Goal: Book appointment/travel/reservation

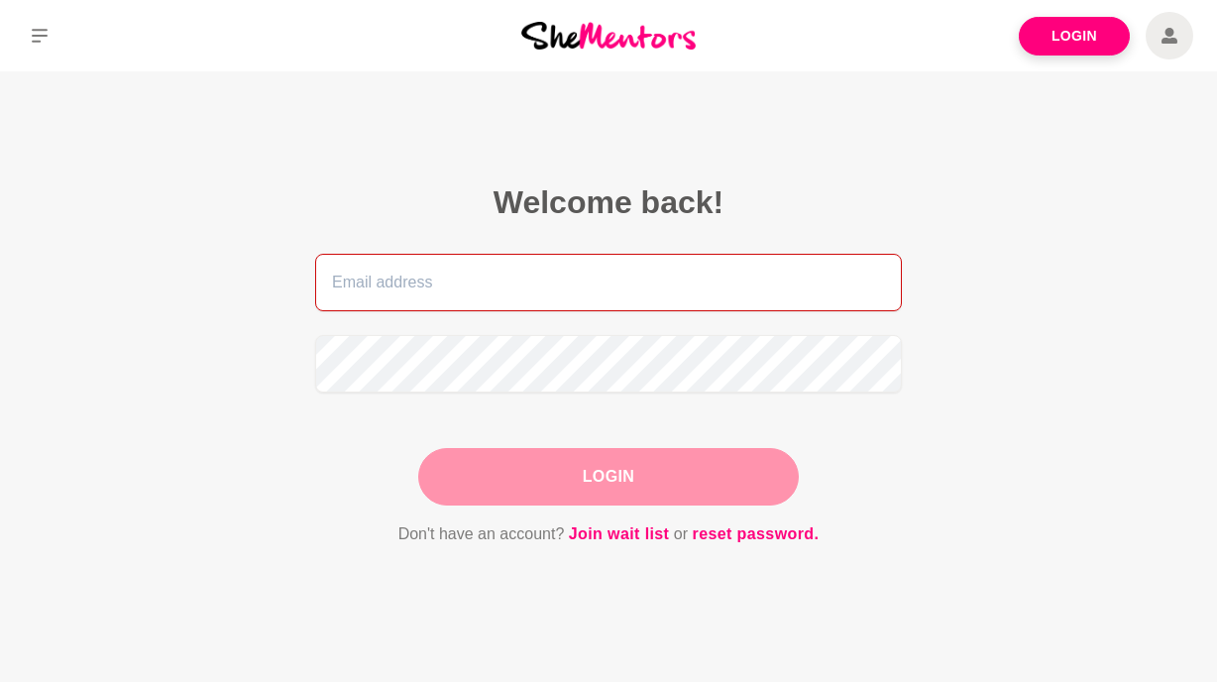
type input "[PERSON_NAME][EMAIL_ADDRESS][DOMAIN_NAME]"
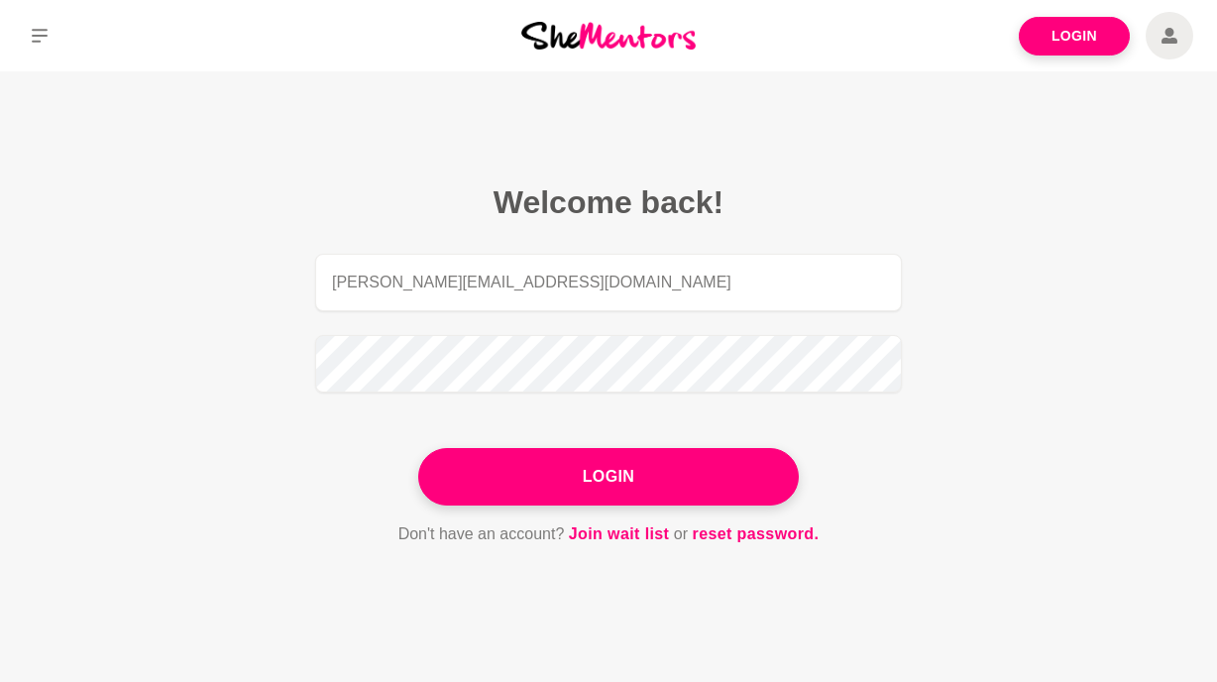
click at [679, 488] on div "Login" at bounding box center [608, 476] width 380 height 57
click at [679, 488] on button "Login" at bounding box center [608, 476] width 380 height 57
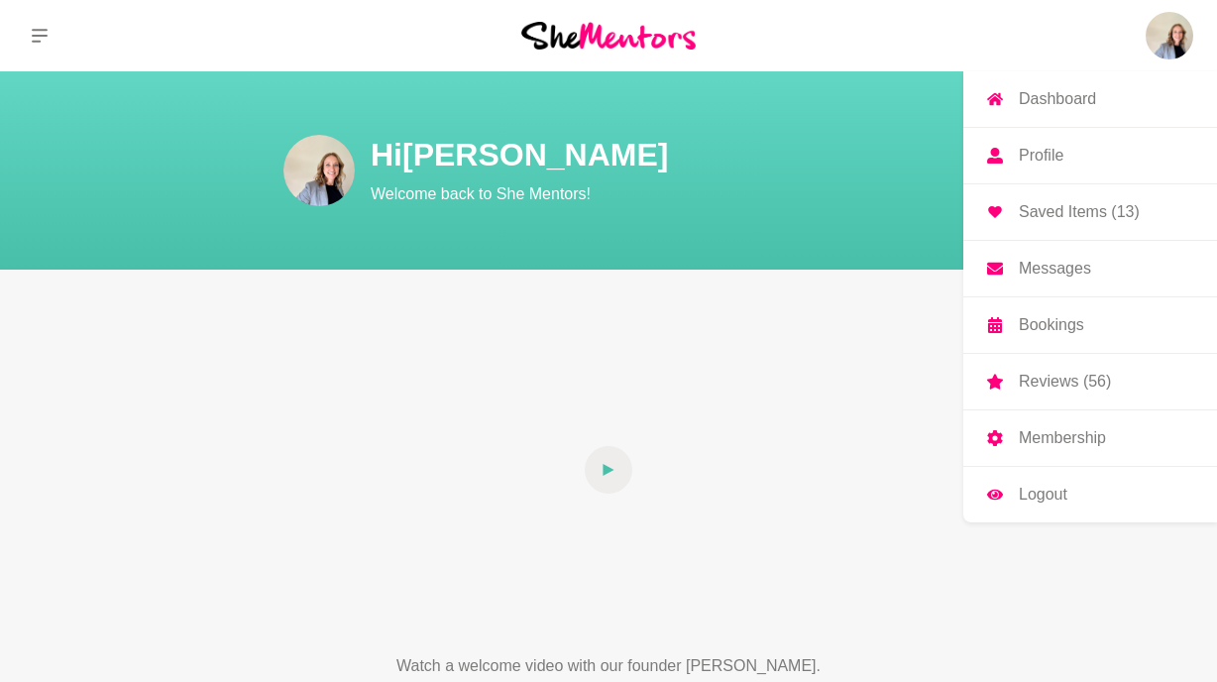
click at [1072, 215] on p "Saved Items (13)" at bounding box center [1079, 212] width 121 height 16
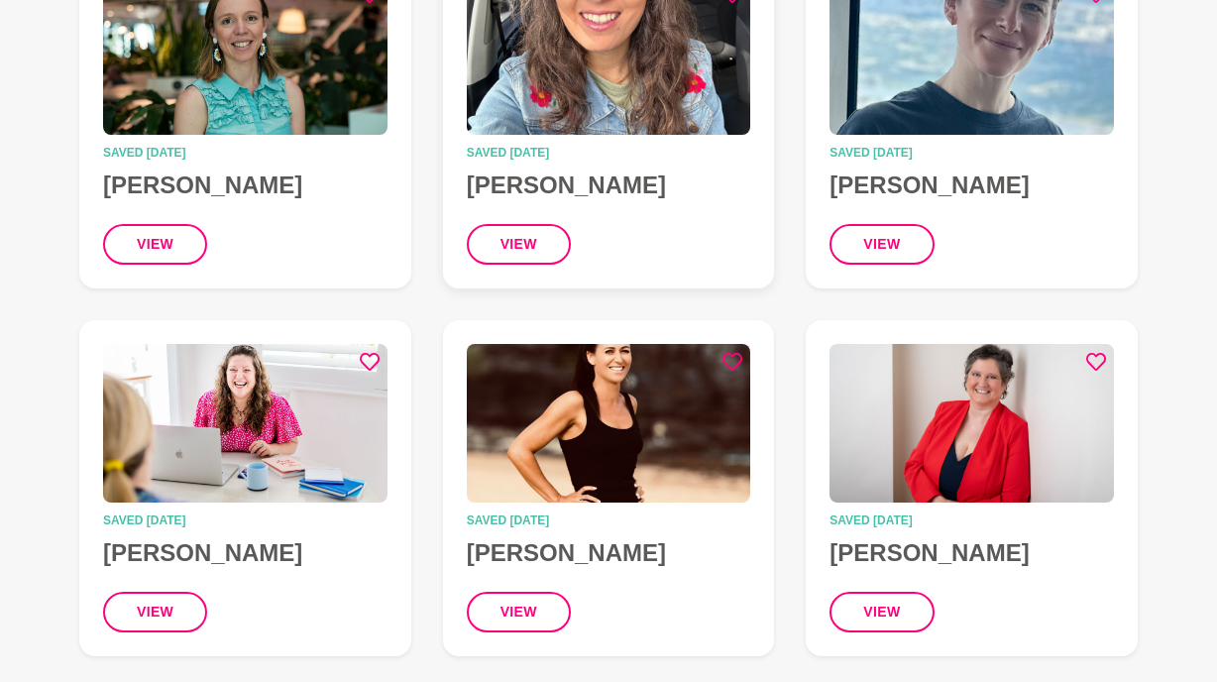
scroll to position [339, 0]
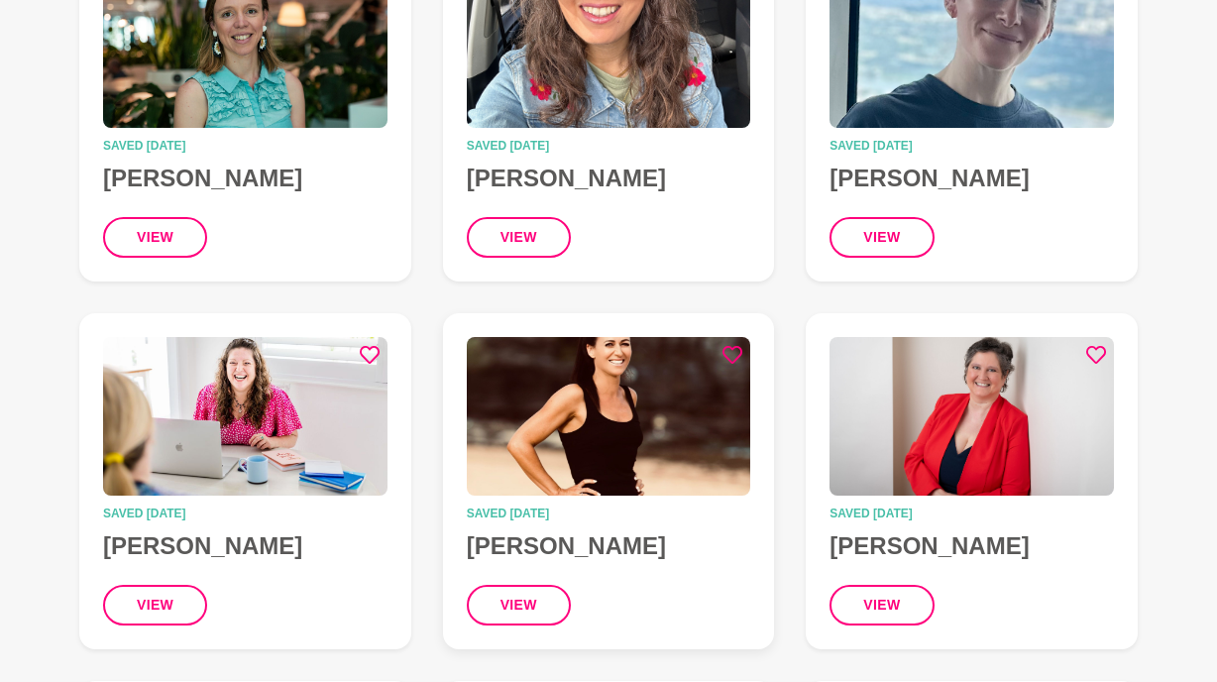
click at [636, 455] on img at bounding box center [609, 416] width 284 height 159
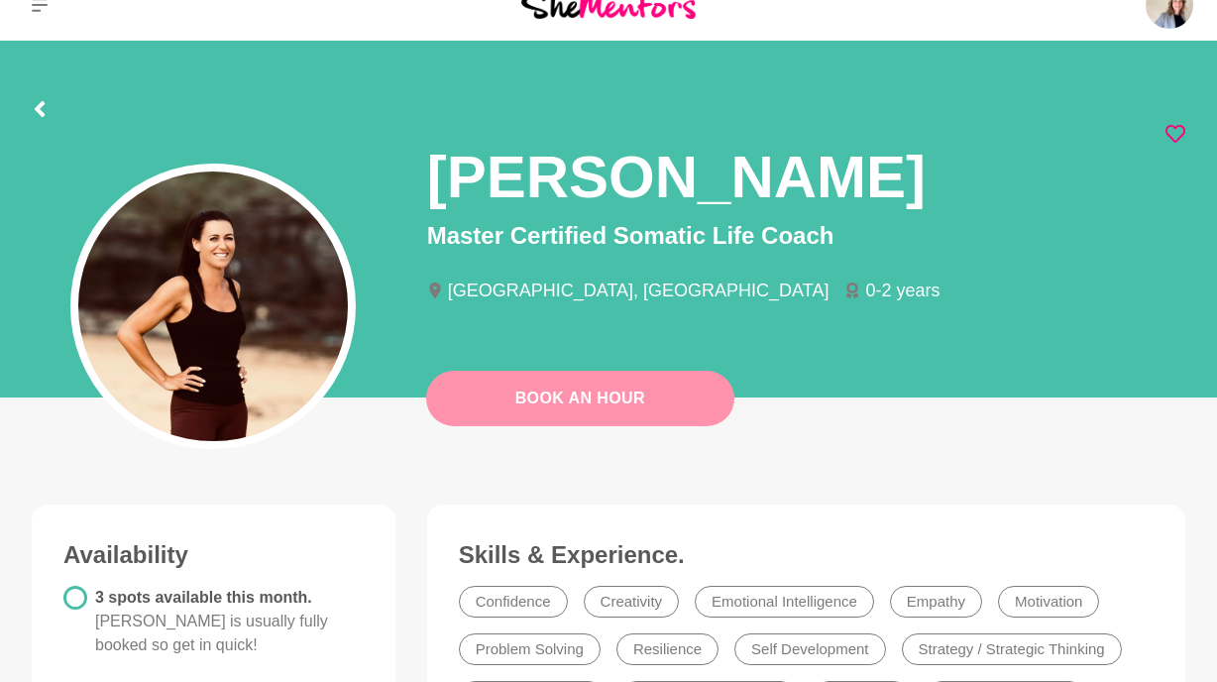
scroll to position [2, 0]
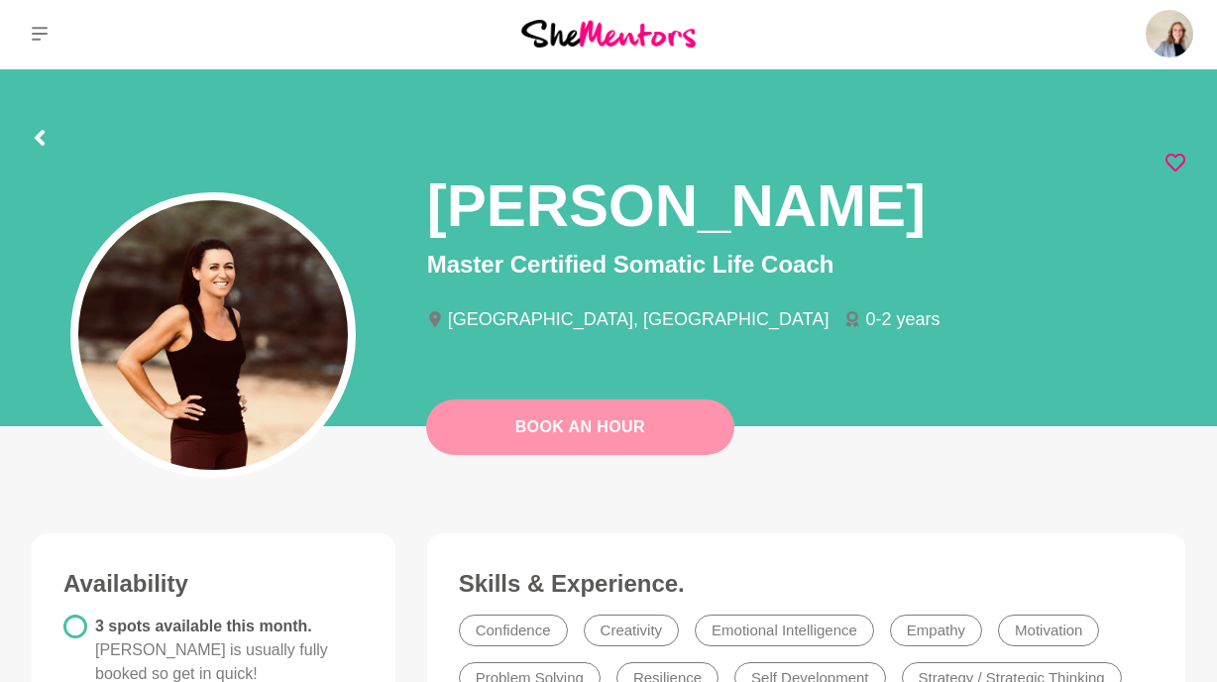
click at [677, 429] on link "Book An Hour" at bounding box center [580, 426] width 308 height 55
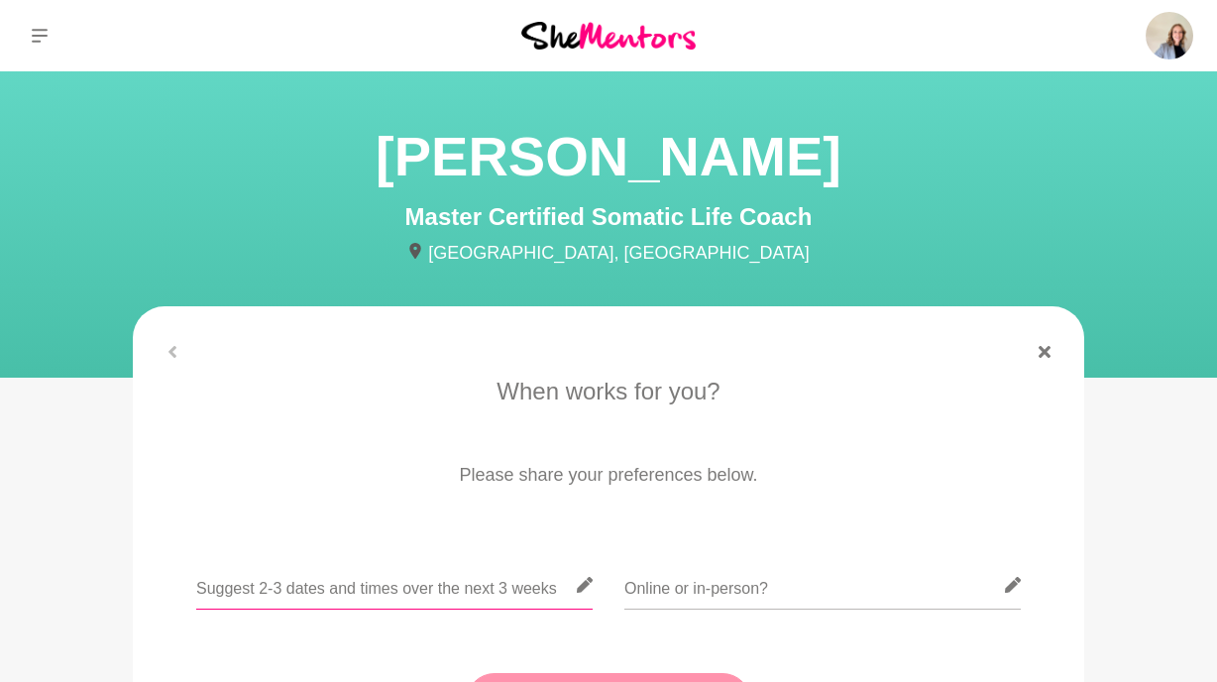
click at [428, 578] on input "text" at bounding box center [394, 585] width 396 height 49
click at [462, 584] on input "text" at bounding box center [394, 585] width 396 height 49
type input "[DATE] or [DATE] Afternnon"
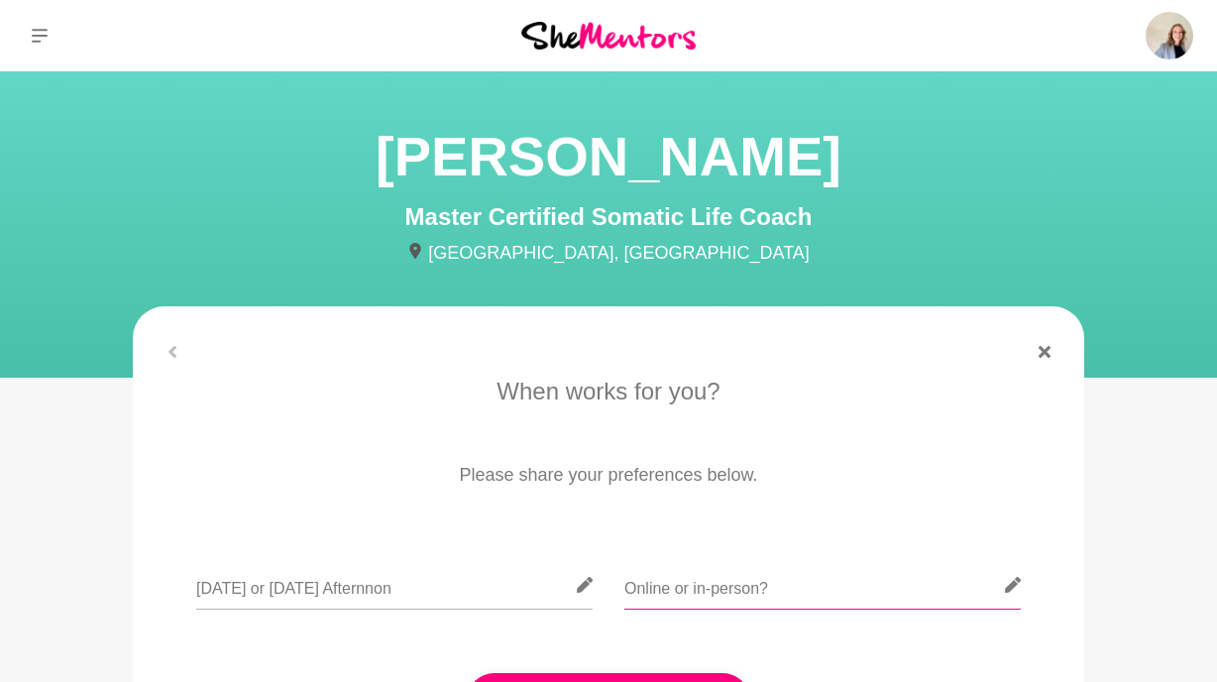
click at [674, 571] on input "text" at bounding box center [822, 585] width 396 height 49
type input "online"
click at [420, 595] on input "[DATE] or [DATE] Afternnon" at bounding box center [394, 585] width 396 height 49
click at [253, 585] on input "[DATE] or [DATE] Afternoon" at bounding box center [394, 585] width 396 height 49
click at [437, 589] on input "[DATE] or [DATE] Afternoon" at bounding box center [394, 585] width 396 height 49
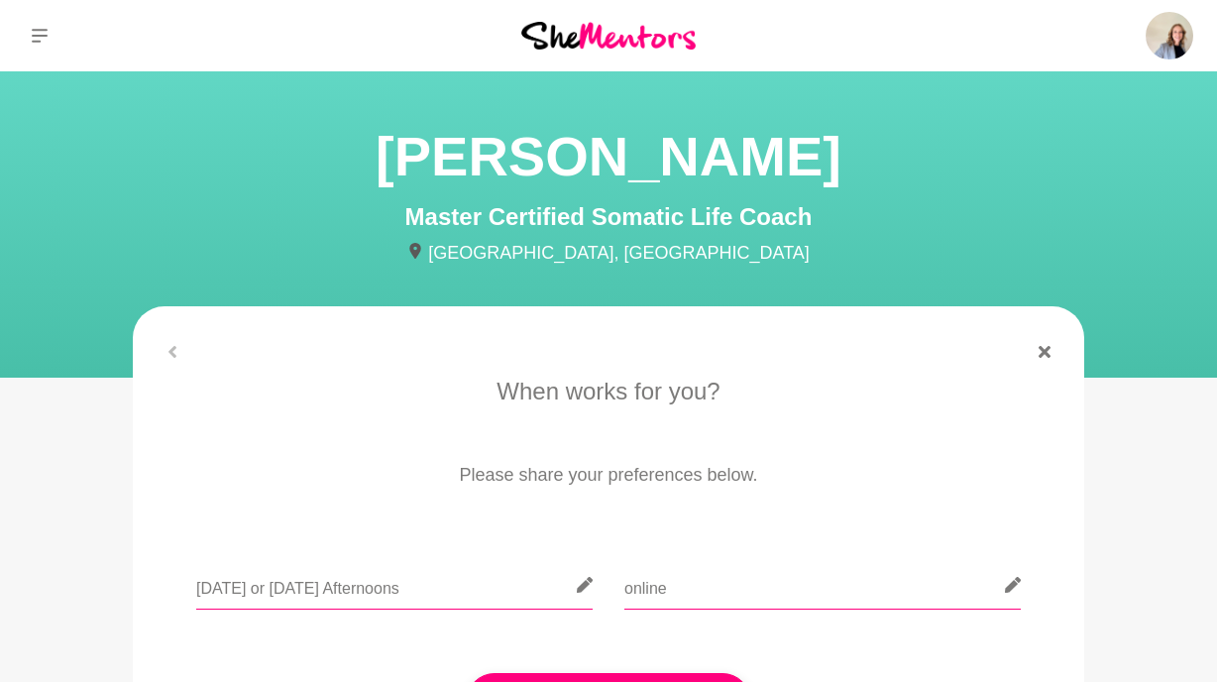
type input "[DATE] or [DATE] Afternoons"
click at [680, 597] on input "online" at bounding box center [822, 585] width 396 height 49
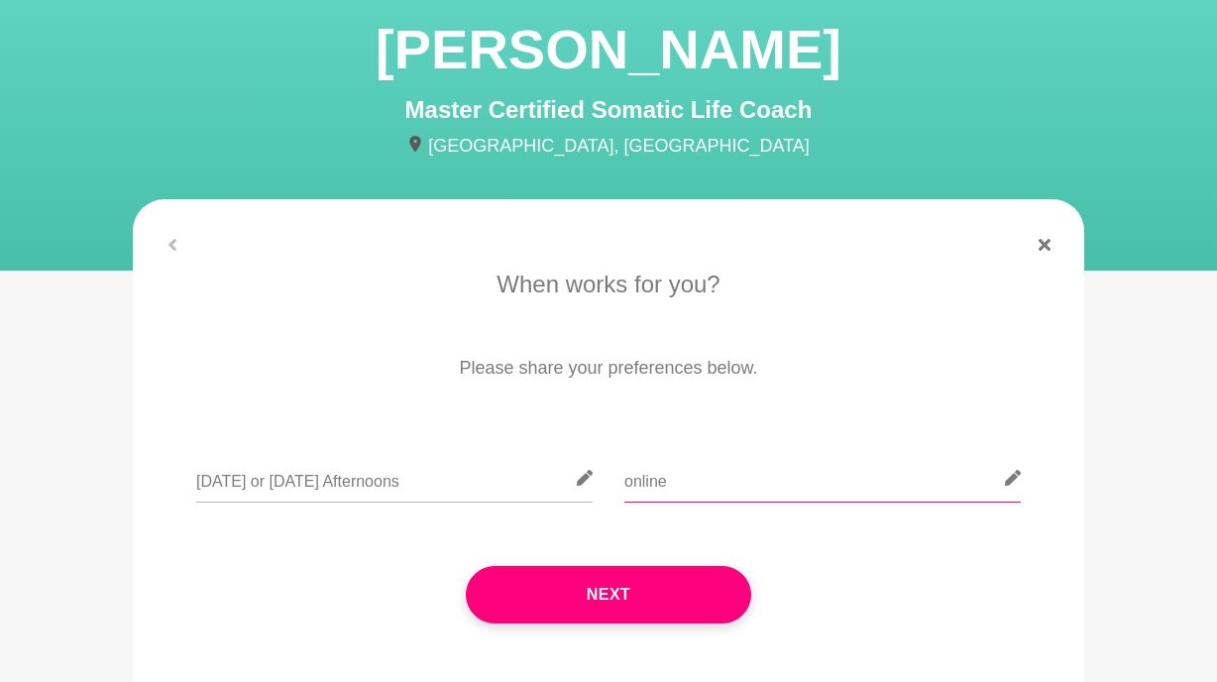
scroll to position [116, 0]
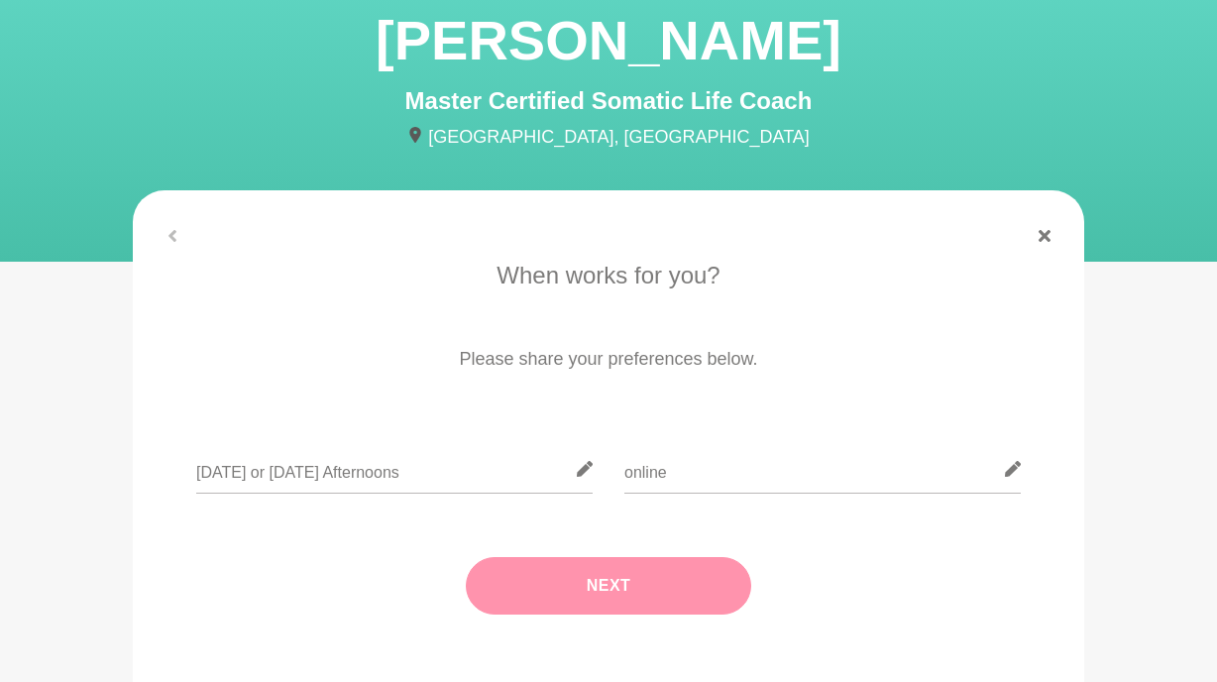
click at [679, 584] on button "Next" at bounding box center [608, 585] width 285 height 57
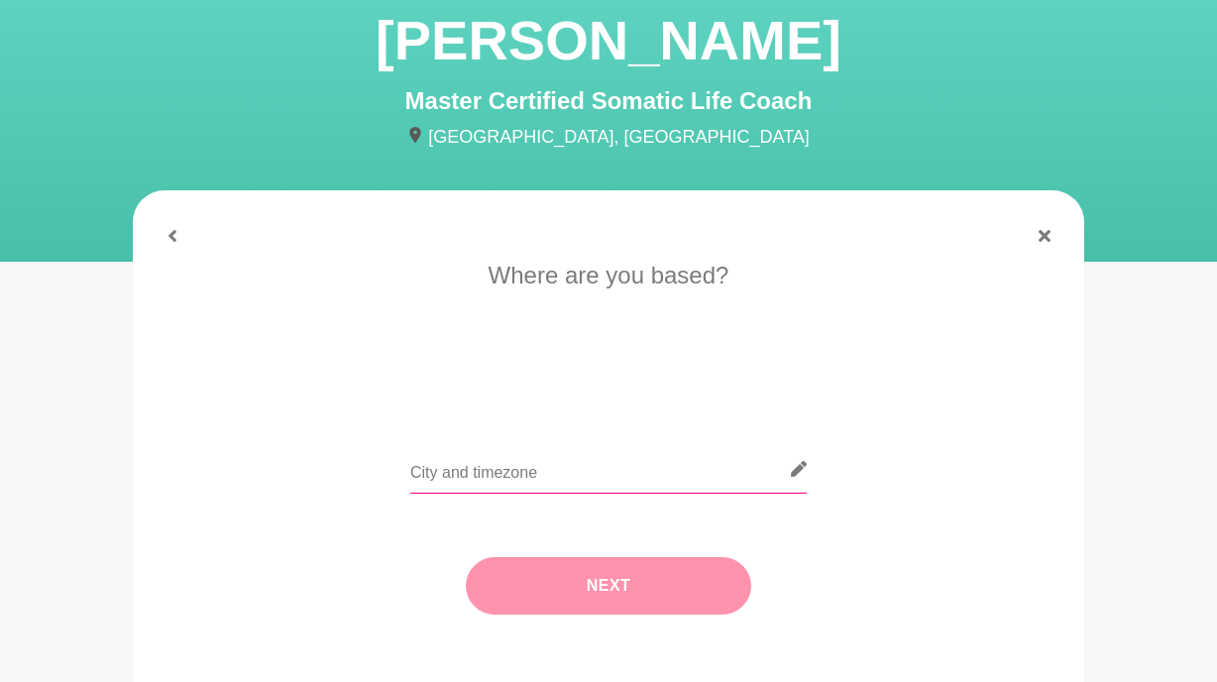
click at [643, 460] on input "text" at bounding box center [608, 469] width 396 height 49
type input "[GEOGRAPHIC_DATA]"
click at [674, 575] on button "Next" at bounding box center [608, 585] width 285 height 57
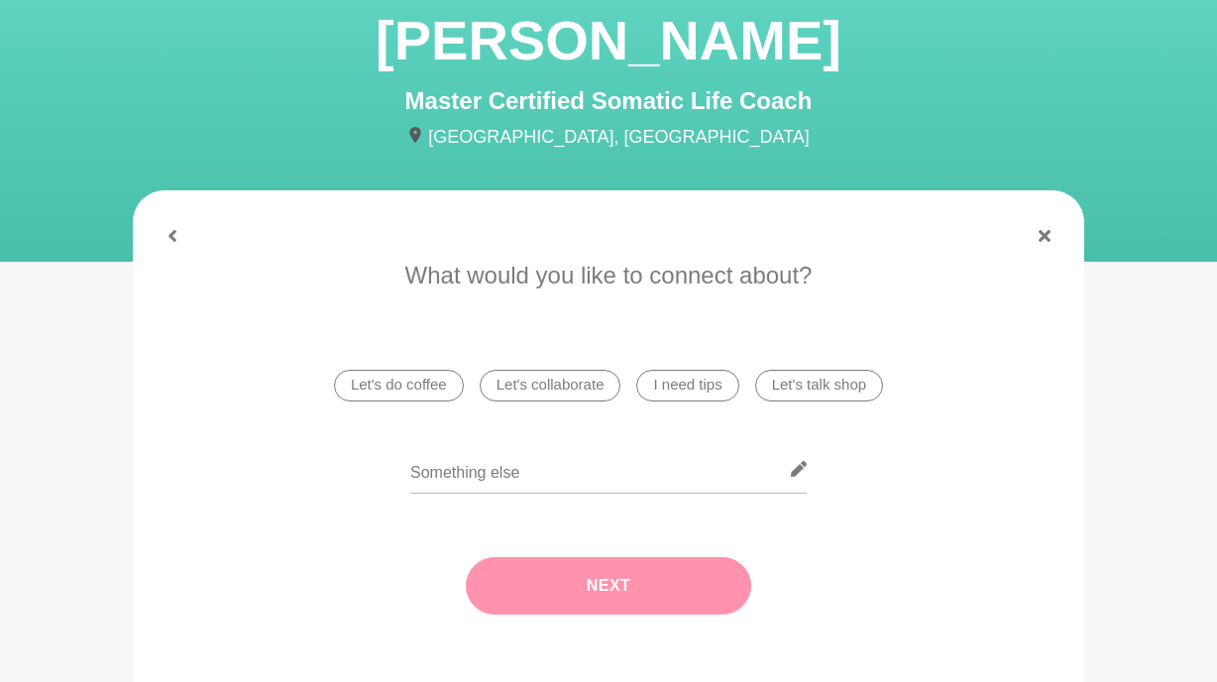
click at [435, 387] on li "Let's do coffee" at bounding box center [399, 386] width 130 height 32
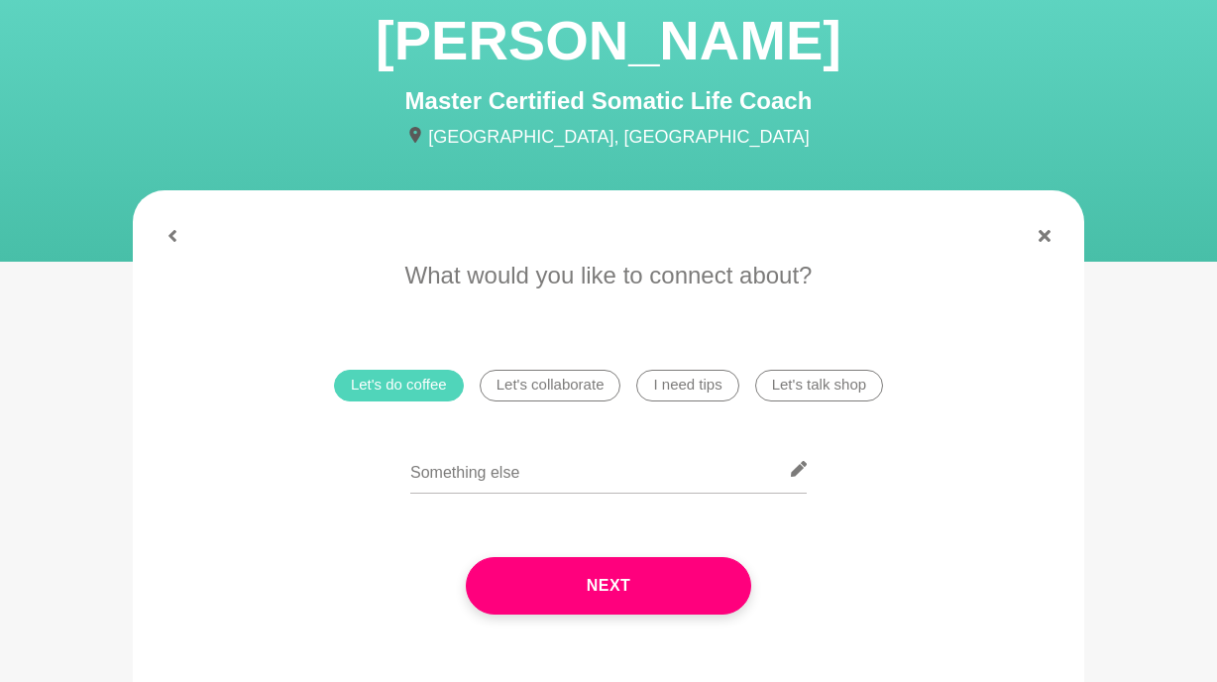
click at [432, 371] on li "Let's do coffee" at bounding box center [399, 386] width 130 height 32
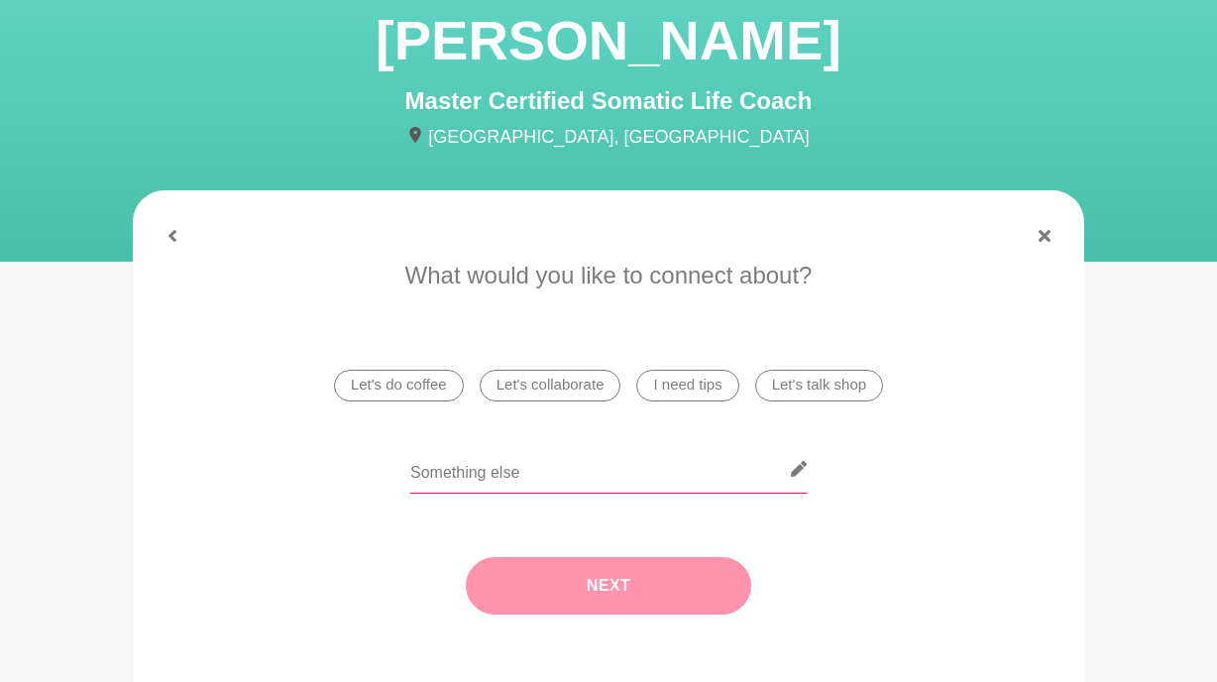
click at [496, 463] on input "text" at bounding box center [608, 469] width 396 height 49
type input "Learn about your somatic work"
click at [616, 573] on button "Next" at bounding box center [608, 585] width 285 height 57
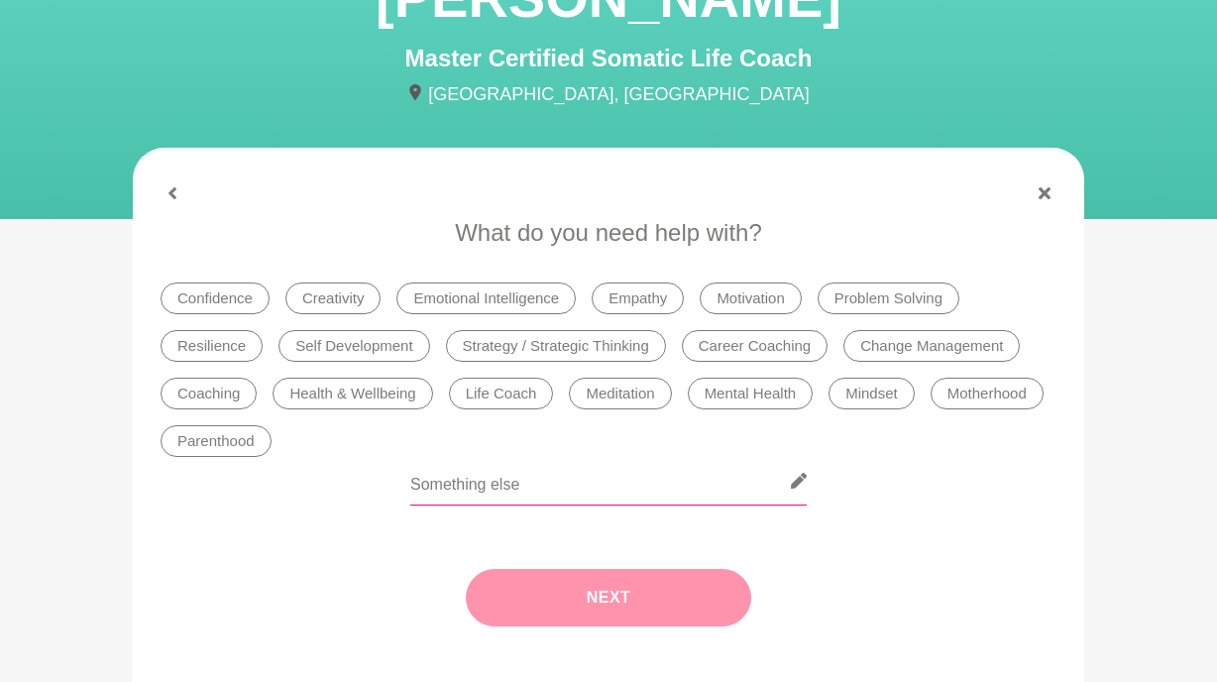
scroll to position [160, 0]
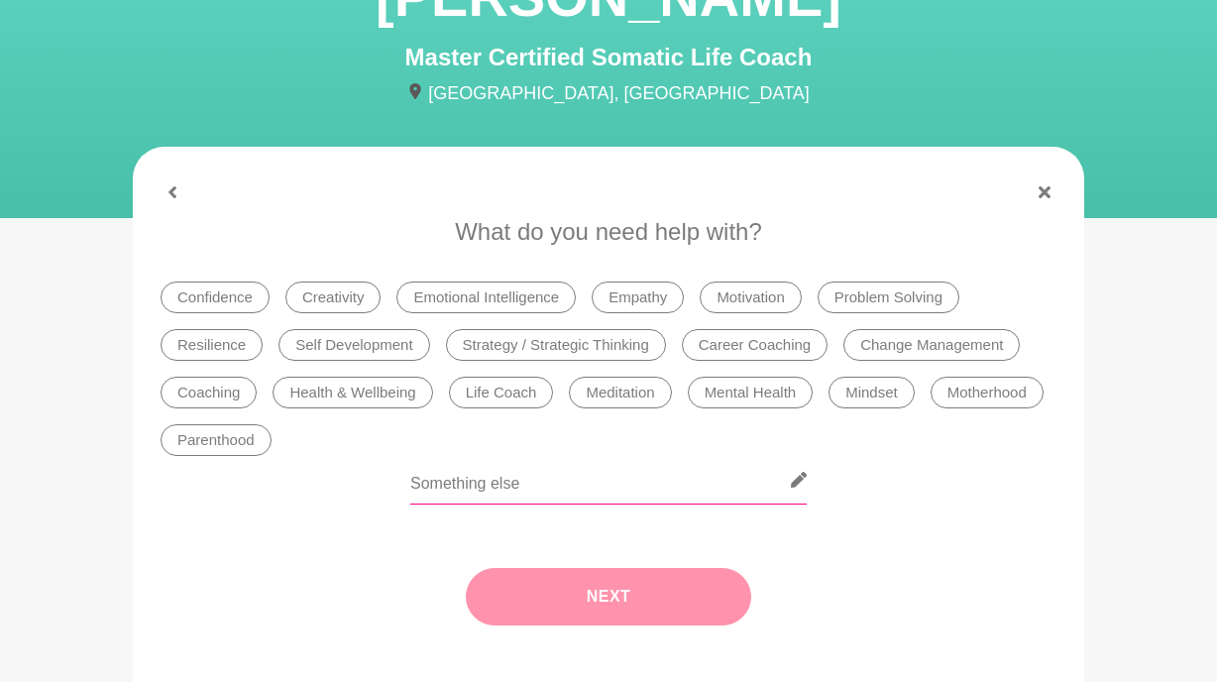
click at [607, 491] on input "text" at bounding box center [608, 480] width 396 height 49
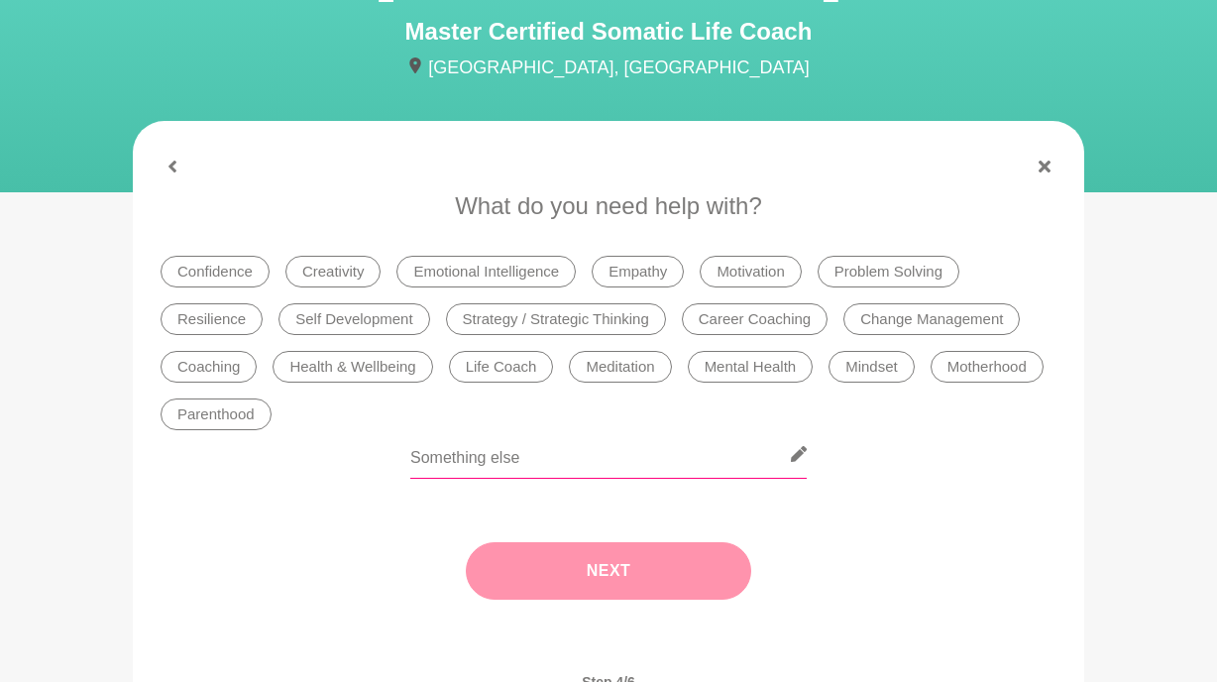
scroll to position [189, 0]
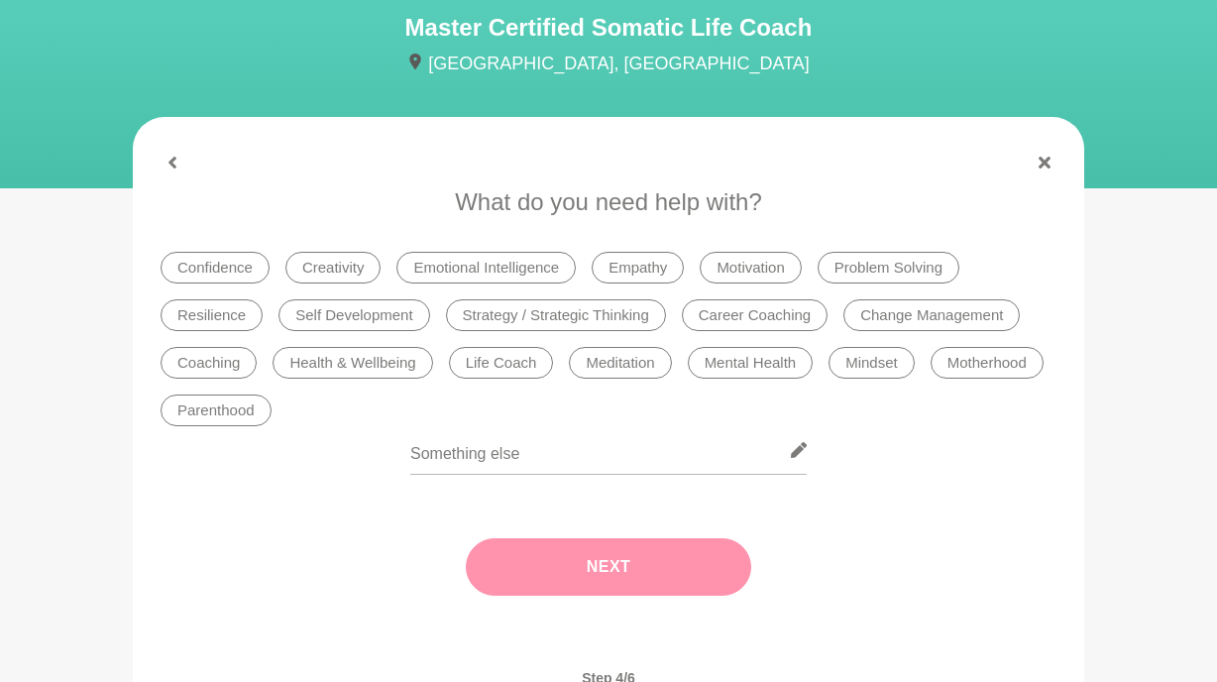
click at [603, 571] on div "Next" at bounding box center [609, 566] width 896 height 137
click at [622, 443] on input "text" at bounding box center [608, 450] width 396 height 49
click at [627, 368] on li "Meditation" at bounding box center [620, 363] width 102 height 32
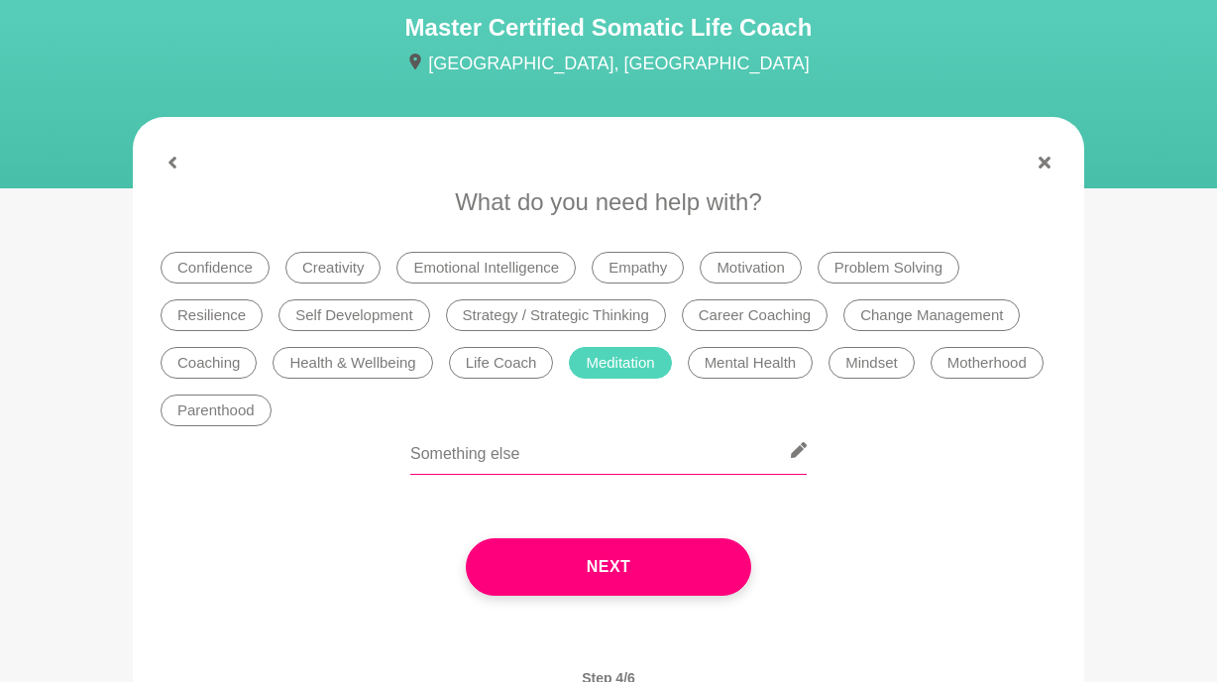
click at [614, 460] on input "text" at bounding box center [608, 450] width 396 height 49
type input "L"
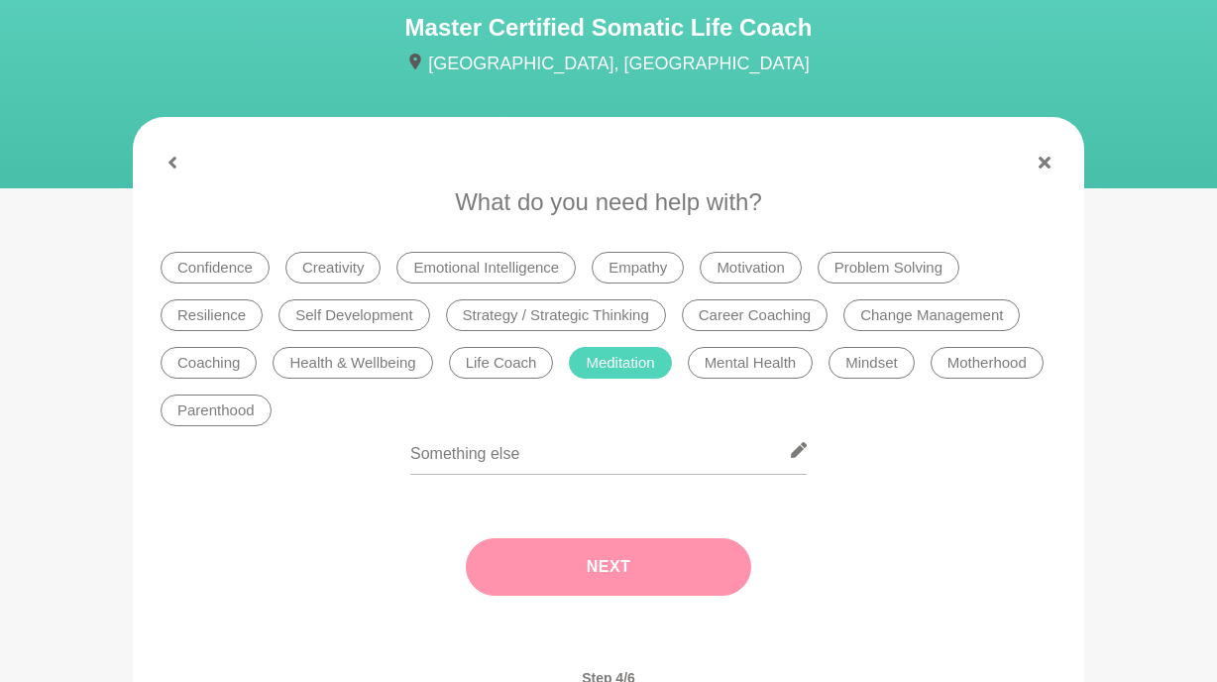
click at [689, 577] on button "Next" at bounding box center [608, 566] width 285 height 57
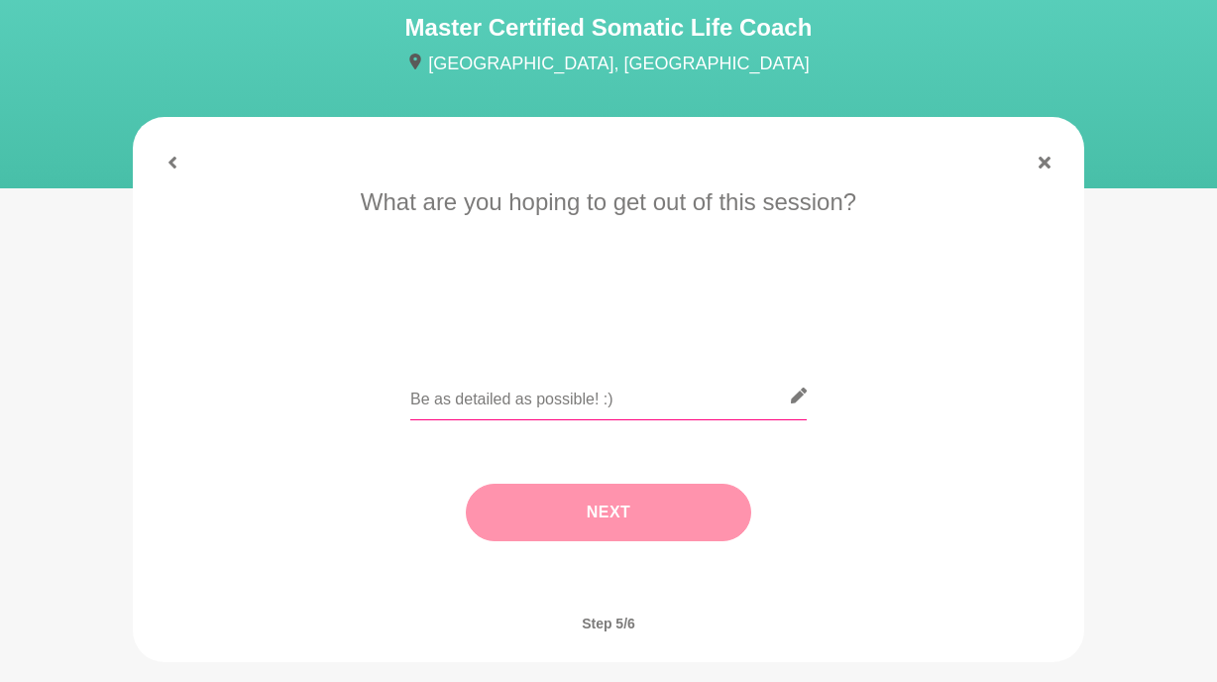
click at [686, 392] on input "text" at bounding box center [608, 396] width 396 height 49
type input "Looking to connect and learn about your practice"
click at [702, 496] on button "Next" at bounding box center [608, 512] width 285 height 57
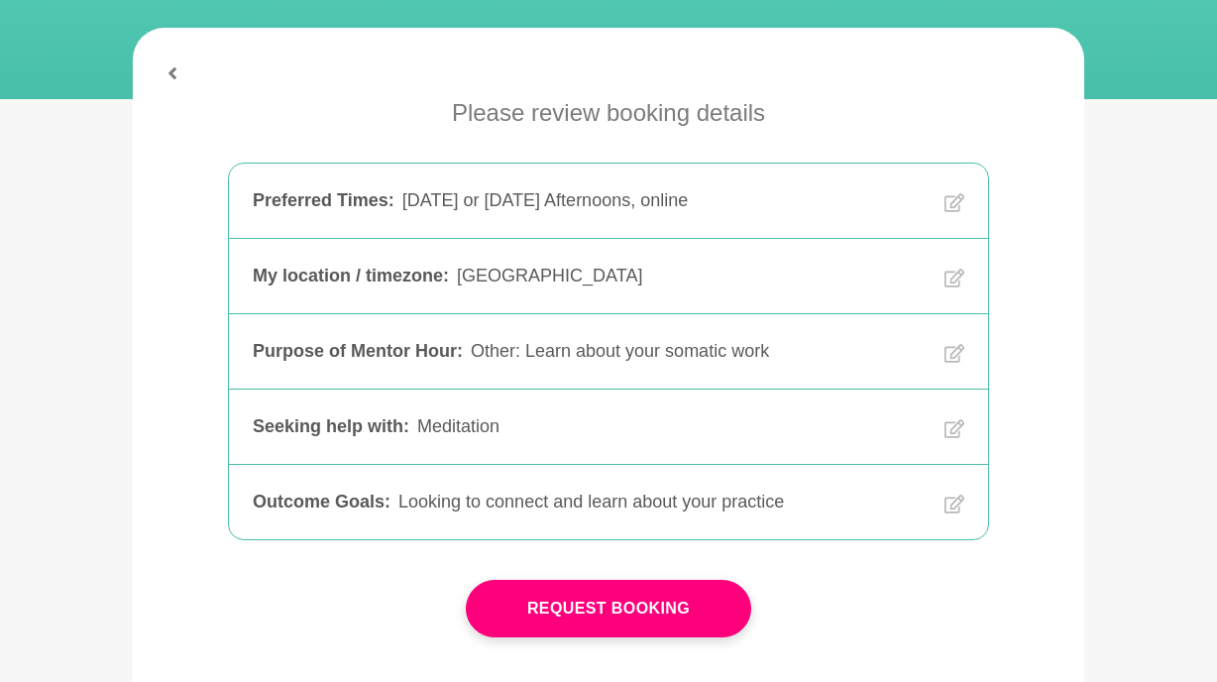
scroll to position [289, 0]
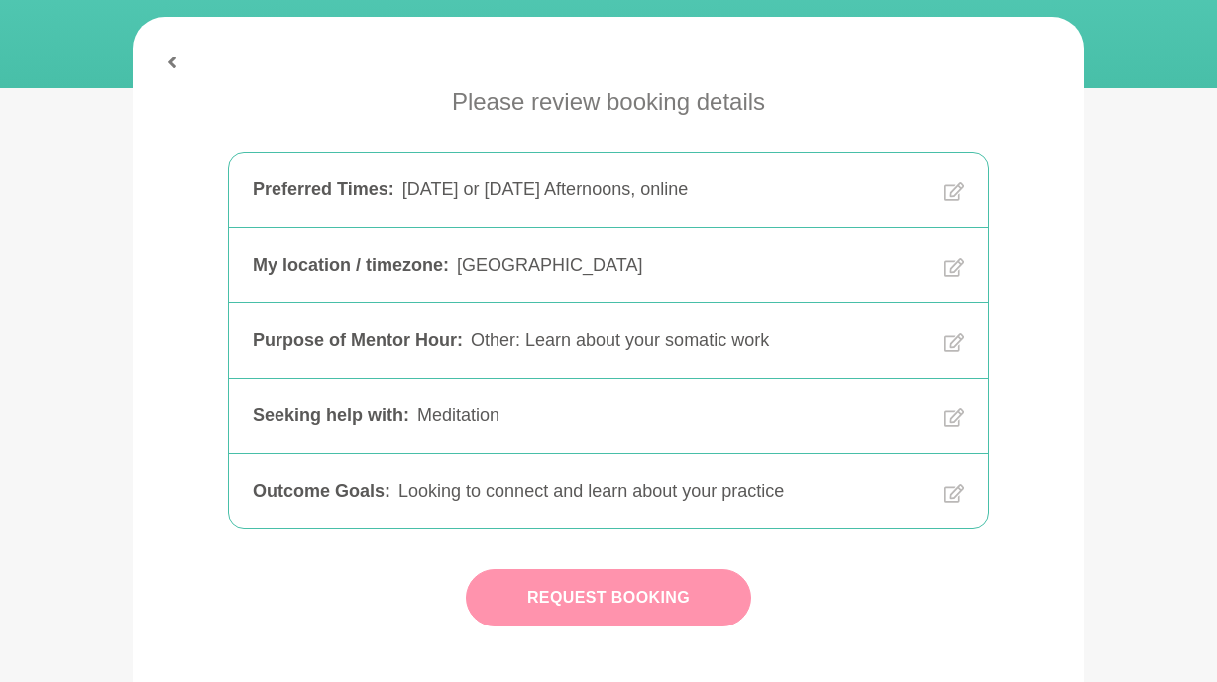
click at [664, 590] on button "Request Booking" at bounding box center [608, 597] width 285 height 57
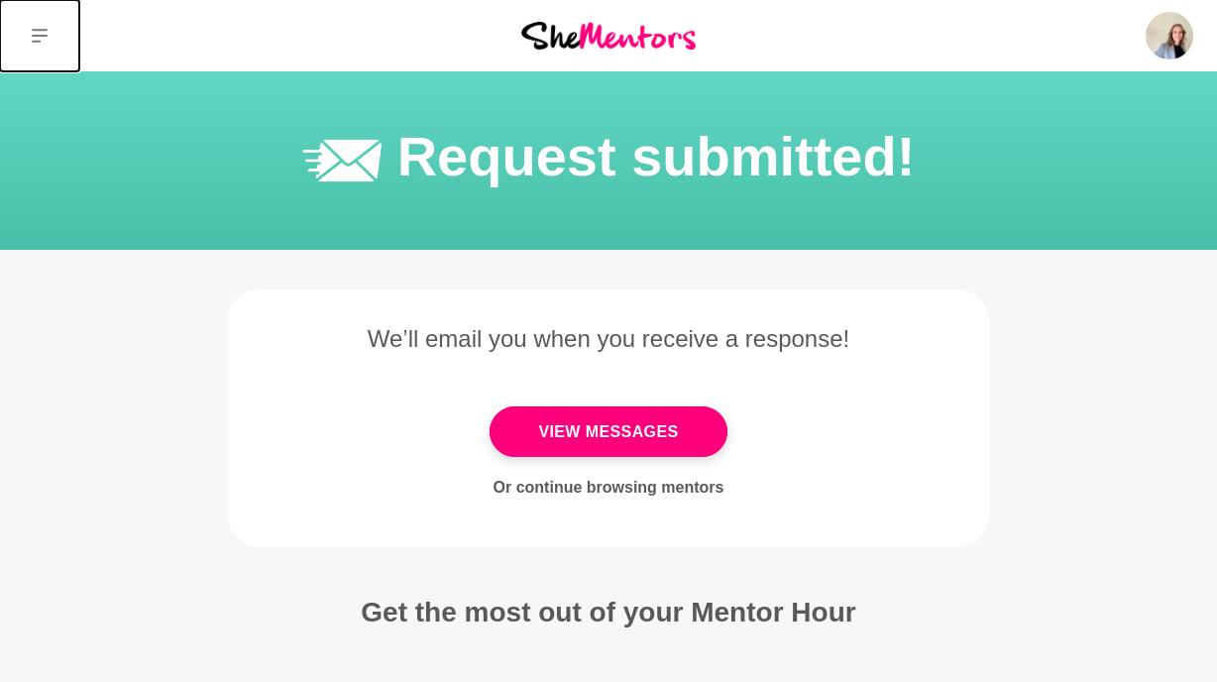
click at [44, 33] on icon at bounding box center [40, 36] width 16 height 16
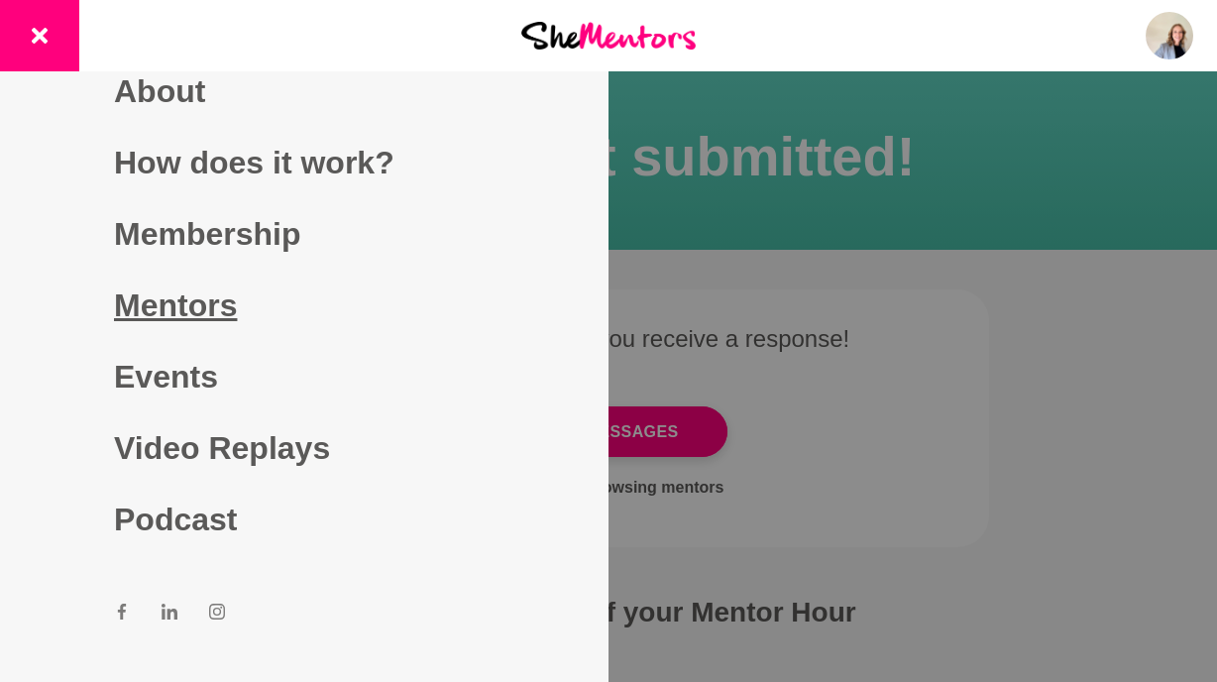
click at [172, 297] on link "Mentors" at bounding box center [304, 305] width 380 height 71
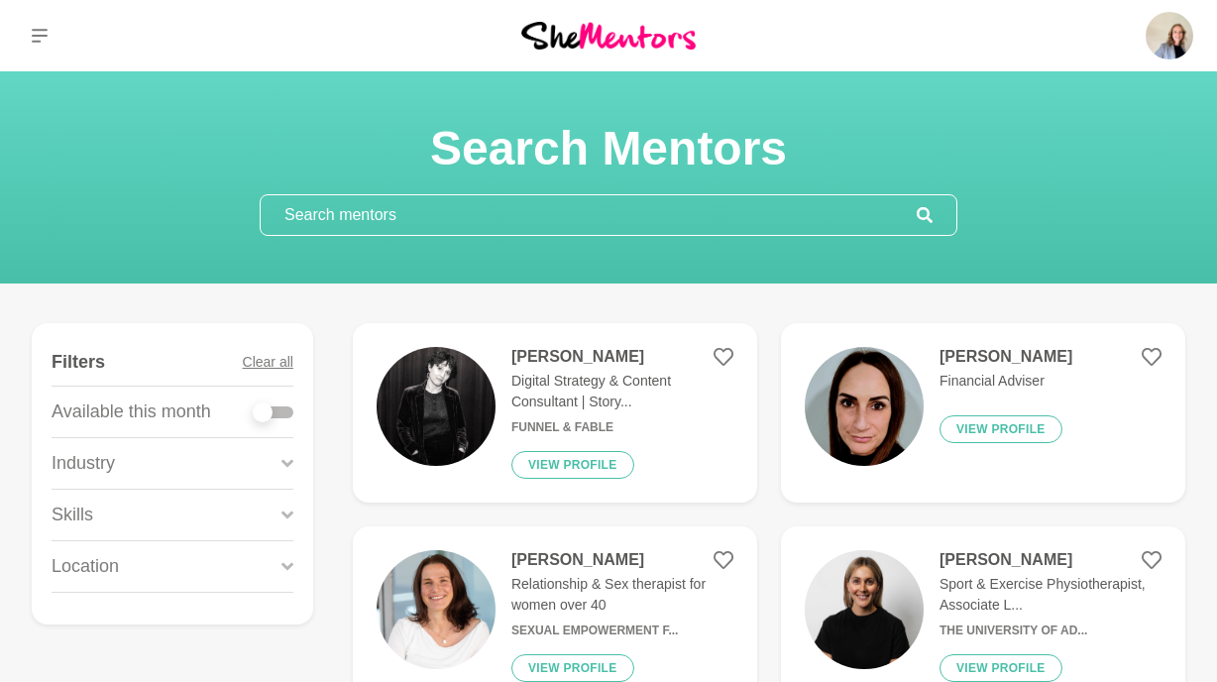
click at [288, 411] on div at bounding box center [274, 412] width 40 height 12
checkbox input "true"
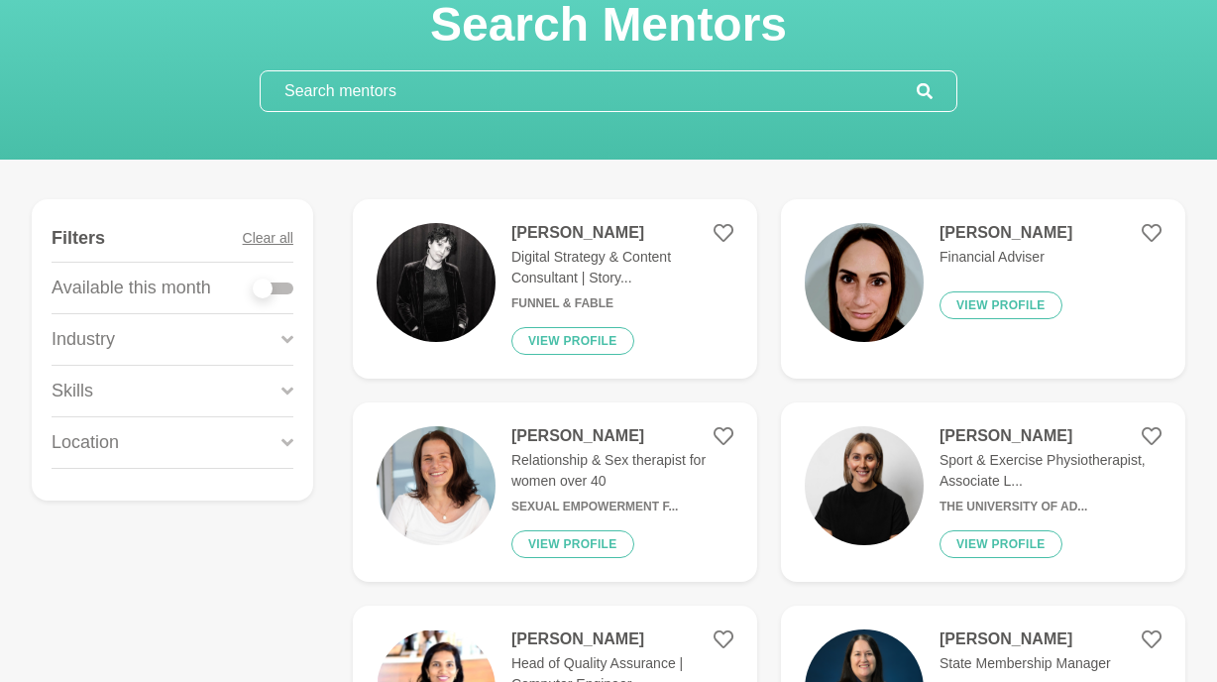
scroll to position [126, 0]
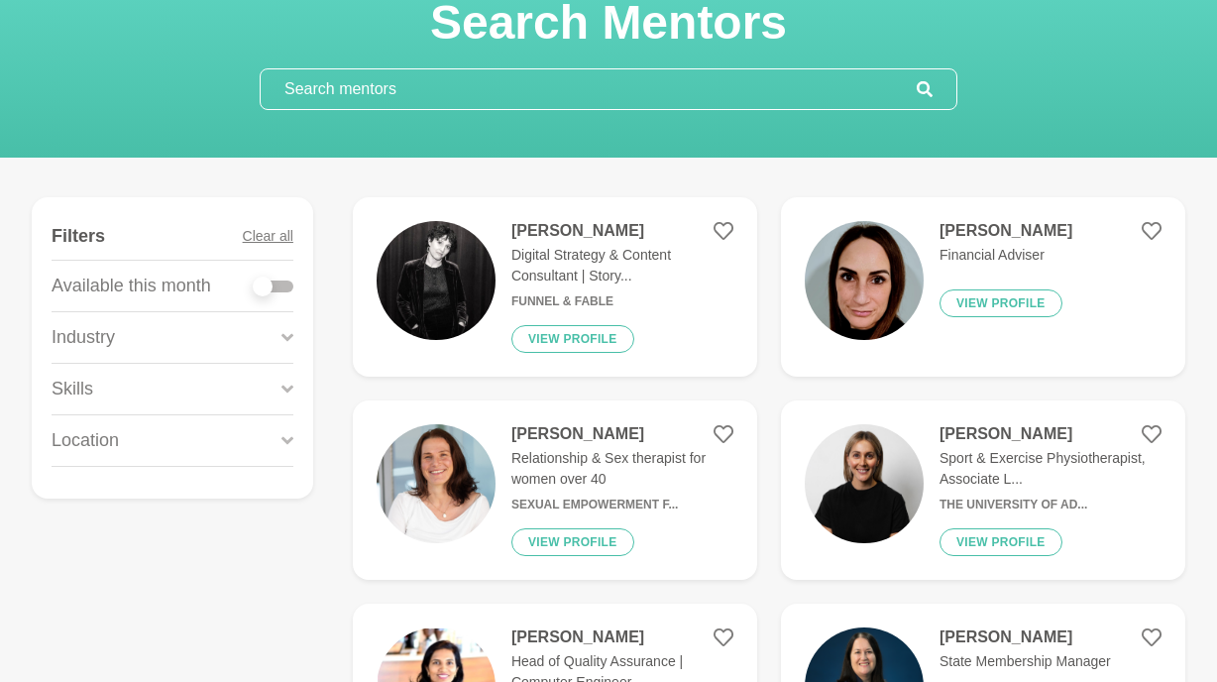
click at [280, 290] on div at bounding box center [274, 286] width 40 height 12
checkbox input "true"
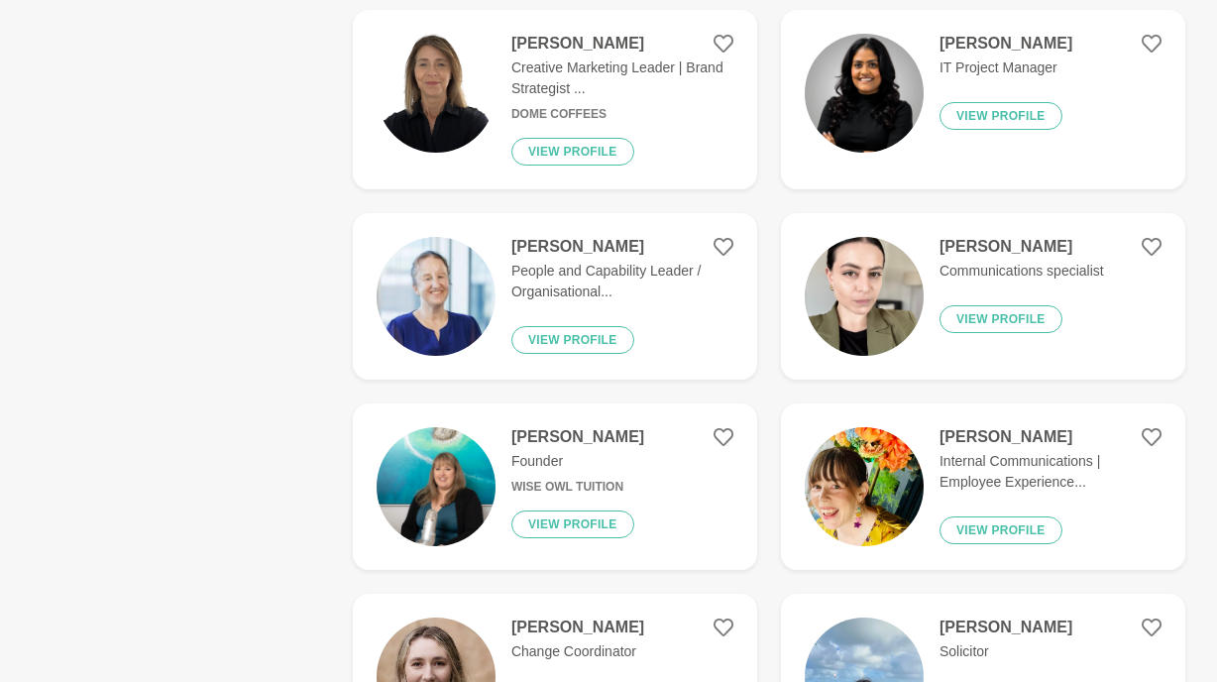
scroll to position [721, 0]
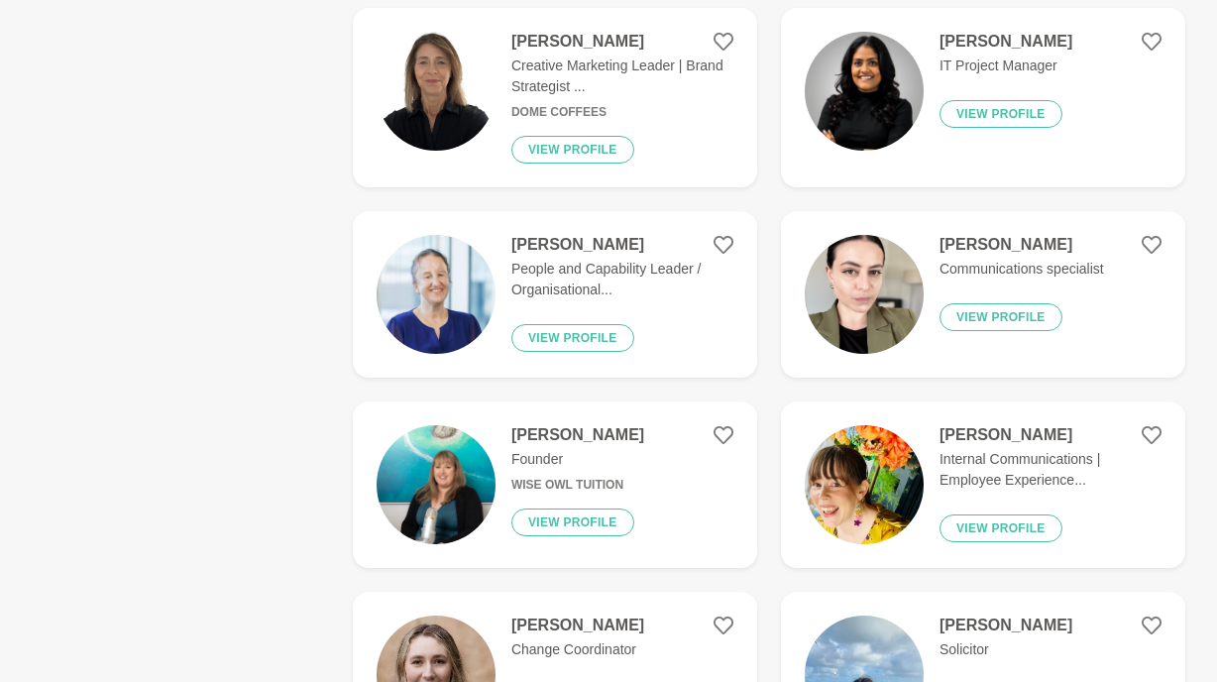
click at [584, 458] on p "Founder" at bounding box center [577, 459] width 133 height 21
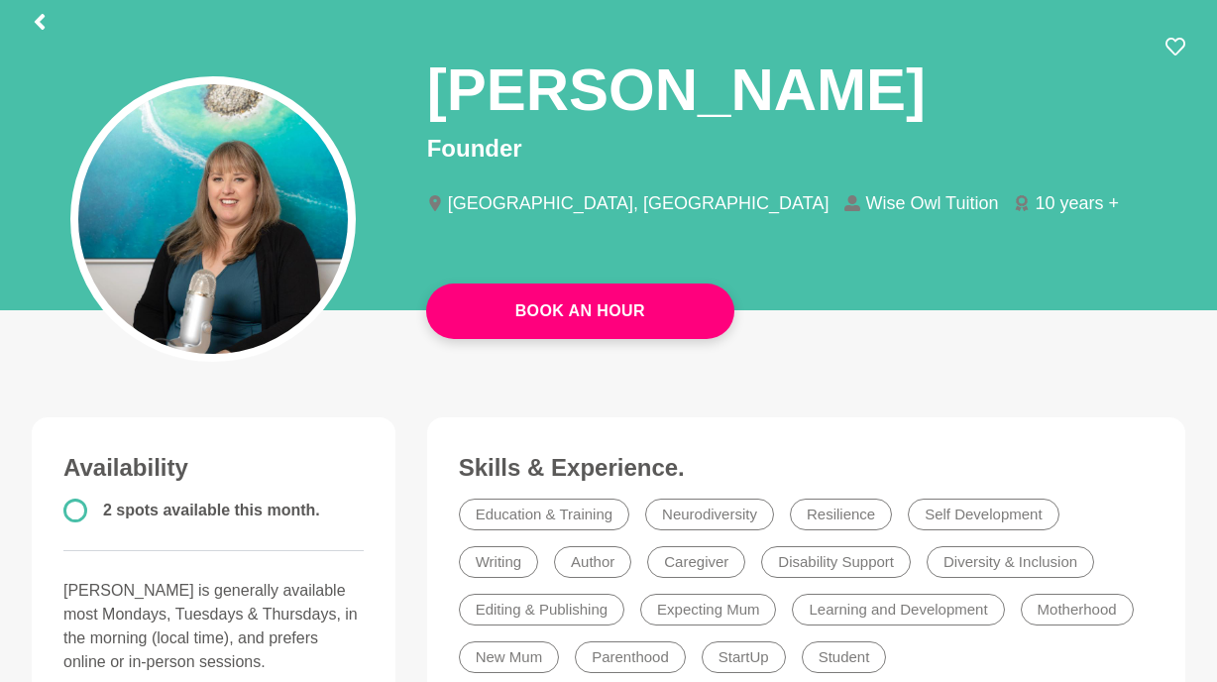
scroll to position [111, 0]
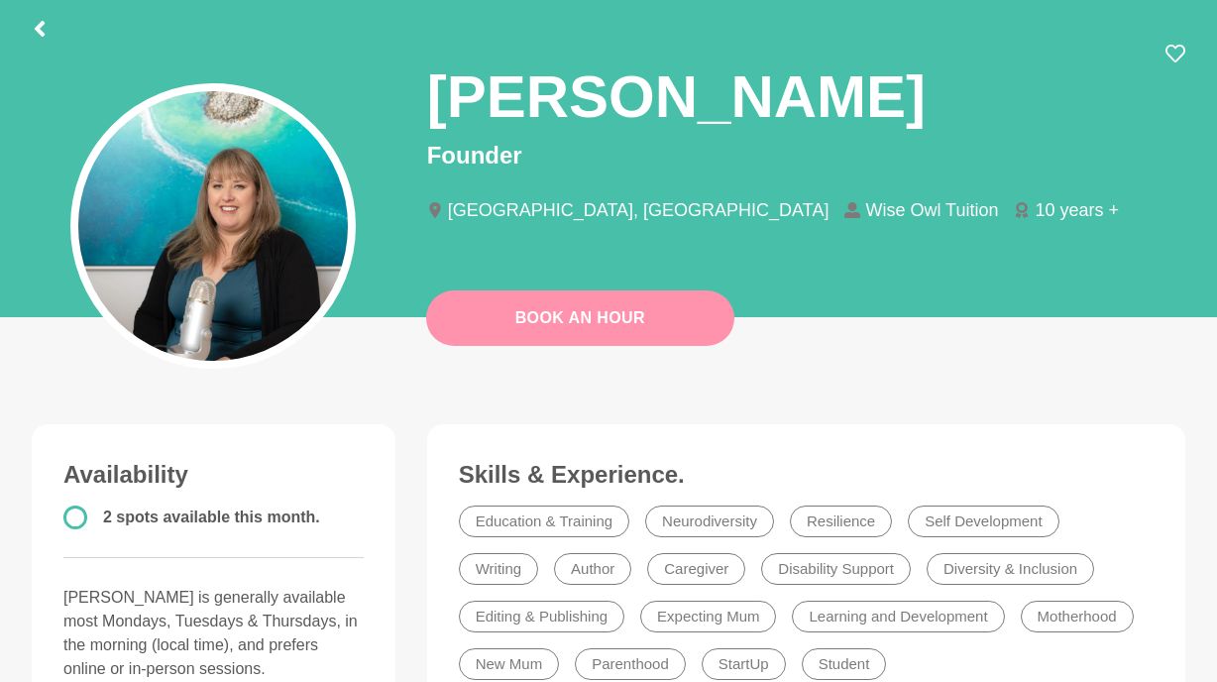
click at [606, 327] on link "Book An Hour" at bounding box center [580, 317] width 308 height 55
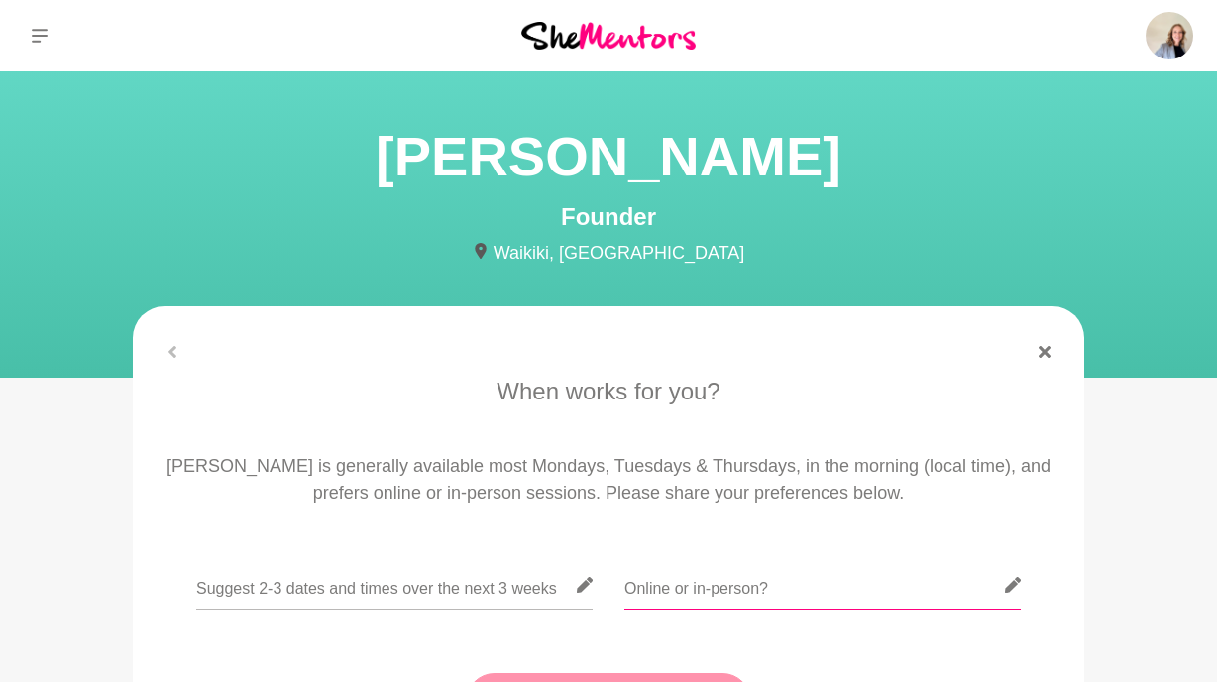
click at [657, 582] on input "text" at bounding box center [822, 585] width 396 height 49
type input "Online"
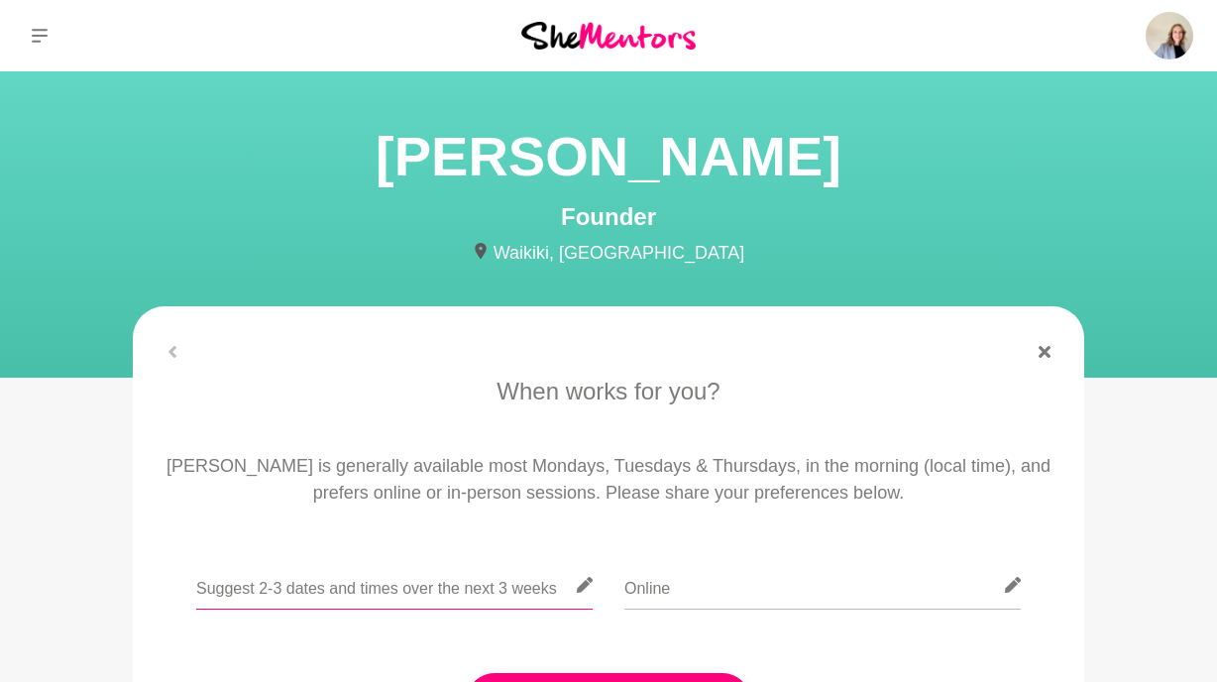
click at [493, 594] on input "text" at bounding box center [394, 585] width 396 height 49
type input "T"
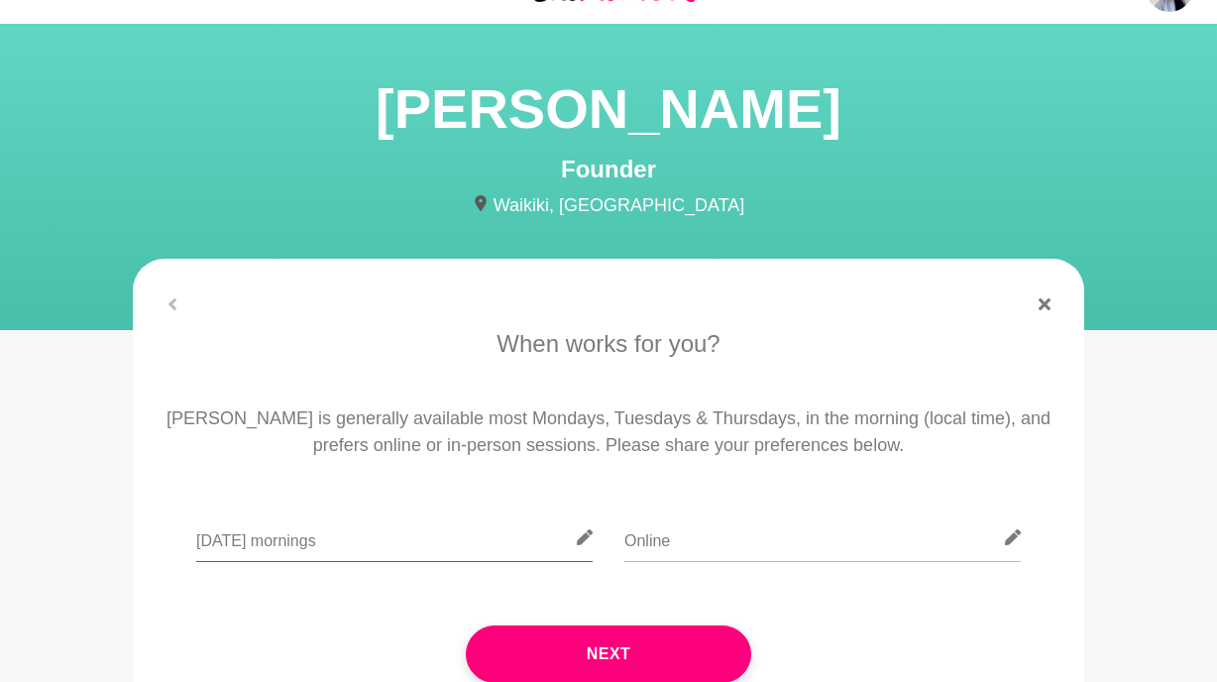
scroll to position [50, 0]
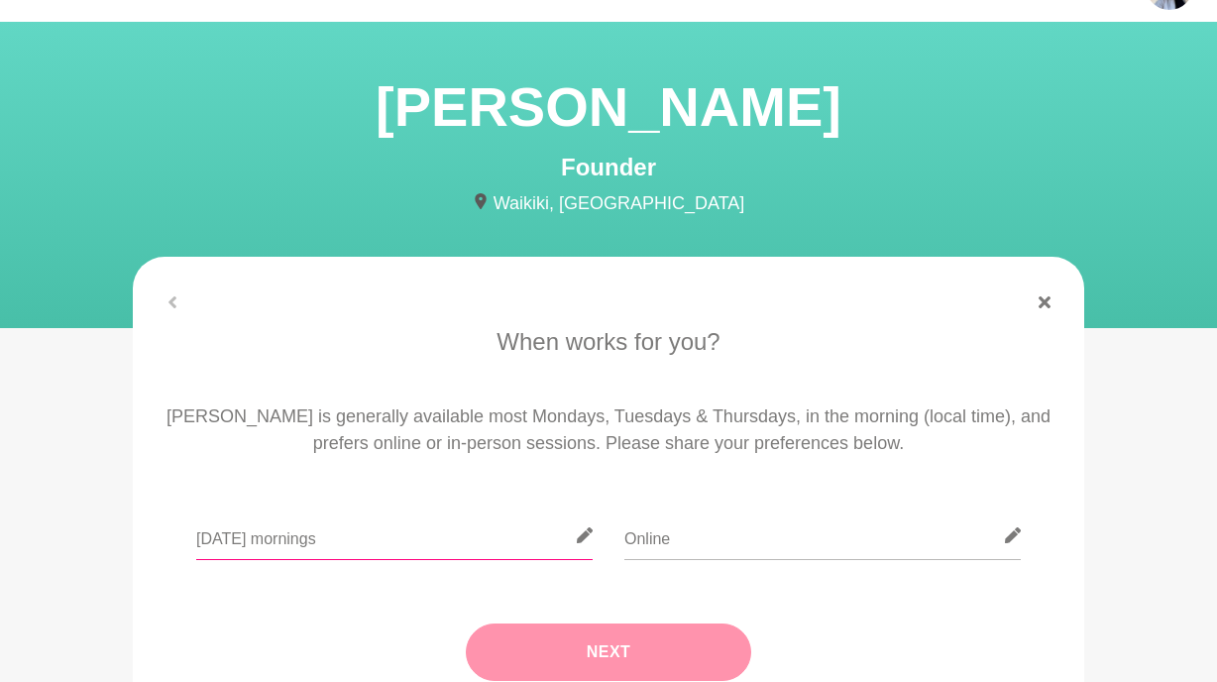
type input "[DATE] mornings"
click at [595, 645] on button "Next" at bounding box center [608, 651] width 285 height 57
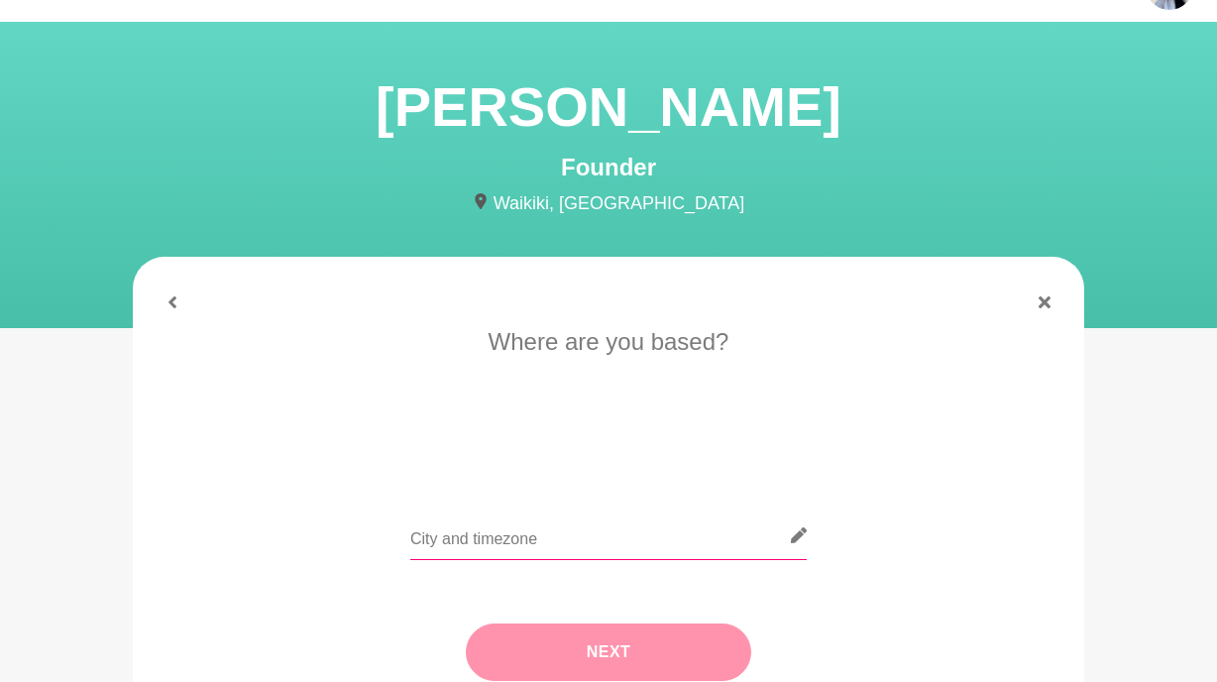
click at [594, 529] on input "text" at bounding box center [608, 535] width 396 height 49
type input "[GEOGRAPHIC_DATA]"
click at [631, 625] on button "Next" at bounding box center [608, 651] width 285 height 57
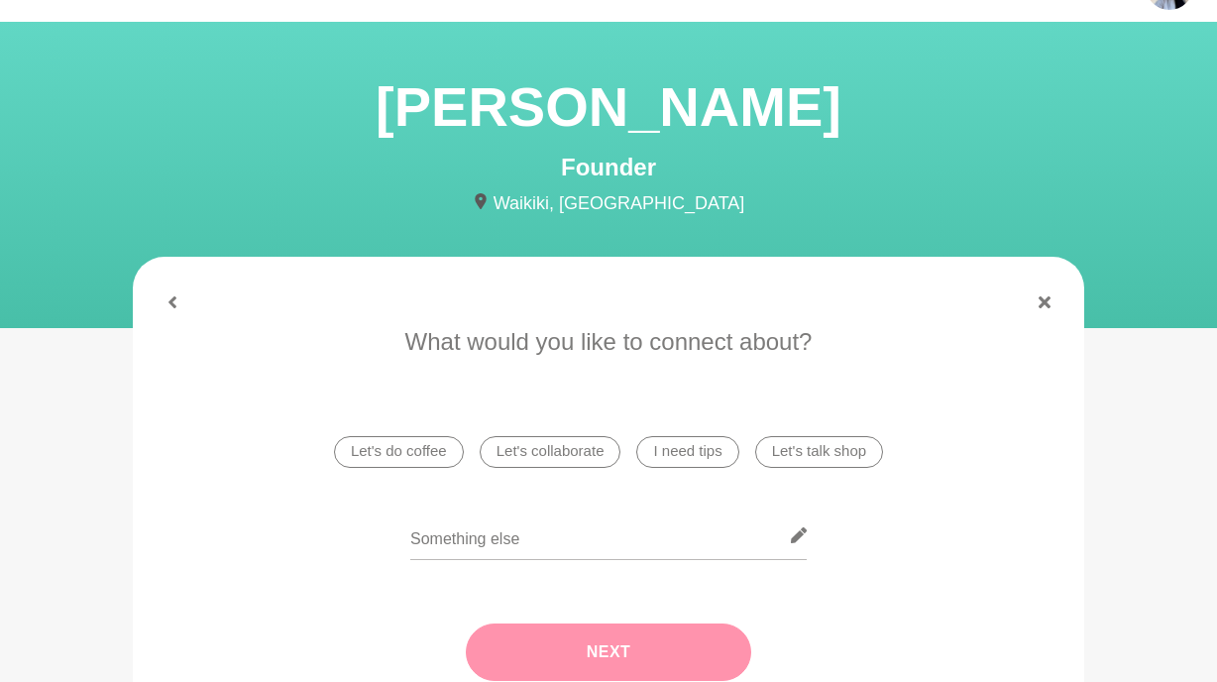
click at [411, 460] on li "Let's do coffee" at bounding box center [399, 452] width 130 height 32
click at [594, 642] on button "Next" at bounding box center [608, 651] width 285 height 57
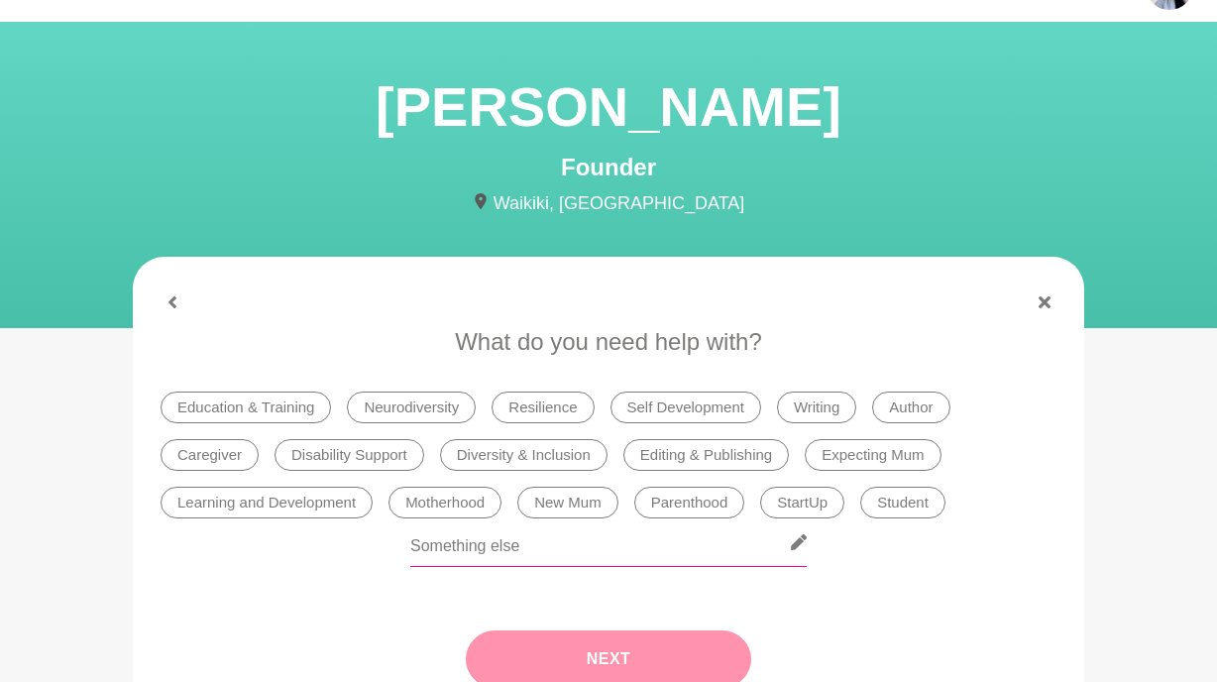
click at [583, 561] on input "text" at bounding box center [608, 542] width 396 height 49
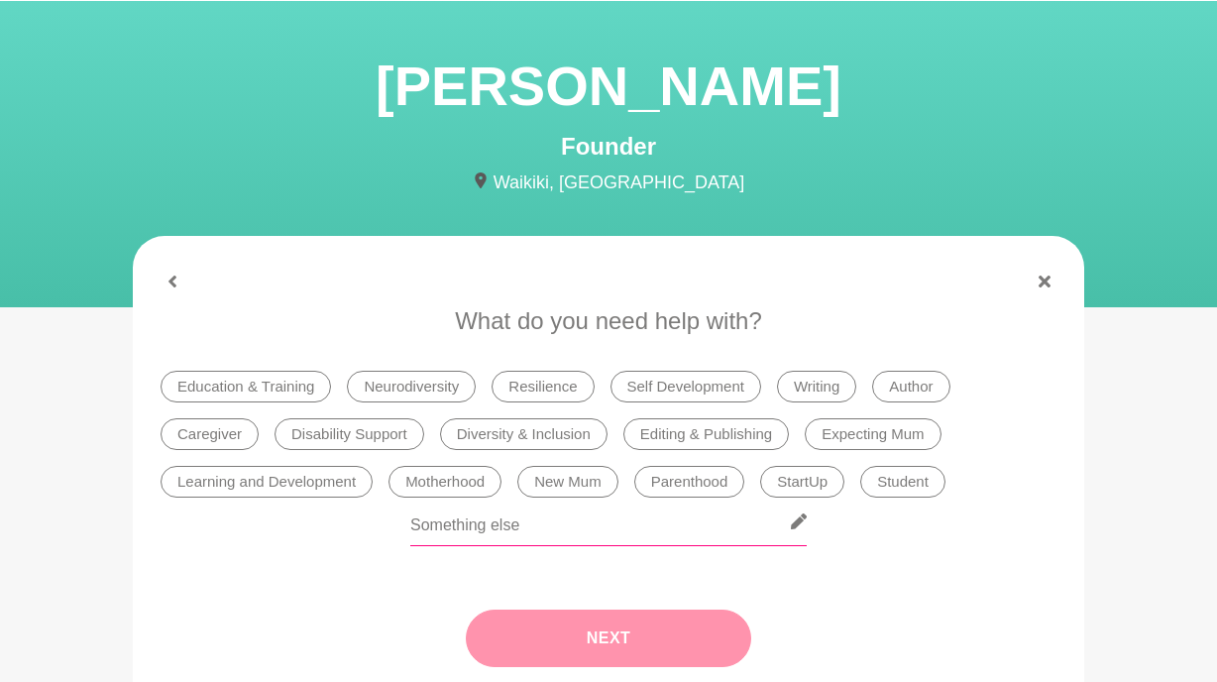
scroll to position [67, 0]
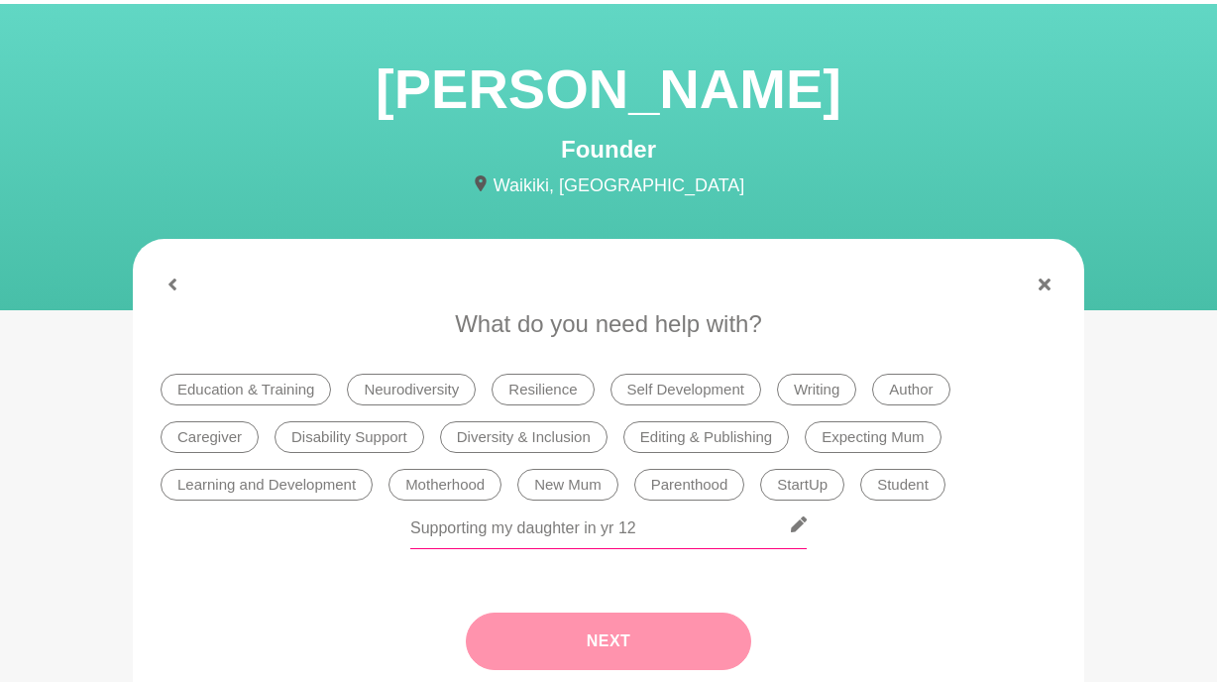
type input "Supporting my daughter in yr 12"
click at [543, 634] on button "Next" at bounding box center [608, 640] width 285 height 57
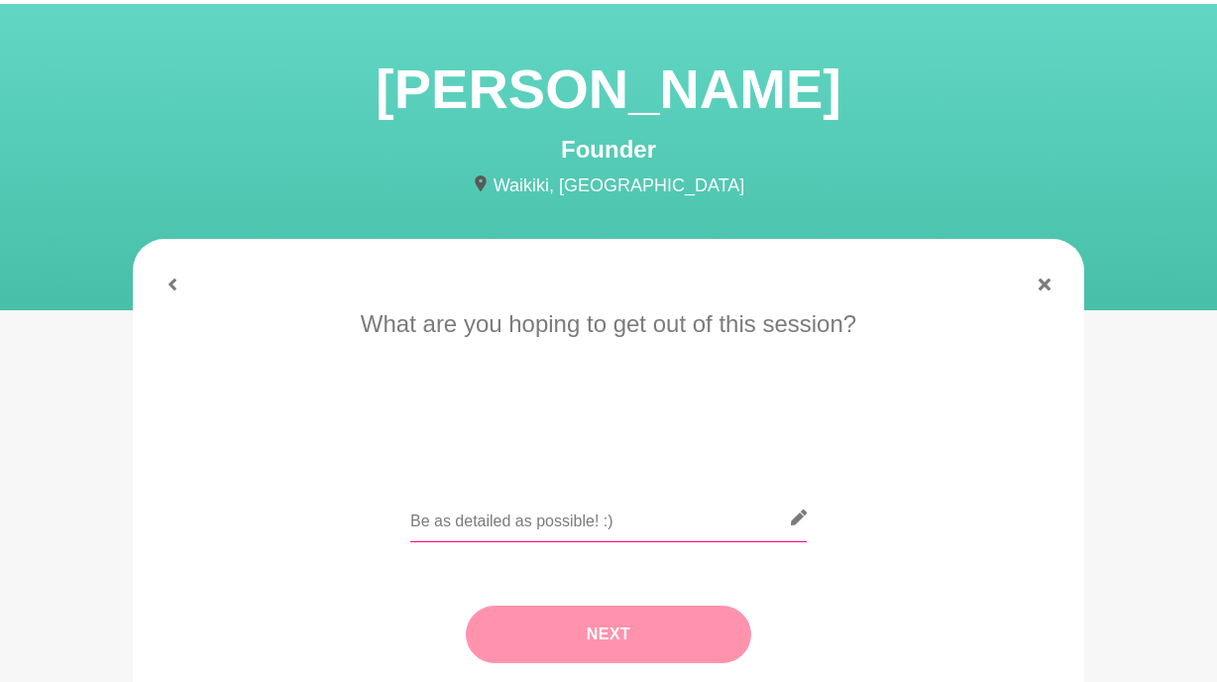
click at [564, 535] on input "text" at bounding box center [608, 517] width 396 height 49
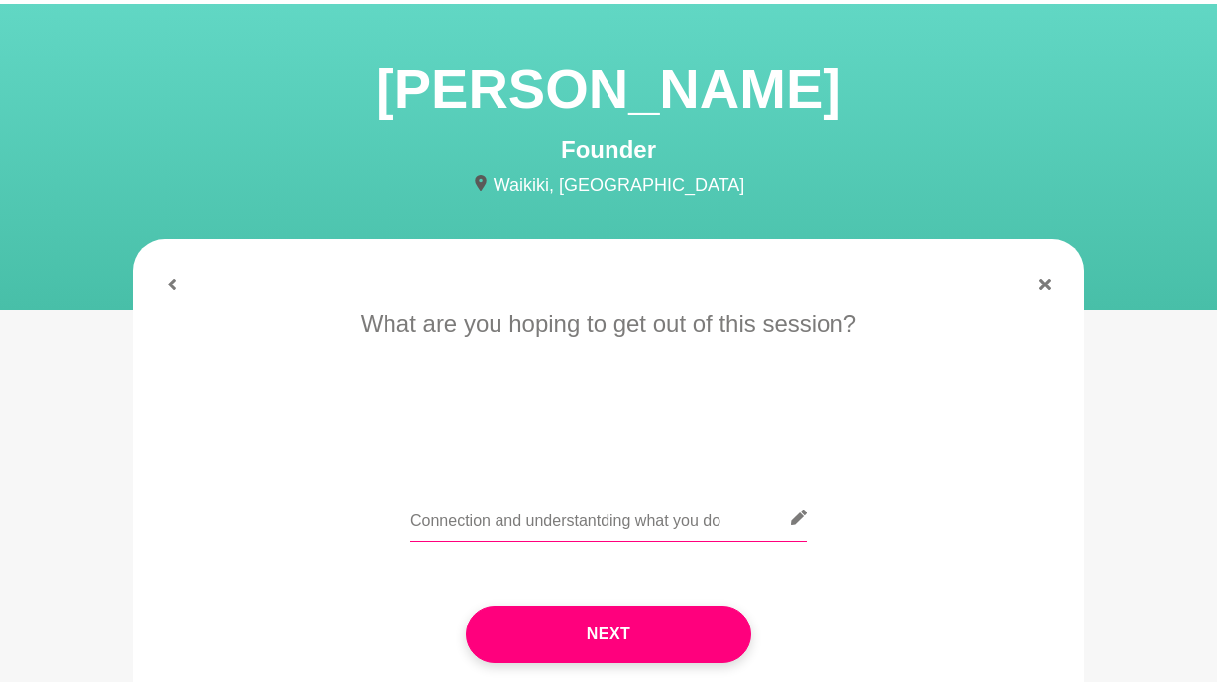
click at [601, 517] on input "Connection and understantding what you do" at bounding box center [608, 517] width 396 height 49
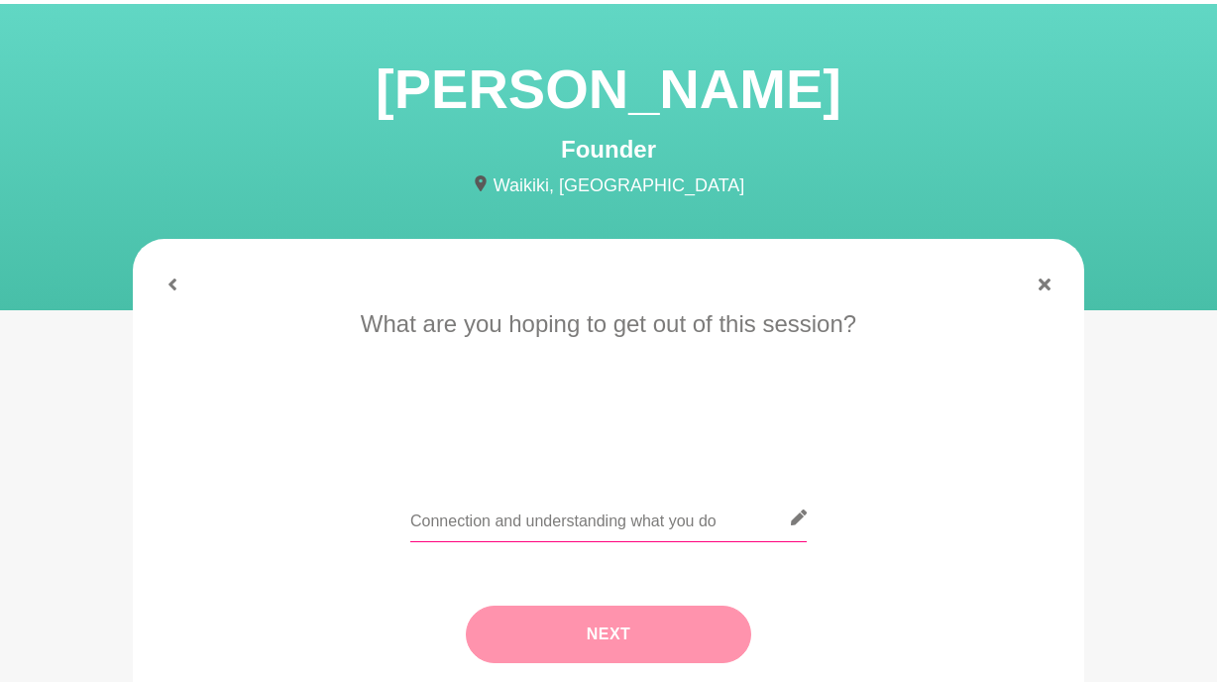
type input "Connection and understanding what you do"
click at [667, 633] on button "Next" at bounding box center [608, 633] width 285 height 57
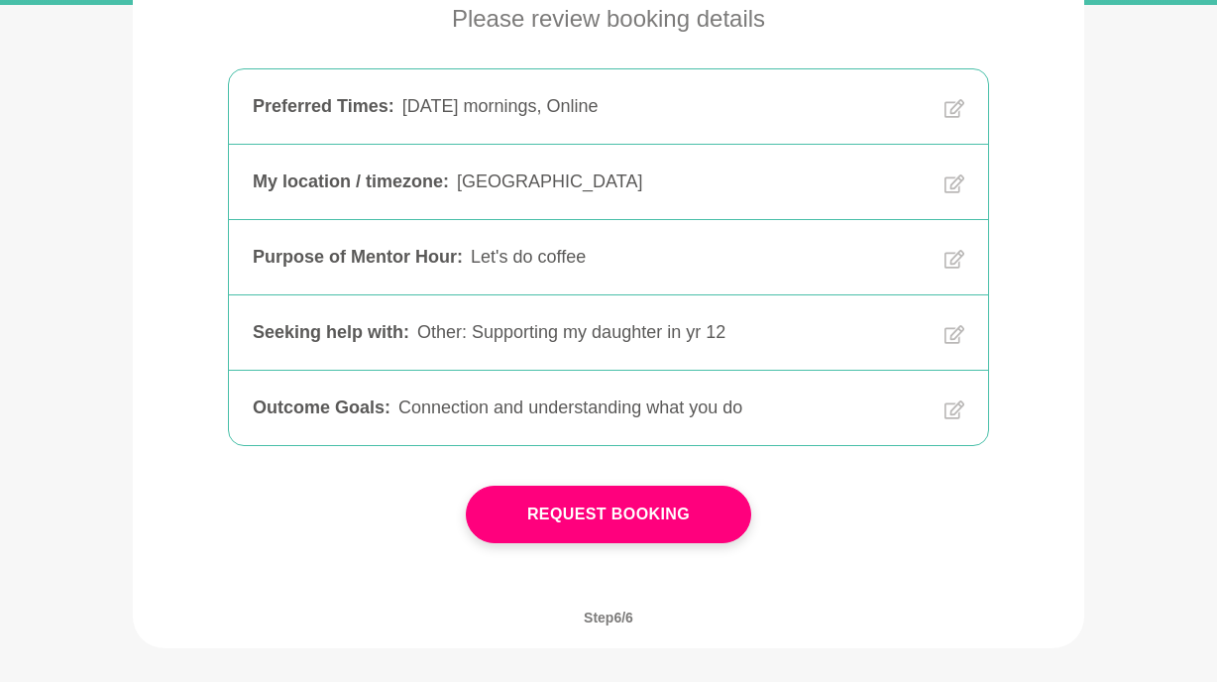
scroll to position [387, 0]
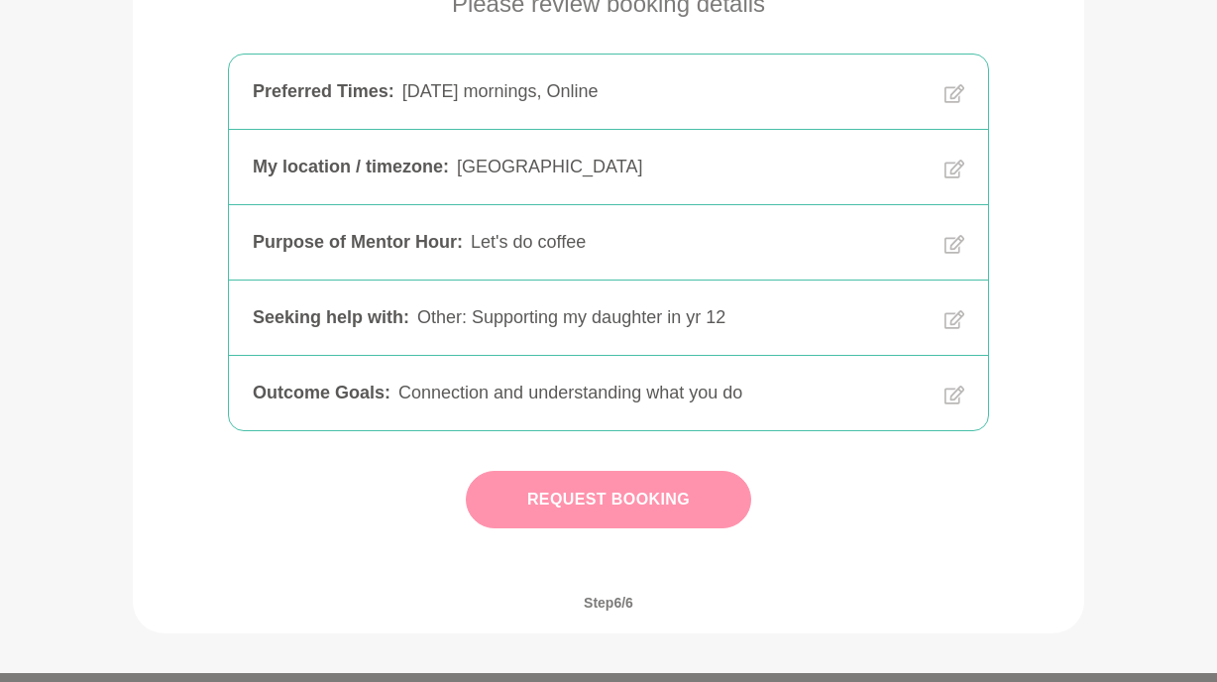
click at [682, 515] on button "Request Booking" at bounding box center [608, 499] width 285 height 57
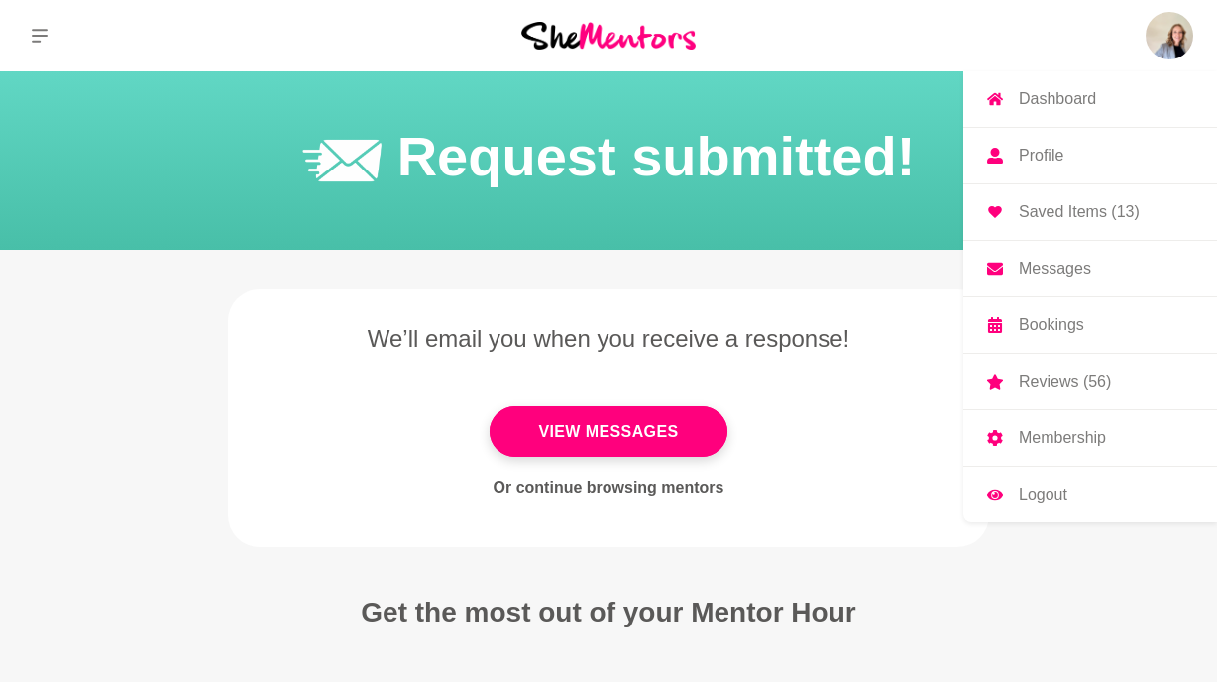
click at [1158, 35] on img at bounding box center [1169, 36] width 48 height 48
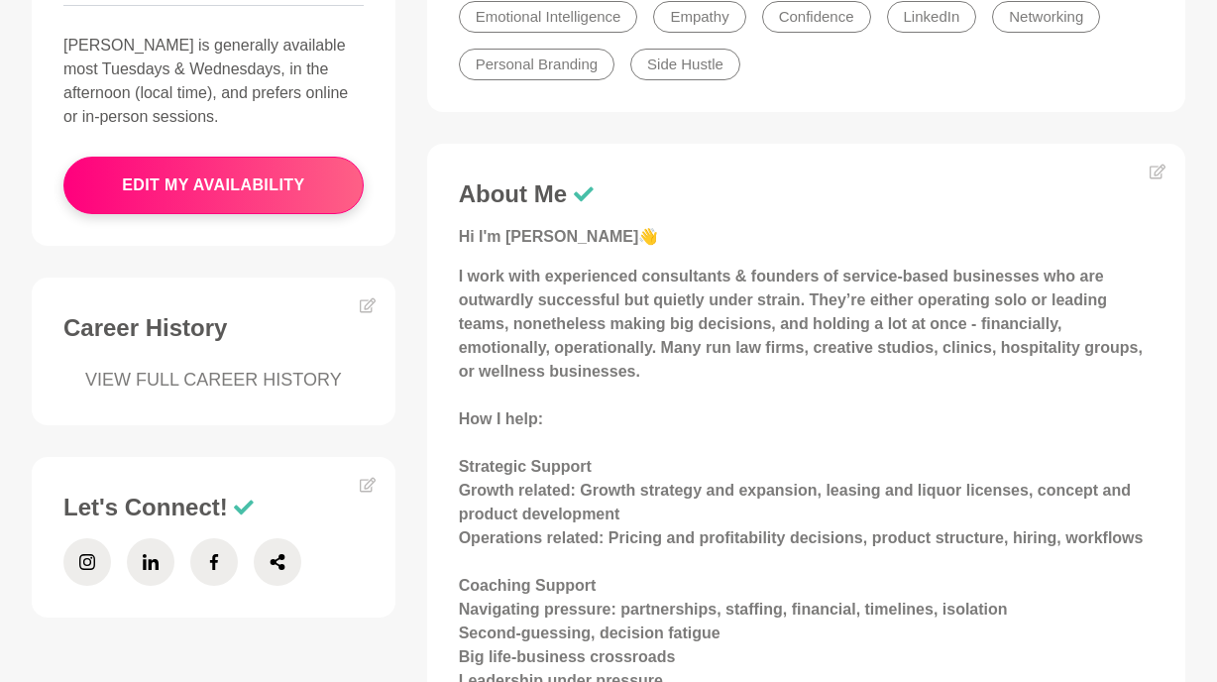
scroll to position [666, 0]
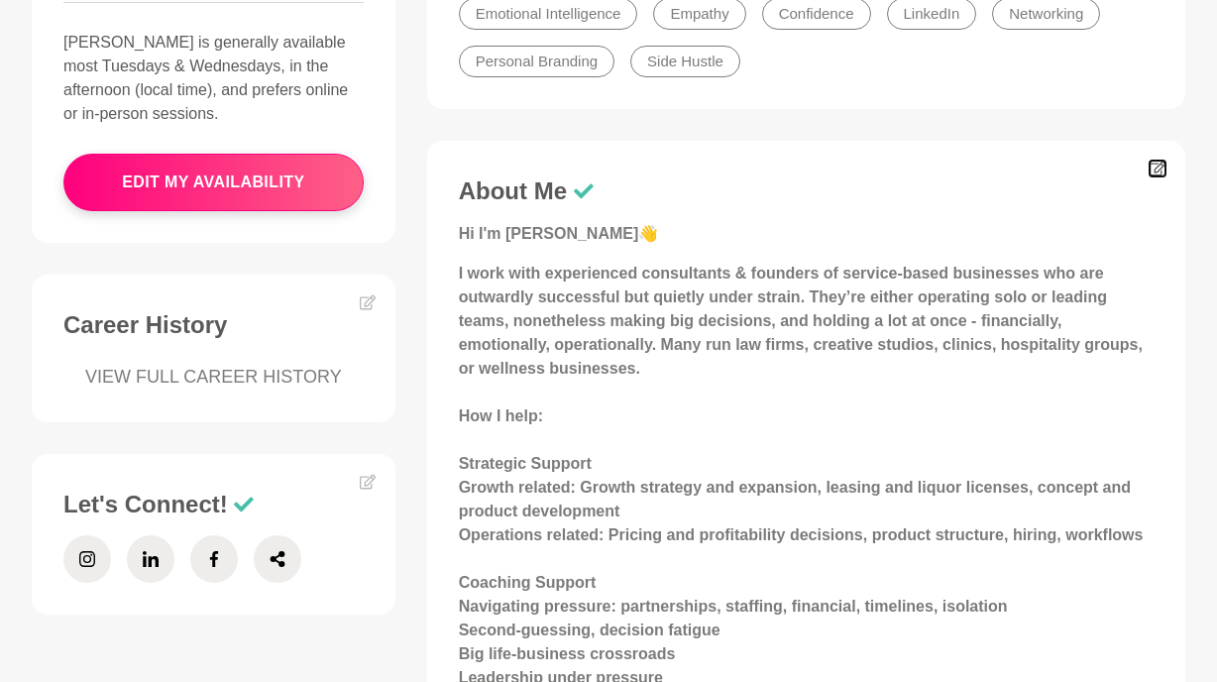
click at [1162, 163] on icon at bounding box center [1157, 169] width 16 height 15
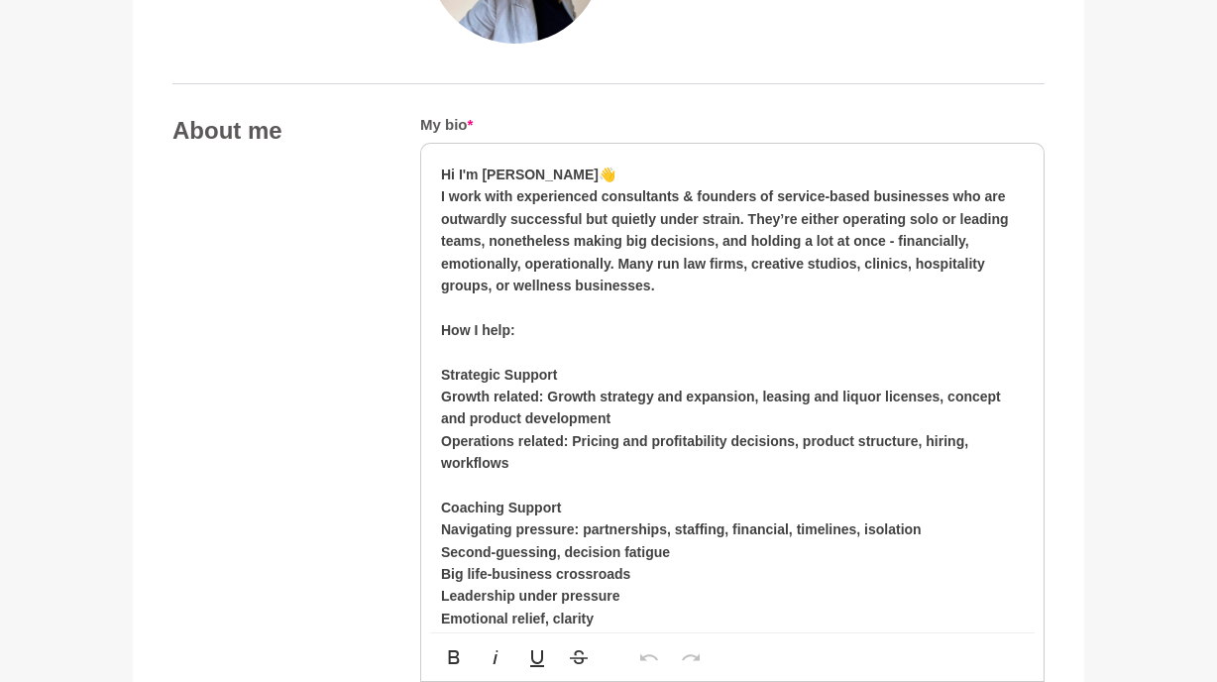
scroll to position [992, 0]
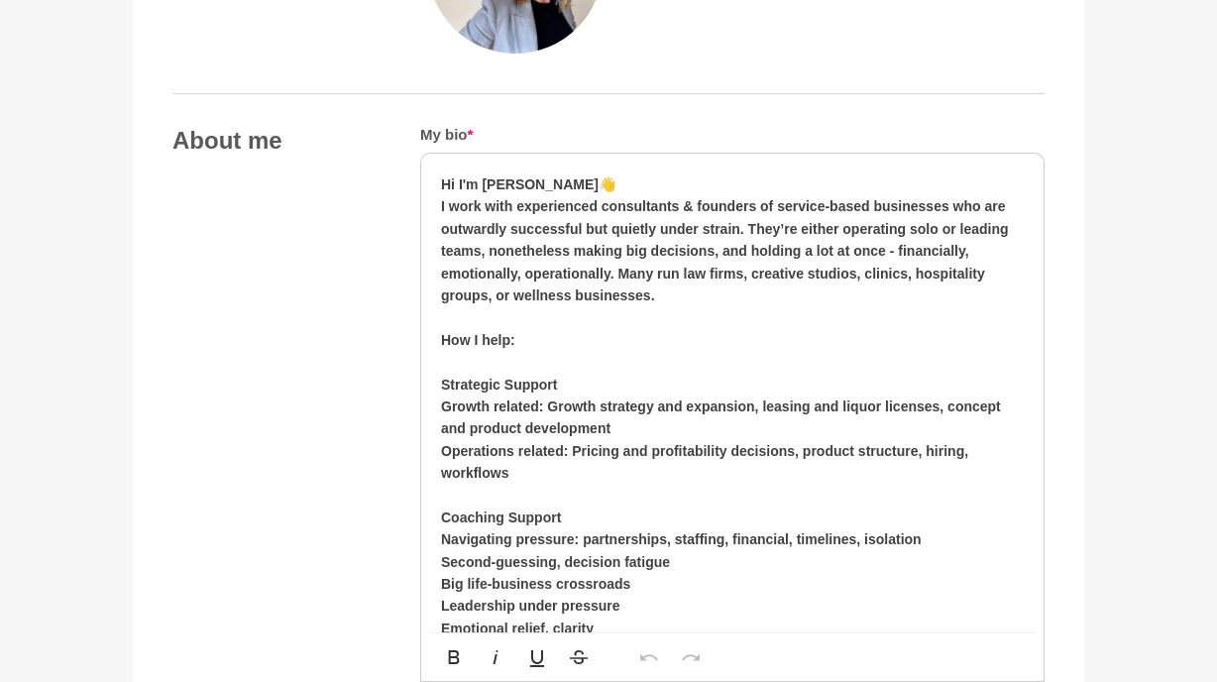
click at [938, 226] on strong "I work with experienced consultants & founders of service-based businesses who …" at bounding box center [725, 250] width 568 height 105
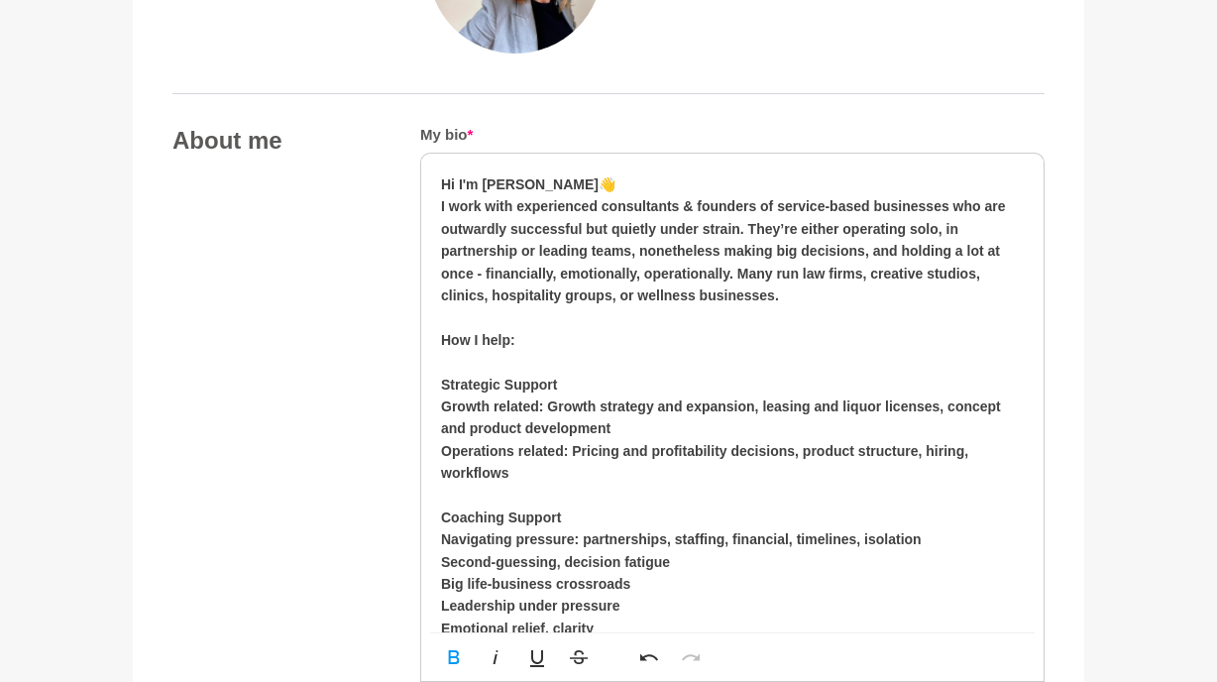
click at [737, 273] on strong "I work with experienced consultants & founders of service-based businesses who …" at bounding box center [723, 250] width 565 height 105
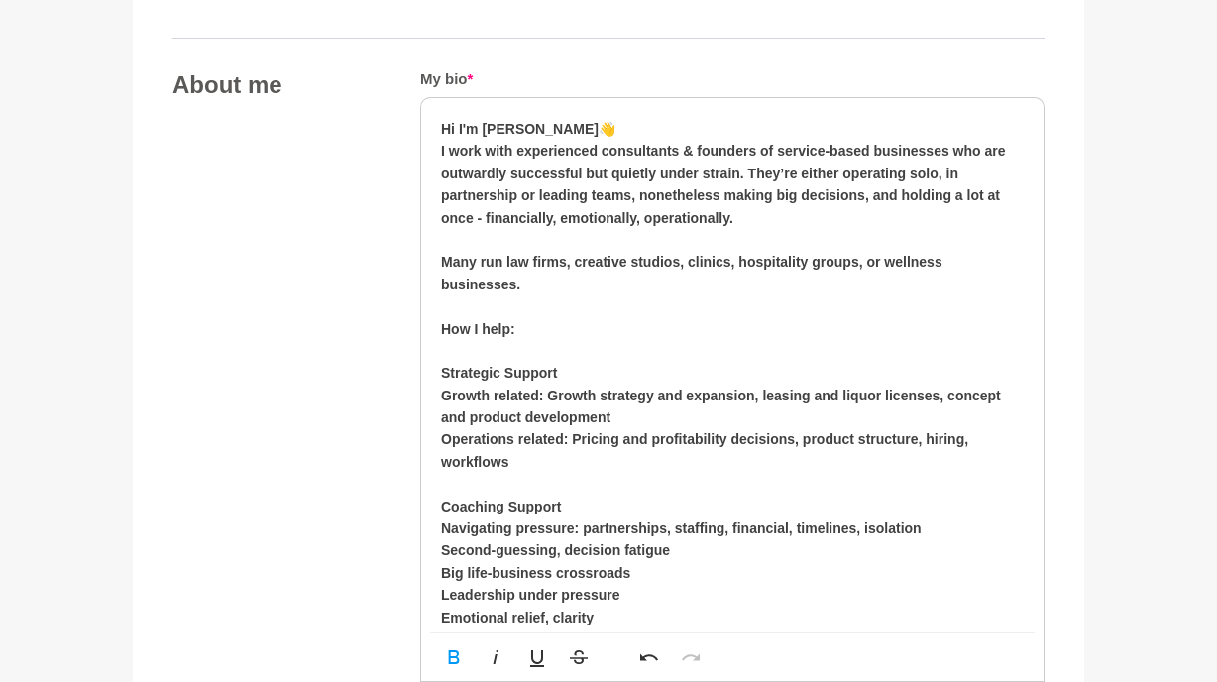
scroll to position [1048, 0]
click at [822, 529] on strong "Navigating pressure: partnerships, staffing, financial, timelines, isolation" at bounding box center [681, 527] width 481 height 16
click at [853, 530] on strong "Navigating pressure: partnerships, staffing, financial, timelines, isolation" at bounding box center [681, 527] width 481 height 16
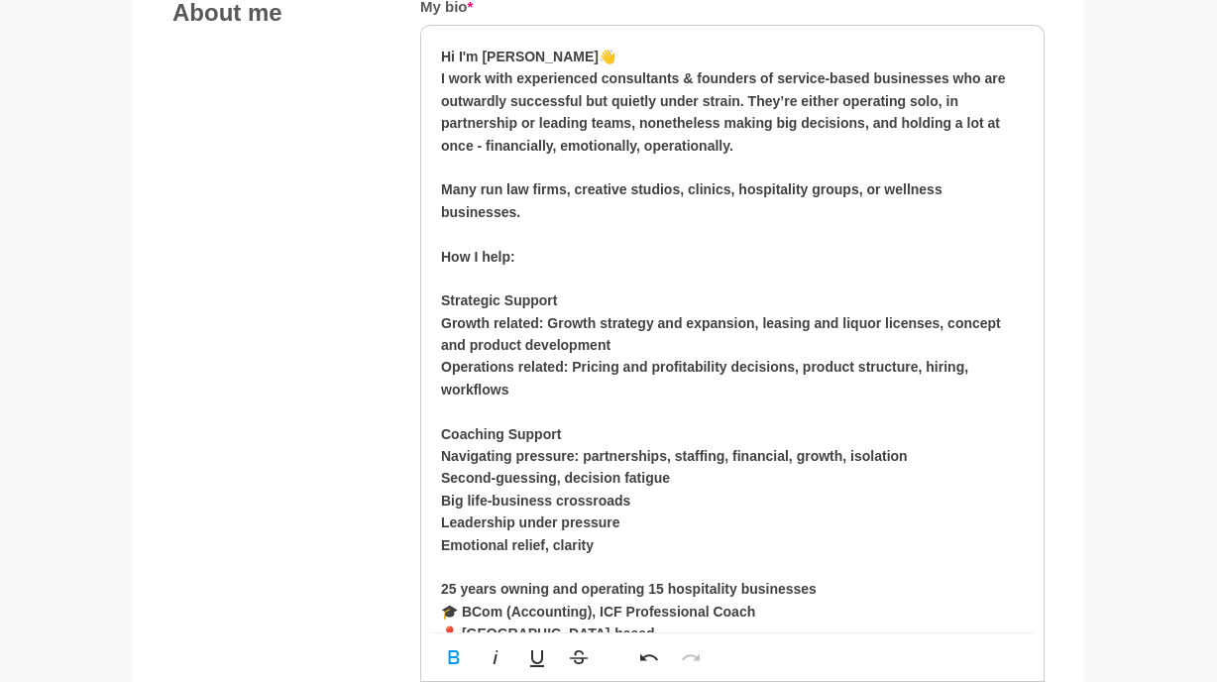
scroll to position [1124, 0]
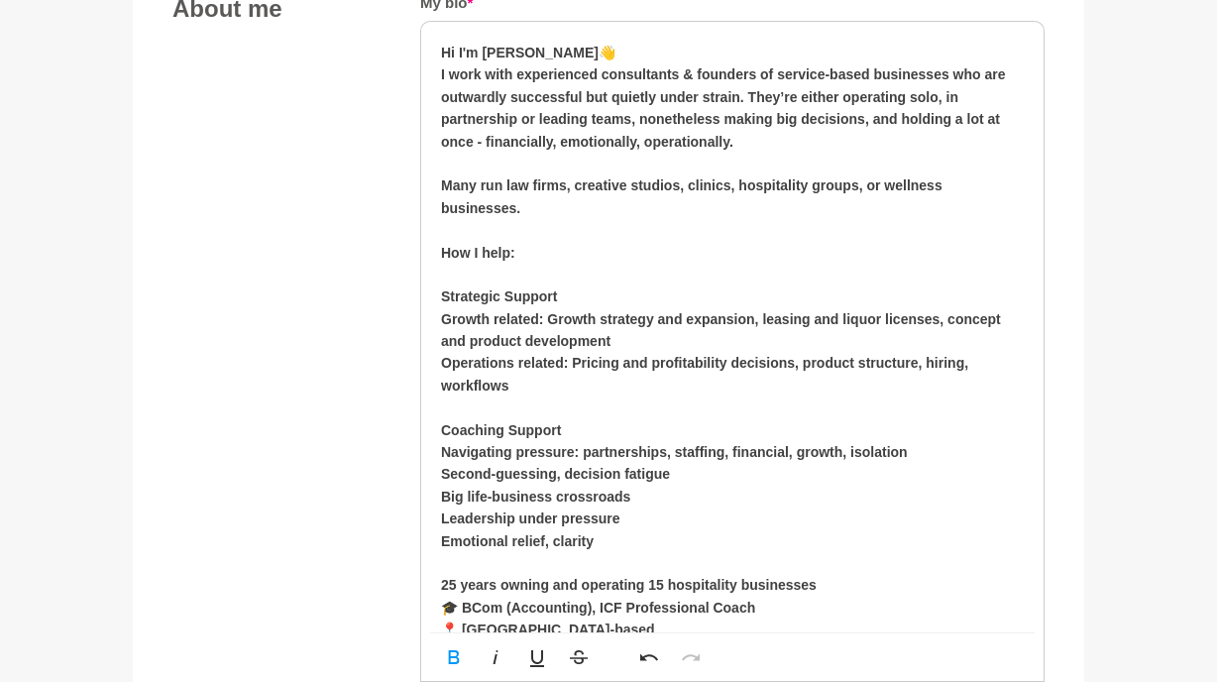
click at [555, 474] on strong "Second-guessing, decision fatigue" at bounding box center [555, 474] width 229 height 16
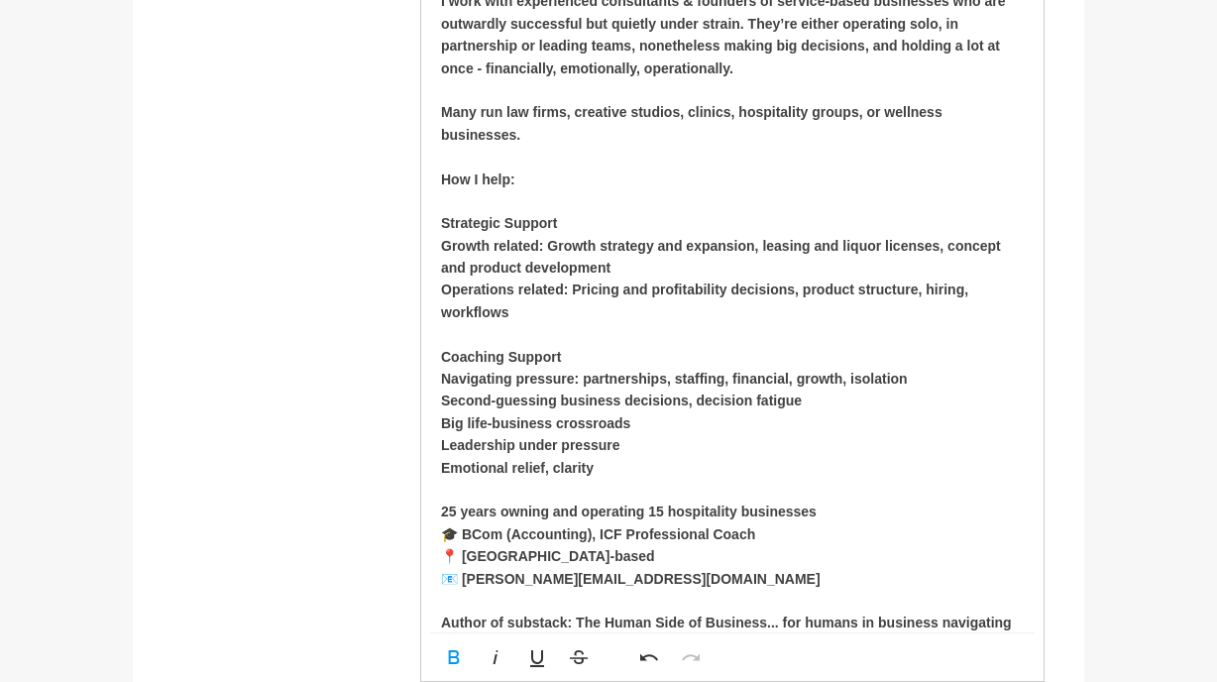
scroll to position [1198, 0]
click at [662, 507] on strong "25 years owning and operating 15 hospitality businesses" at bounding box center [629, 510] width 376 height 16
click at [827, 510] on p "Many run law firms, creative studios, clinics, hospitality groups, or wellness …" at bounding box center [732, 344] width 583 height 489
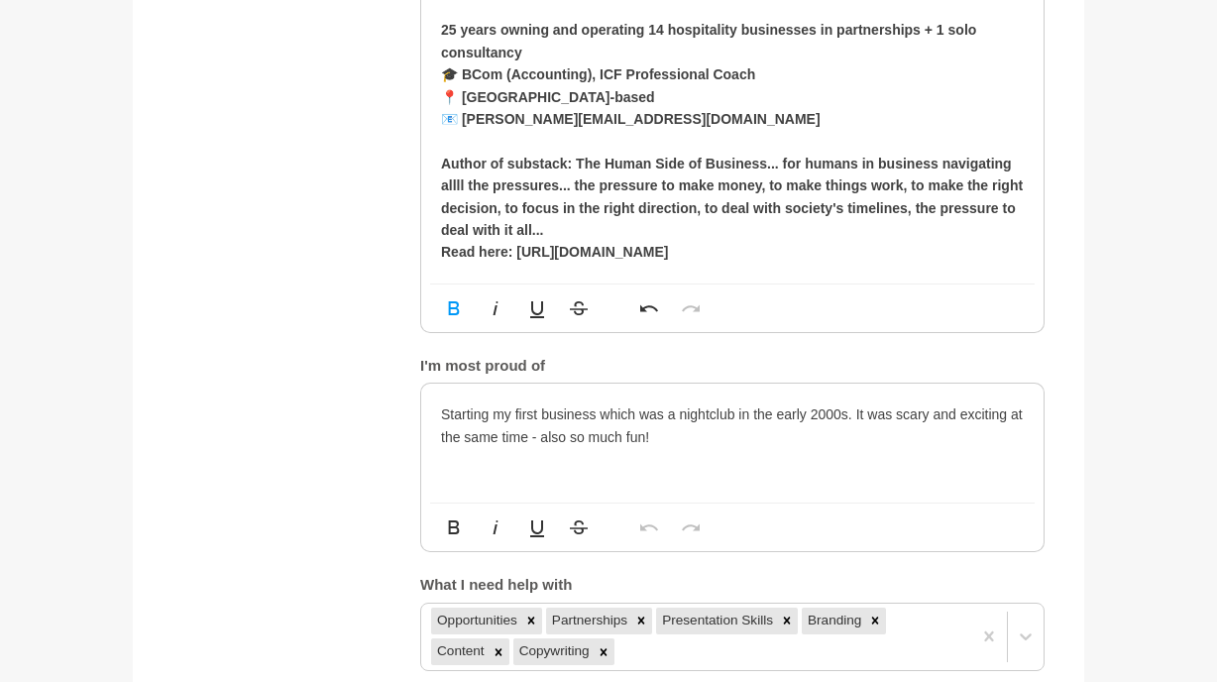
scroll to position [1680, 0]
click at [721, 479] on div "Starting my first business which was a nightclub in the early 2000s. It was sca…" at bounding box center [732, 441] width 622 height 119
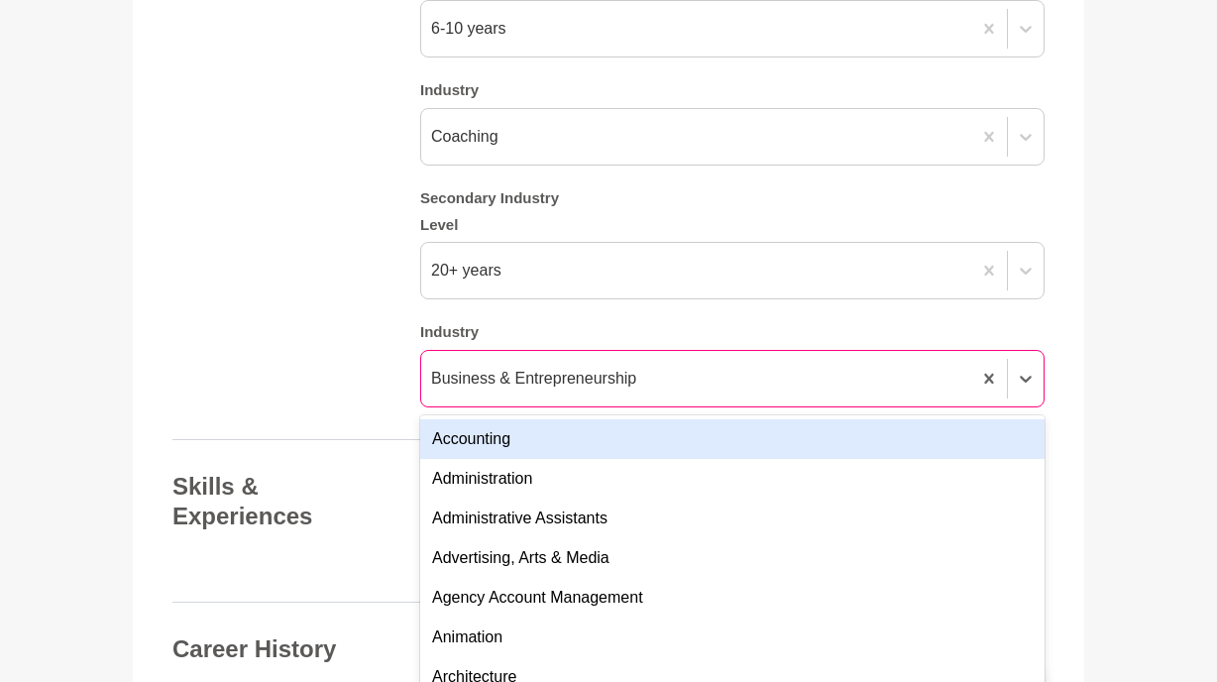
scroll to position [2505, 0]
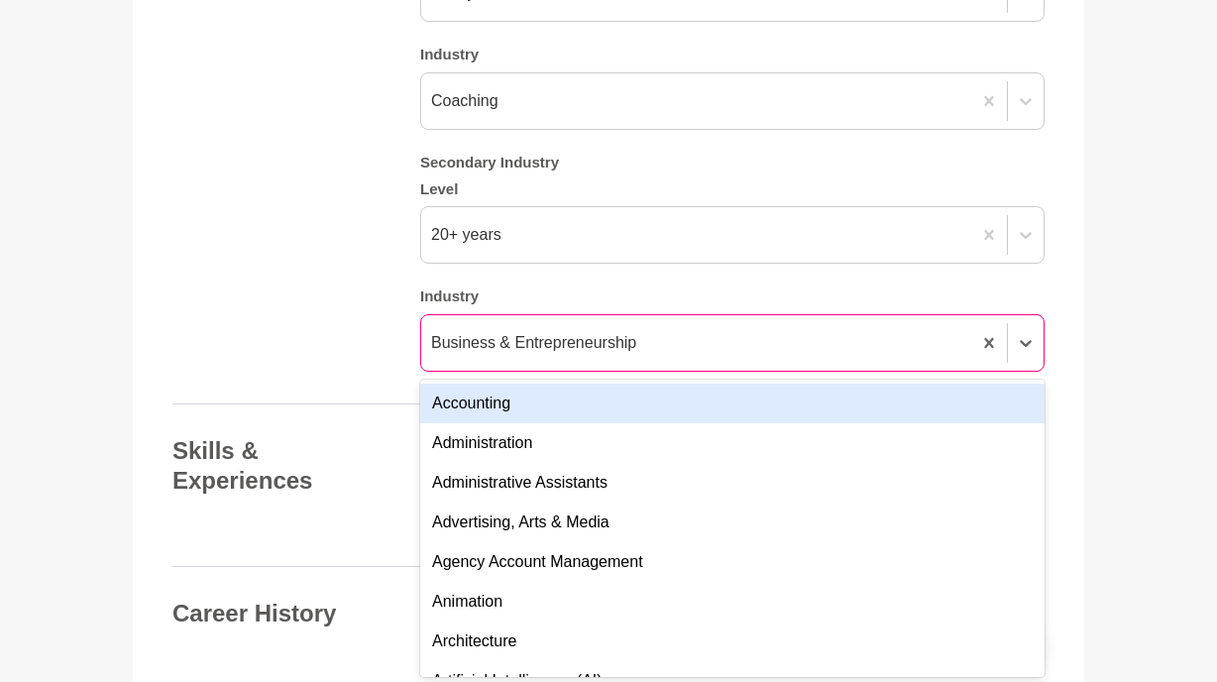
click at [682, 372] on div "option Accounting focused, 1 of 144. 144 results available. Use Up and Down to …" at bounding box center [732, 342] width 624 height 57
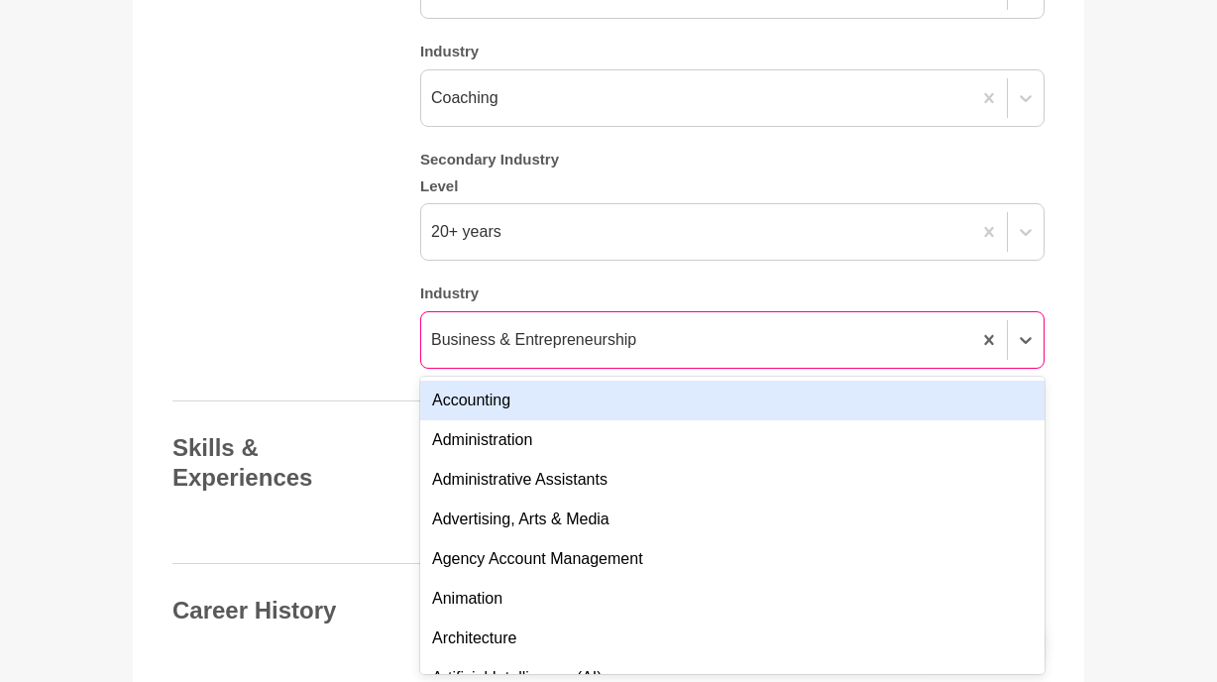
click at [682, 343] on div "Business & Entrepreneurship" at bounding box center [696, 340] width 550 height 36
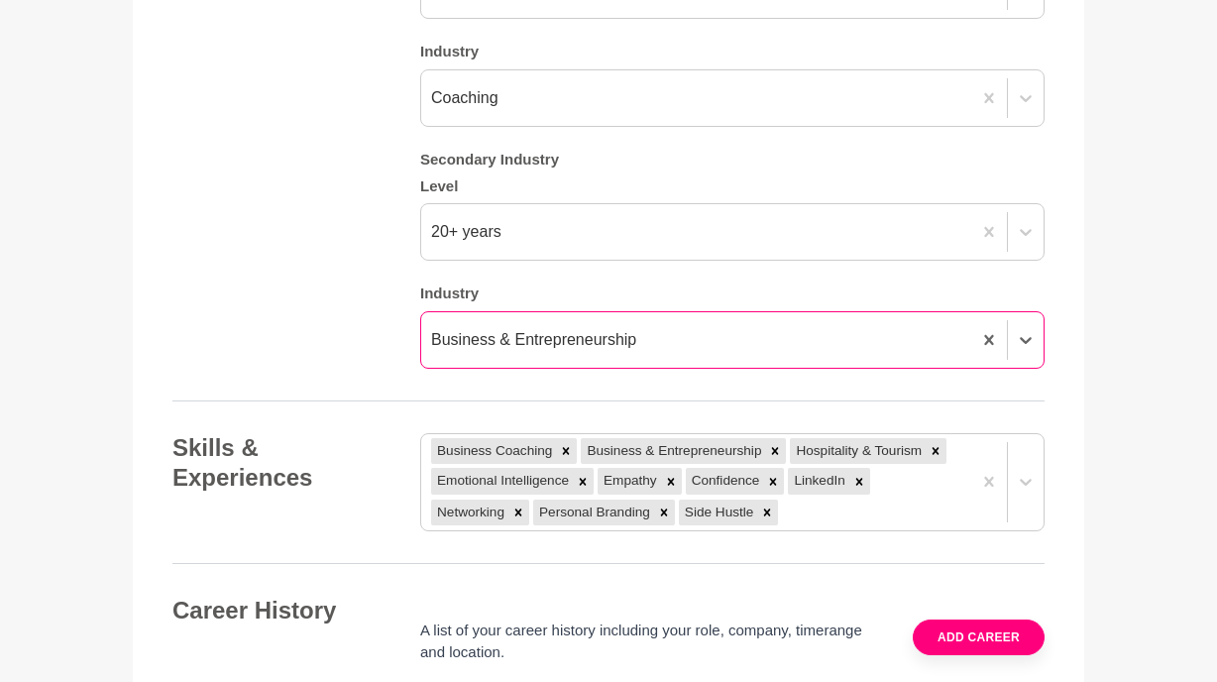
click at [682, 343] on div "Business & Entrepreneurship" at bounding box center [696, 340] width 550 height 36
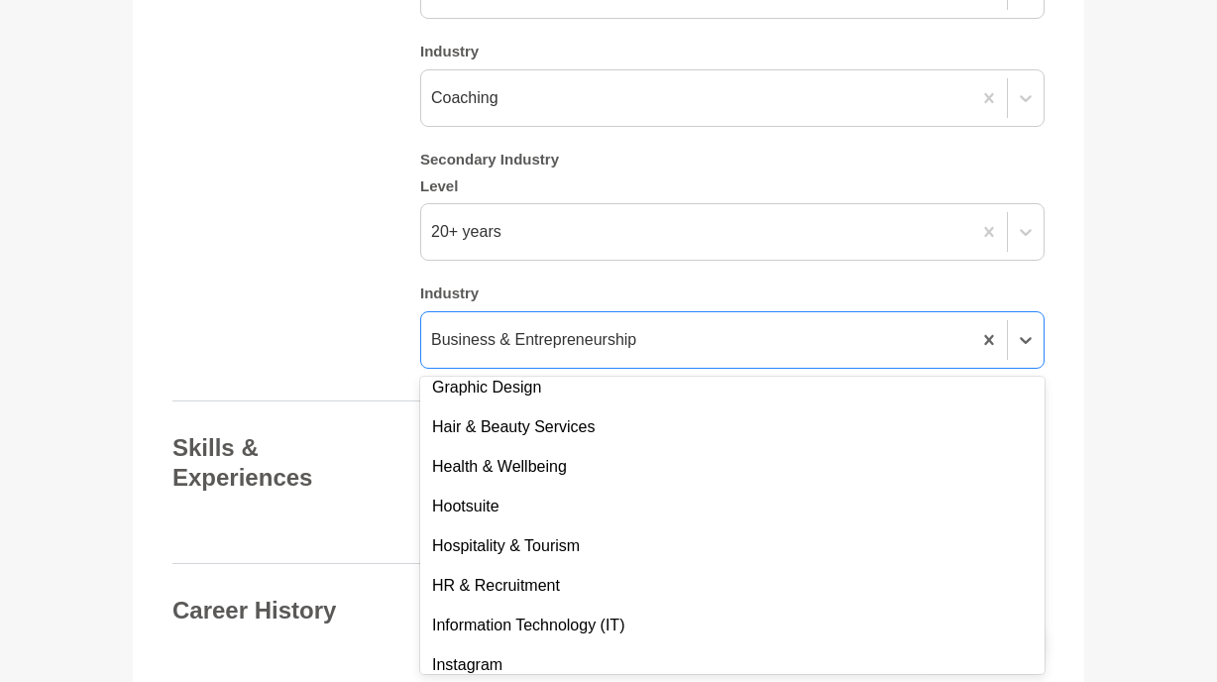
scroll to position [2078, 0]
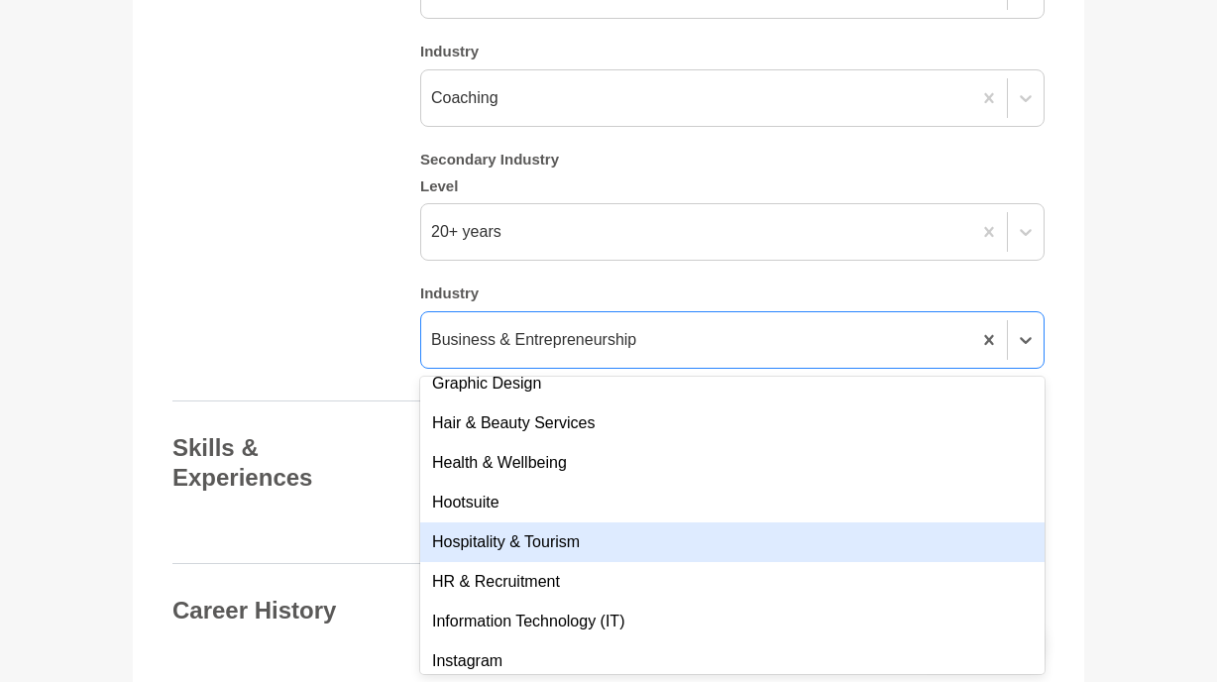
click at [610, 536] on div "Hospitality & Tourism" at bounding box center [732, 542] width 624 height 40
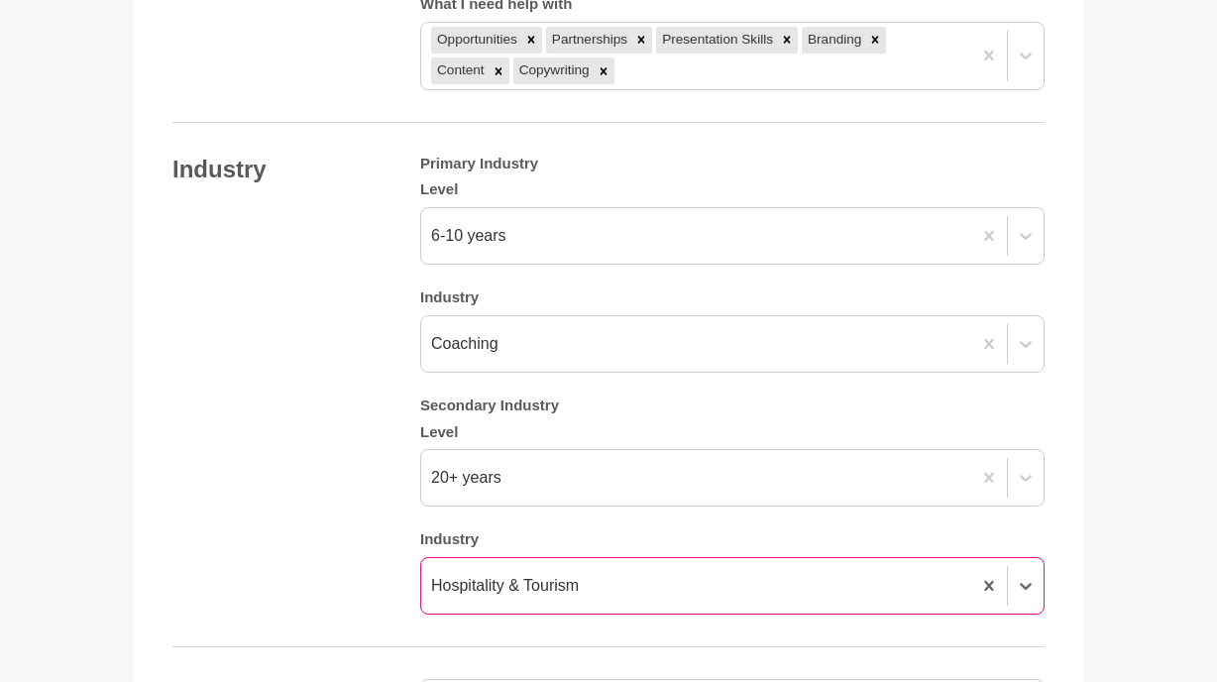
scroll to position [2238, 0]
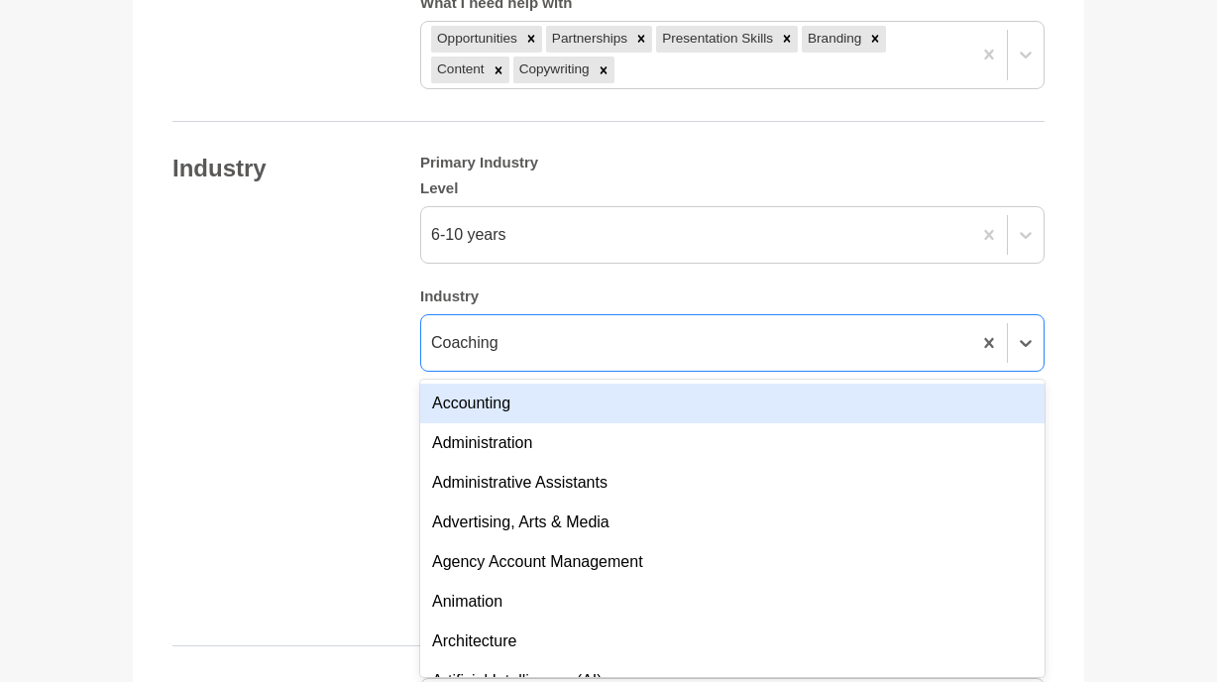
click at [644, 361] on div "Coaching" at bounding box center [732, 342] width 624 height 57
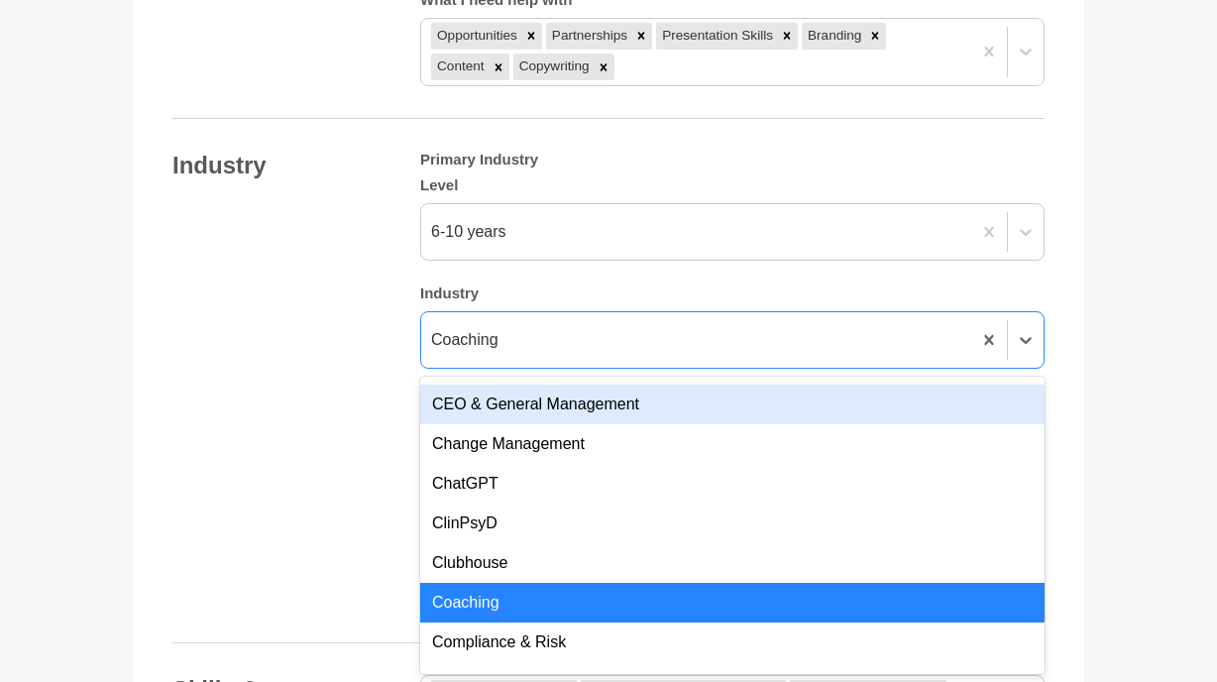
scroll to position [713, 0]
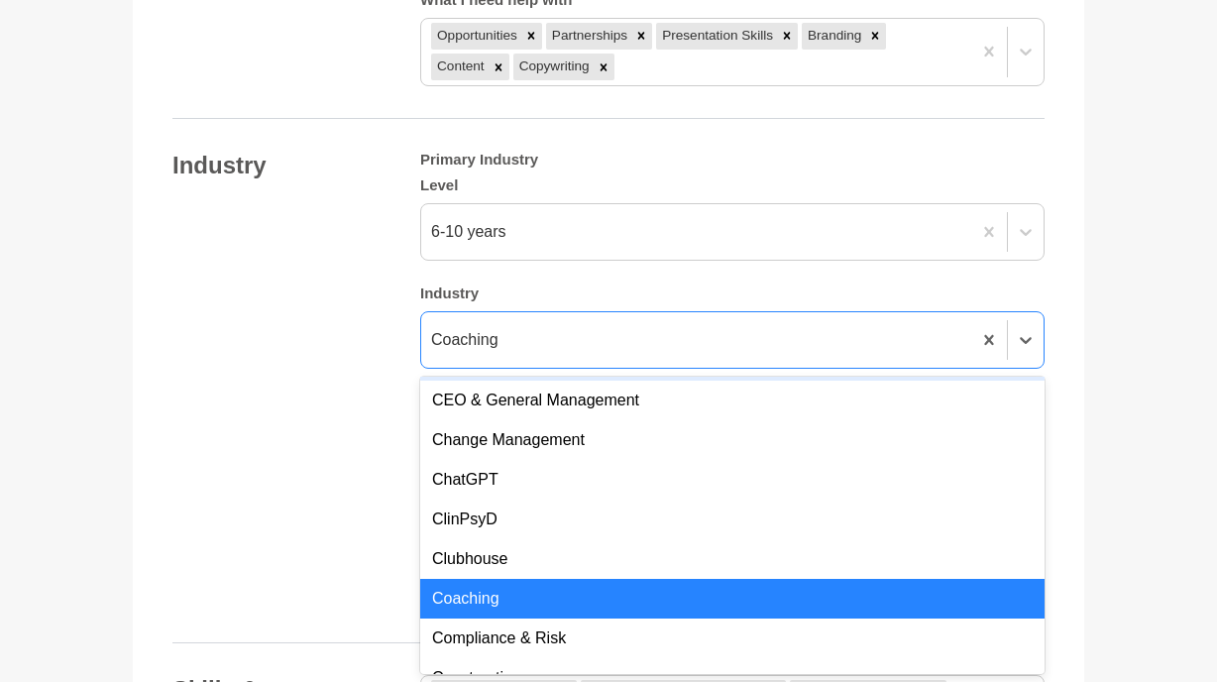
click at [843, 269] on div "Primary Industry Level 6-10 years Industry option Caregiver focused, 18 of 144.…" at bounding box center [732, 381] width 624 height 461
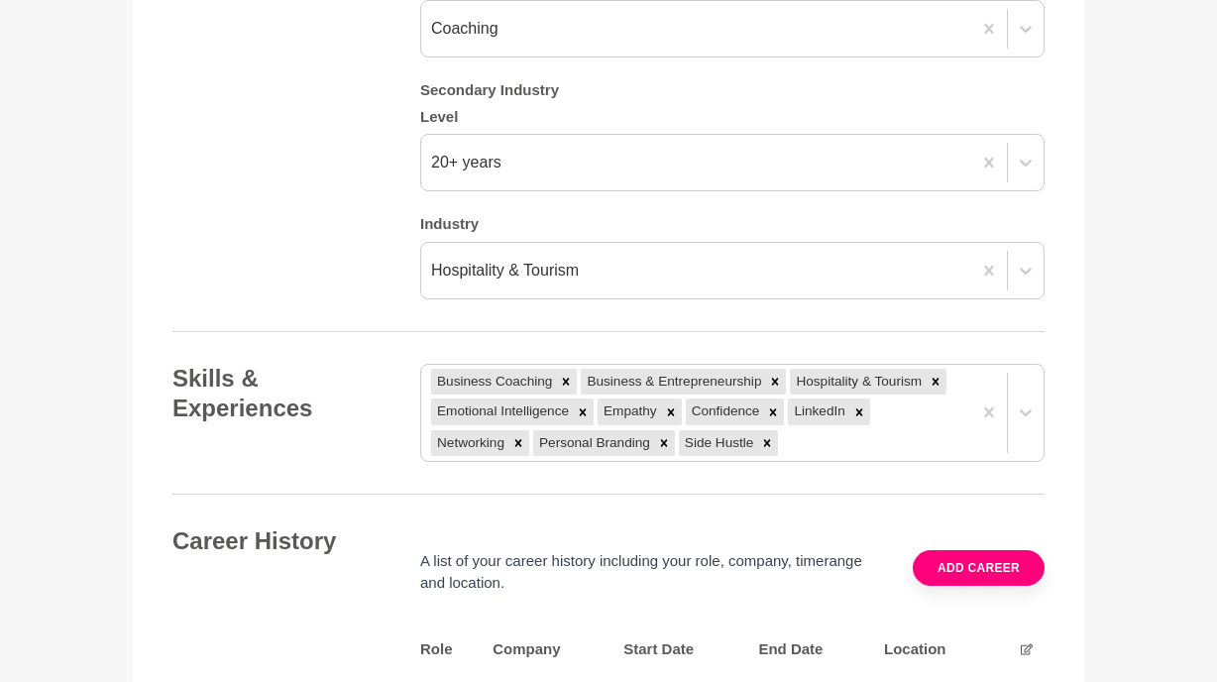
scroll to position [2582, 0]
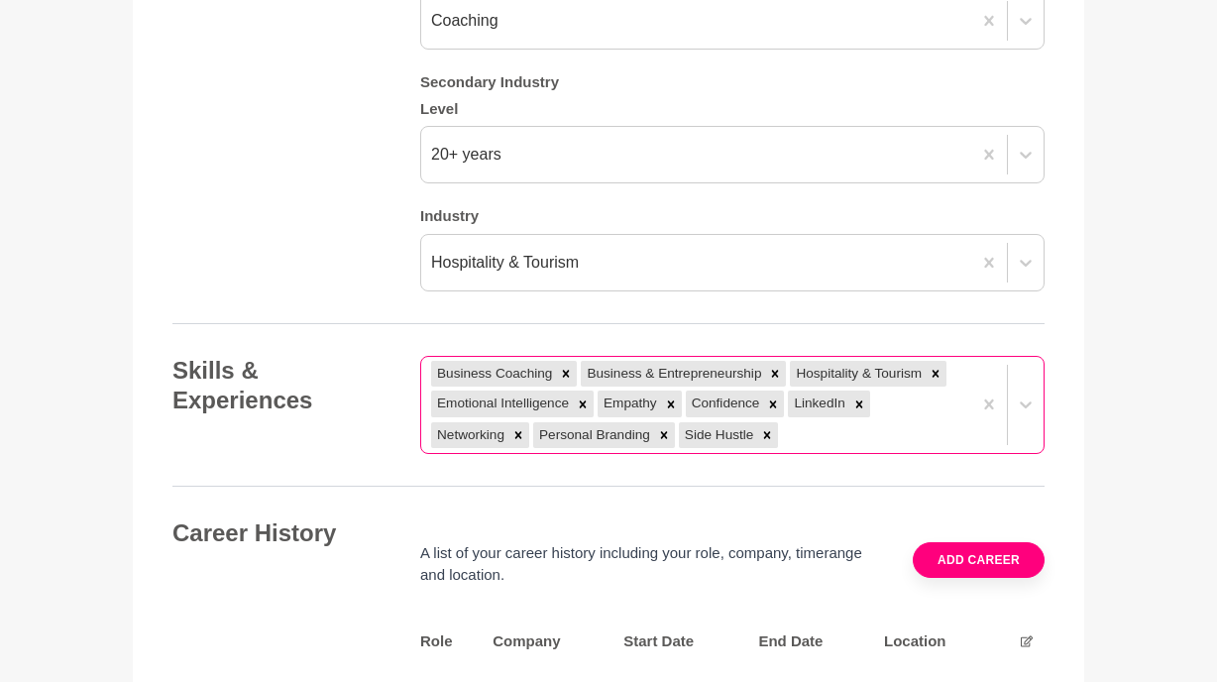
click at [826, 433] on div "Business Coaching Business & Entrepreneurship Hospitality & Tourism Emotional I…" at bounding box center [732, 405] width 624 height 98
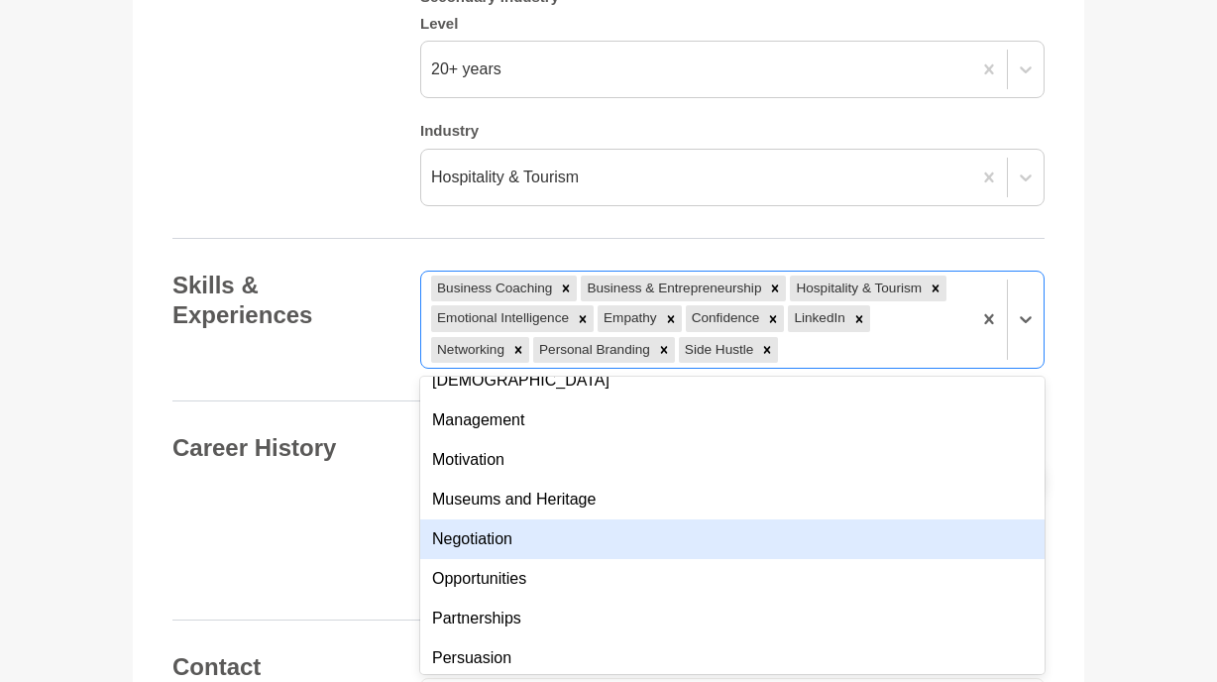
scroll to position [926, 0]
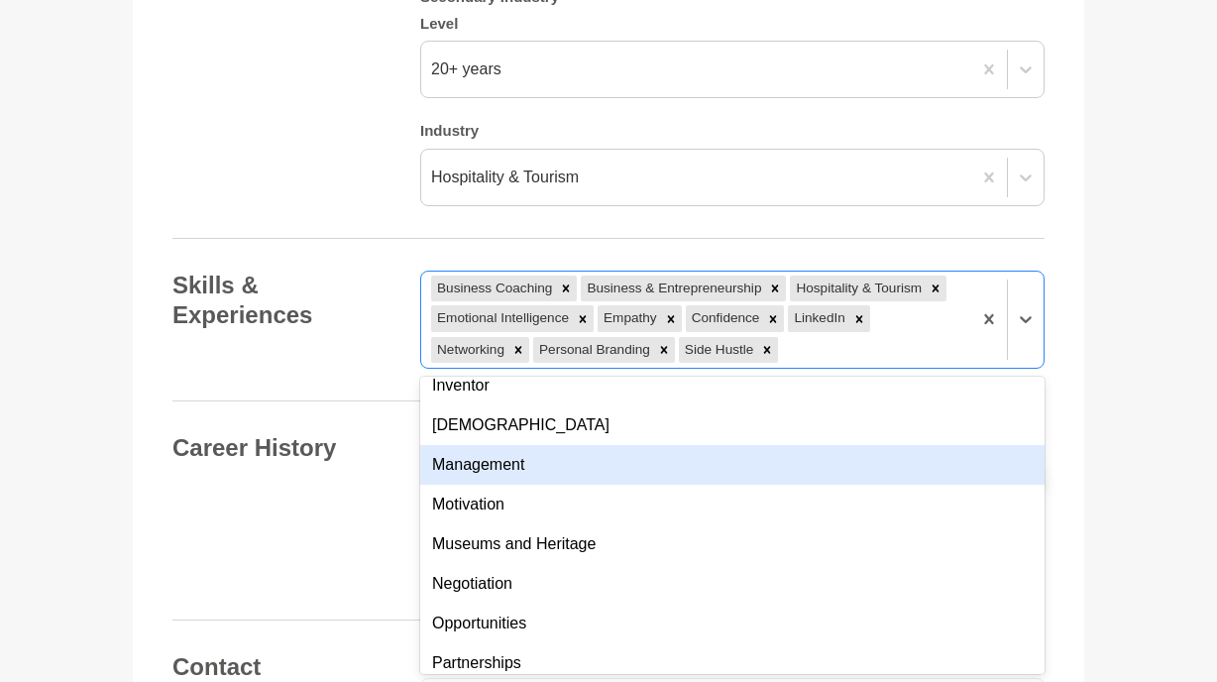
click at [807, 459] on div "Management" at bounding box center [732, 465] width 624 height 40
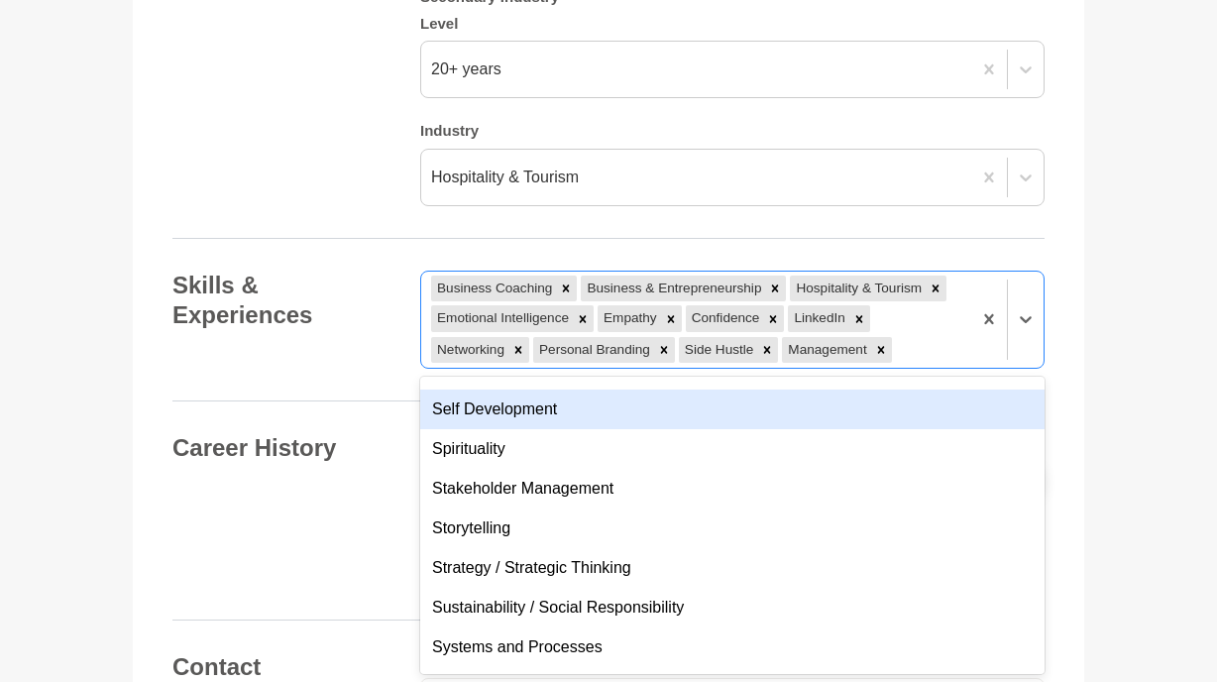
scroll to position [1503, 0]
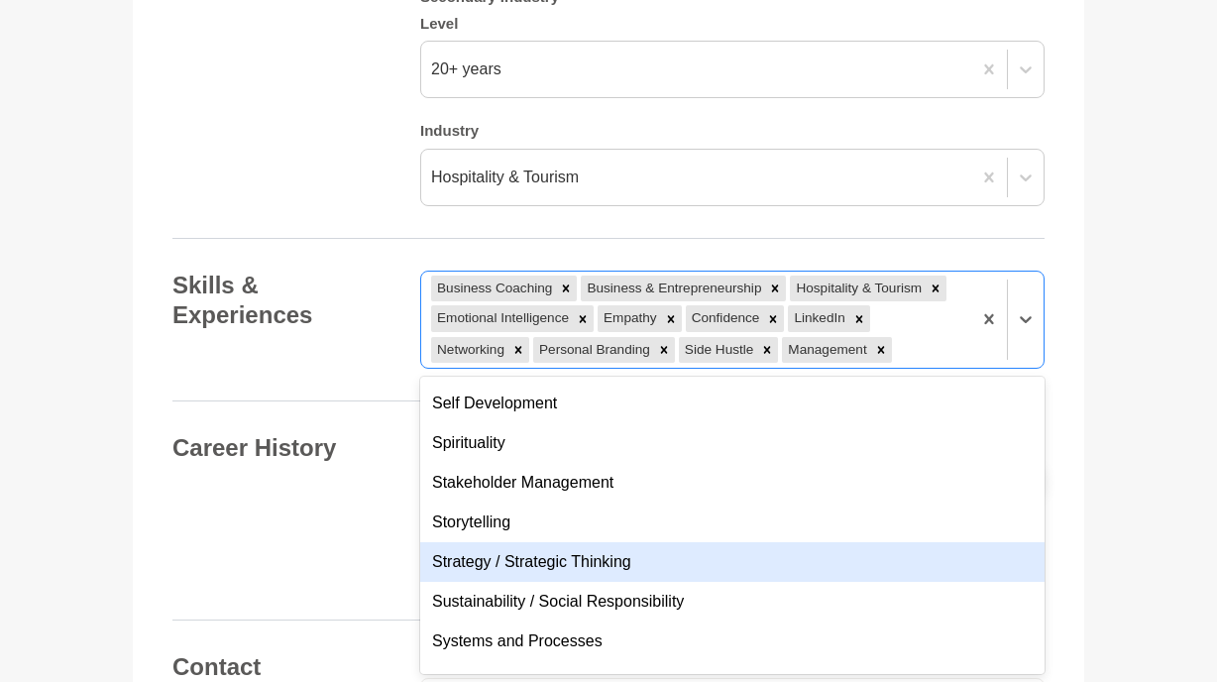
click at [728, 555] on div "Strategy / Strategic Thinking" at bounding box center [732, 562] width 624 height 40
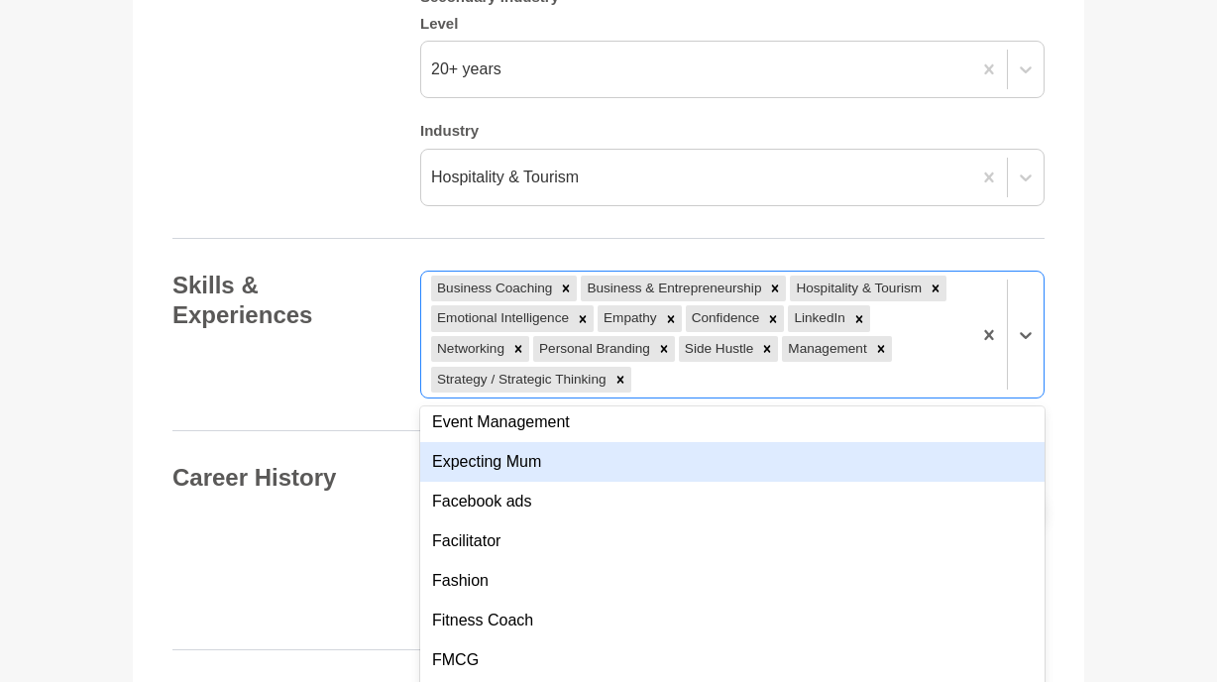
scroll to position [3497, 0]
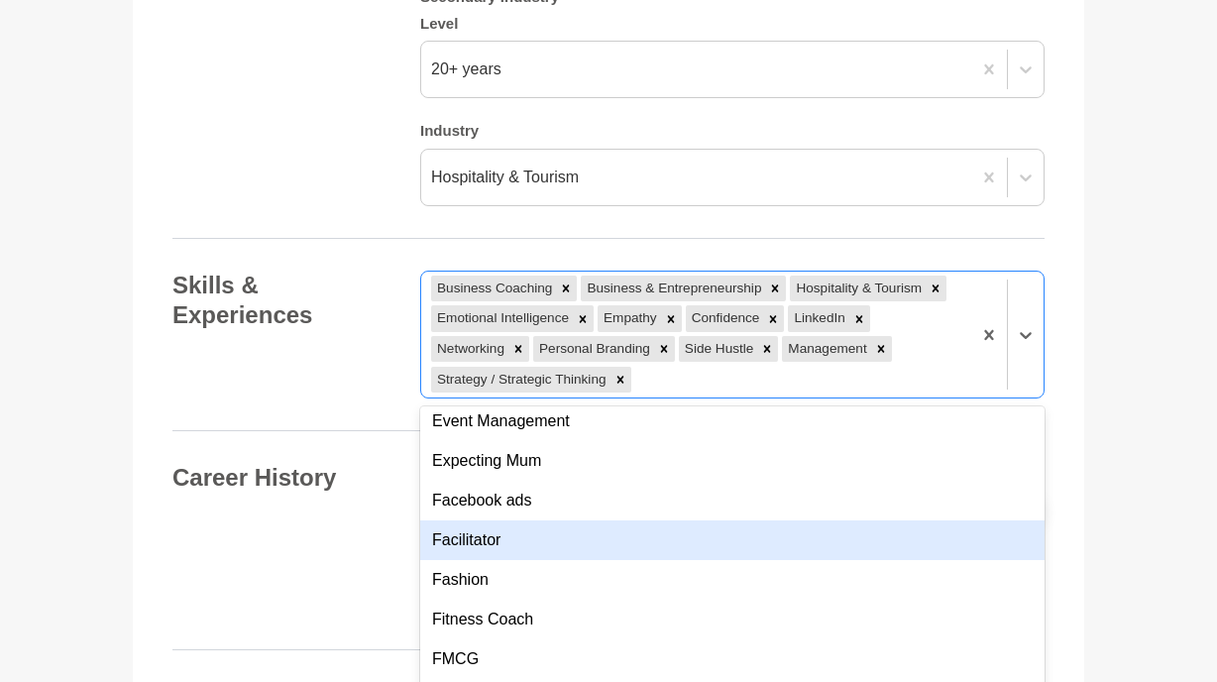
click at [724, 543] on div "Facilitator" at bounding box center [732, 540] width 624 height 40
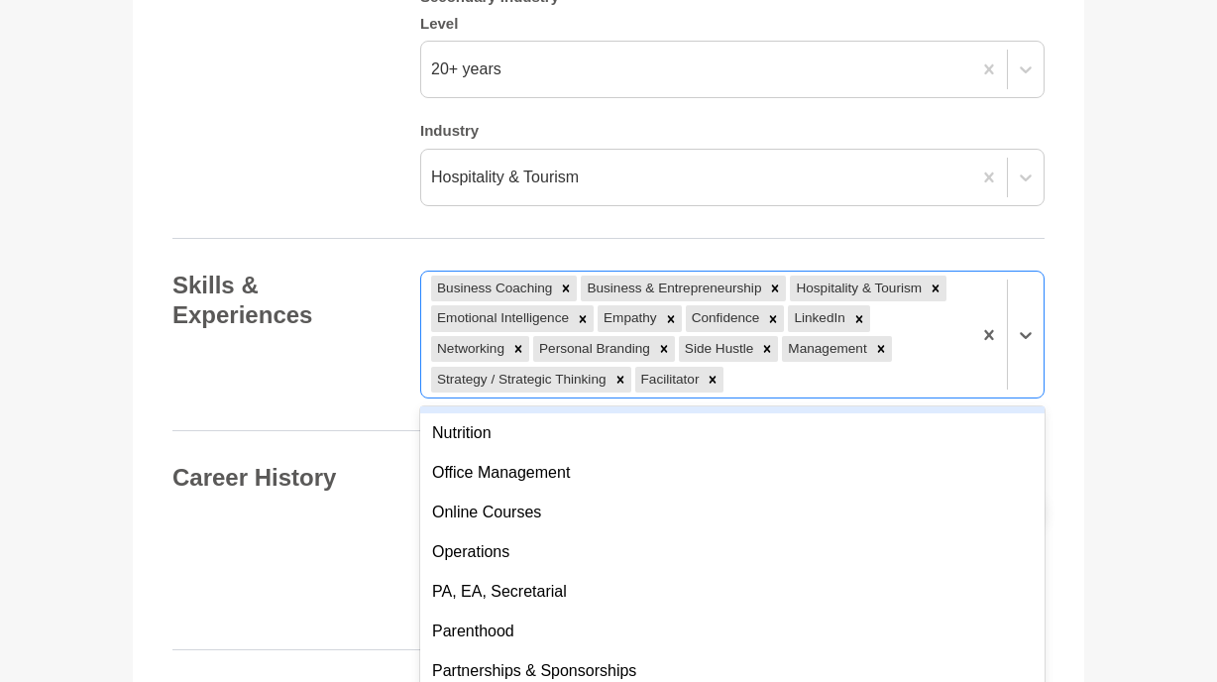
scroll to position [5309, 0]
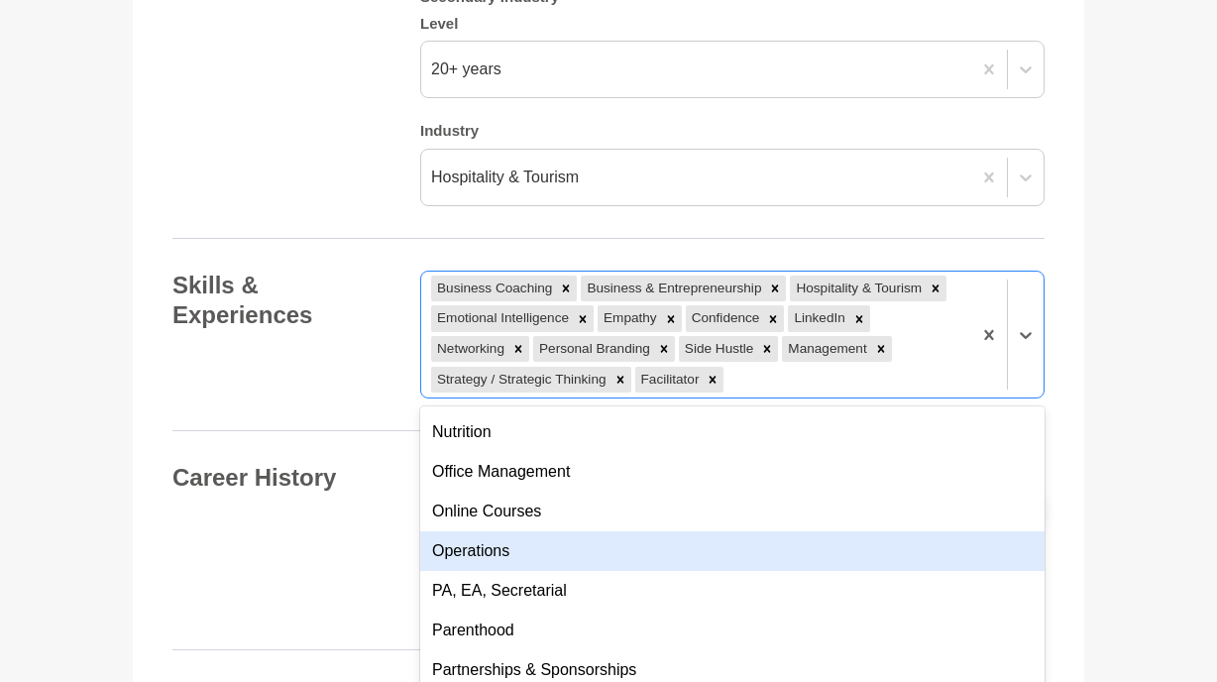
click at [636, 564] on div "Operations" at bounding box center [732, 551] width 624 height 40
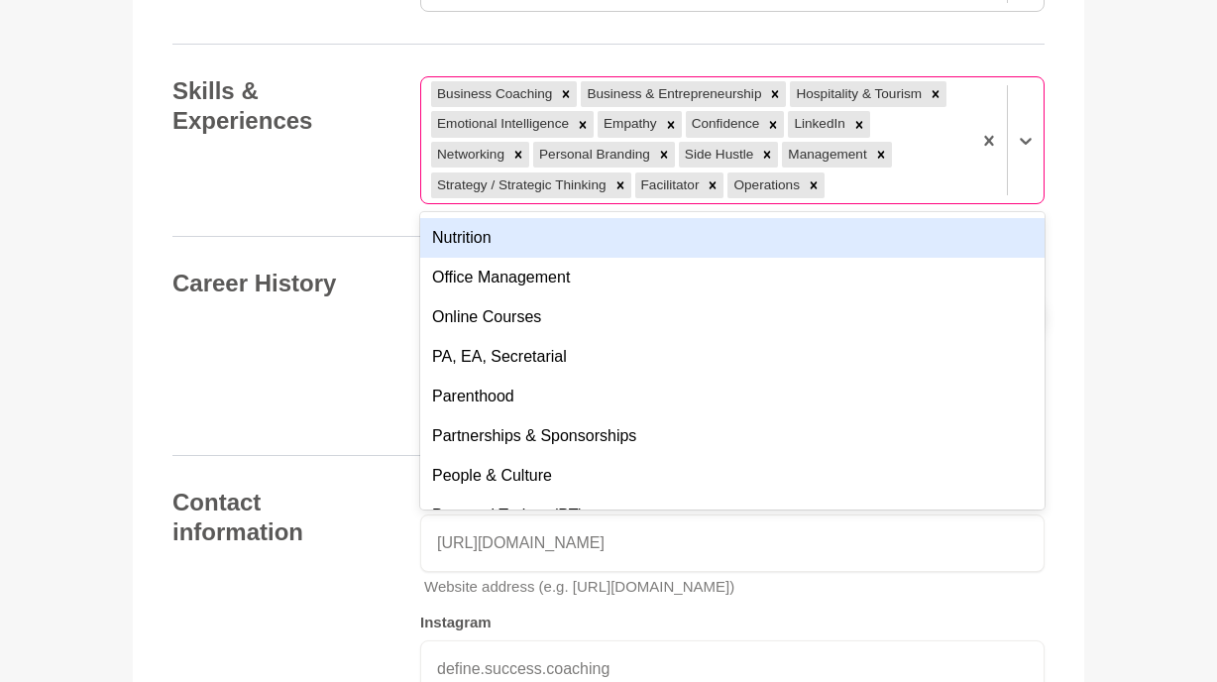
scroll to position [2875, 0]
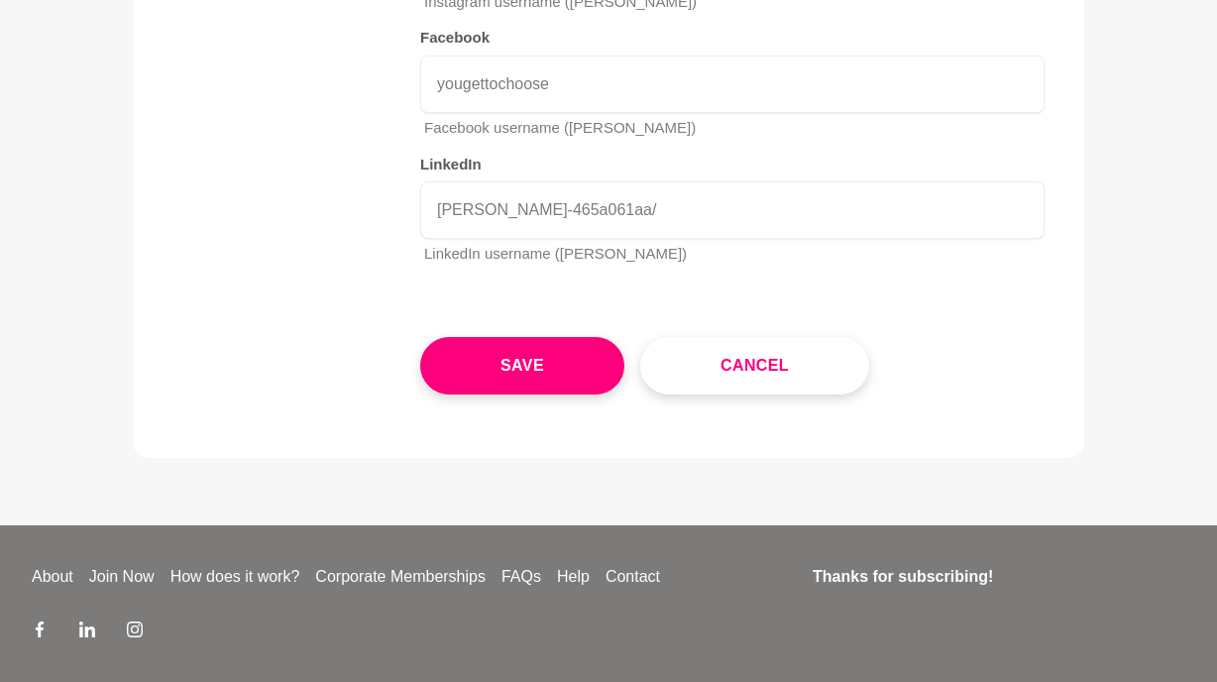
scroll to position [3653, 0]
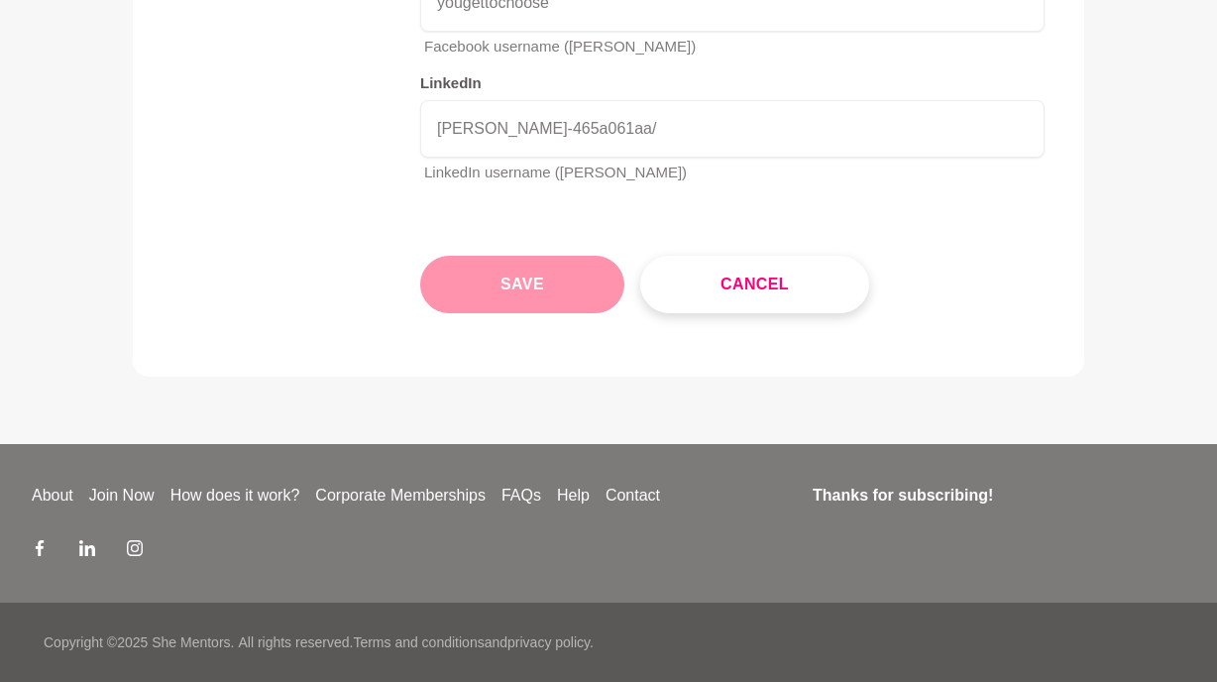
click at [567, 310] on button "Save" at bounding box center [522, 284] width 204 height 57
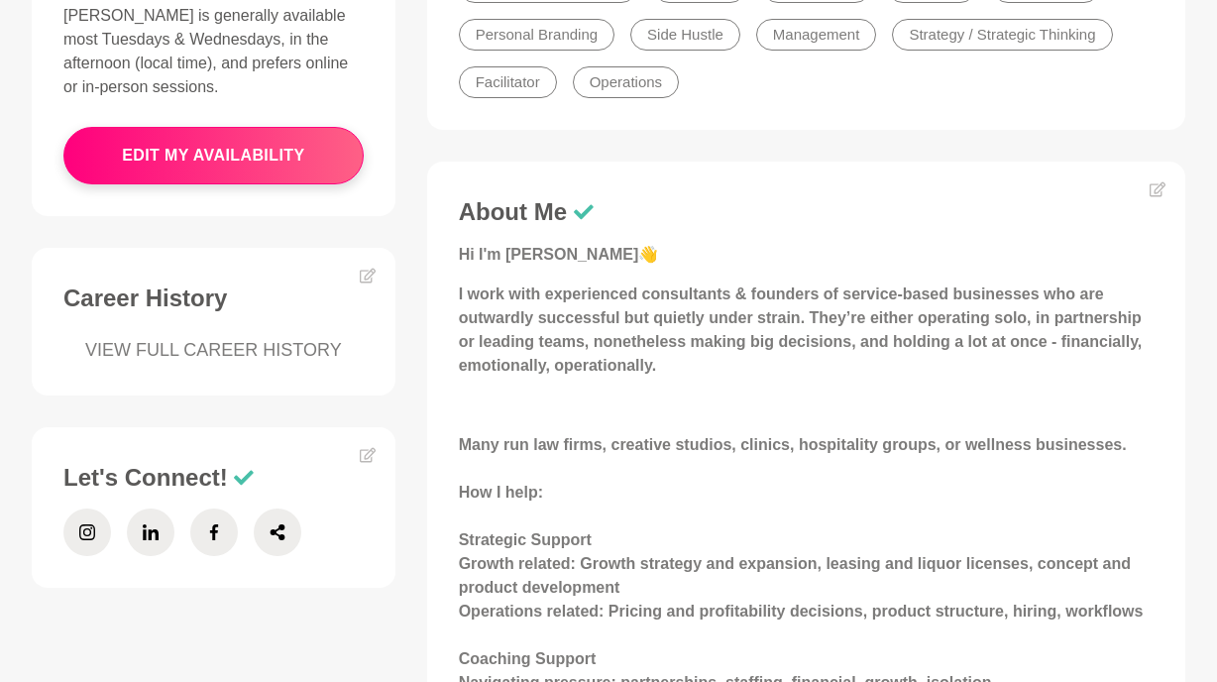
scroll to position [701, 0]
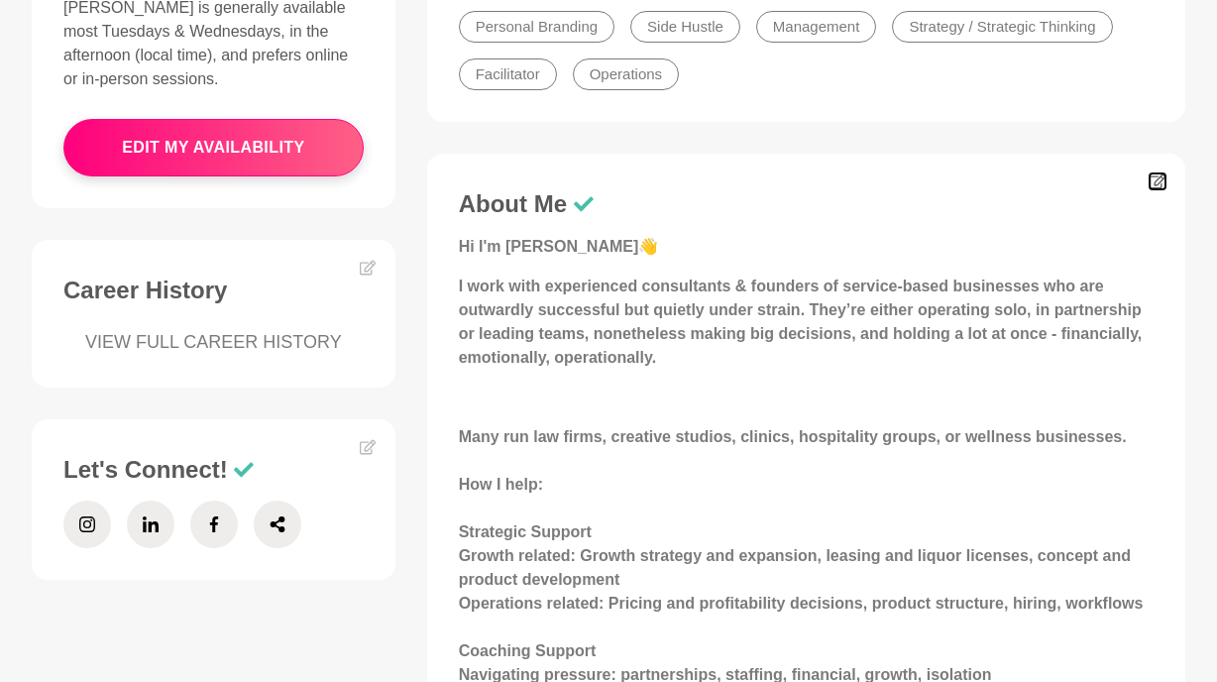
click at [1151, 183] on icon at bounding box center [1157, 181] width 16 height 16
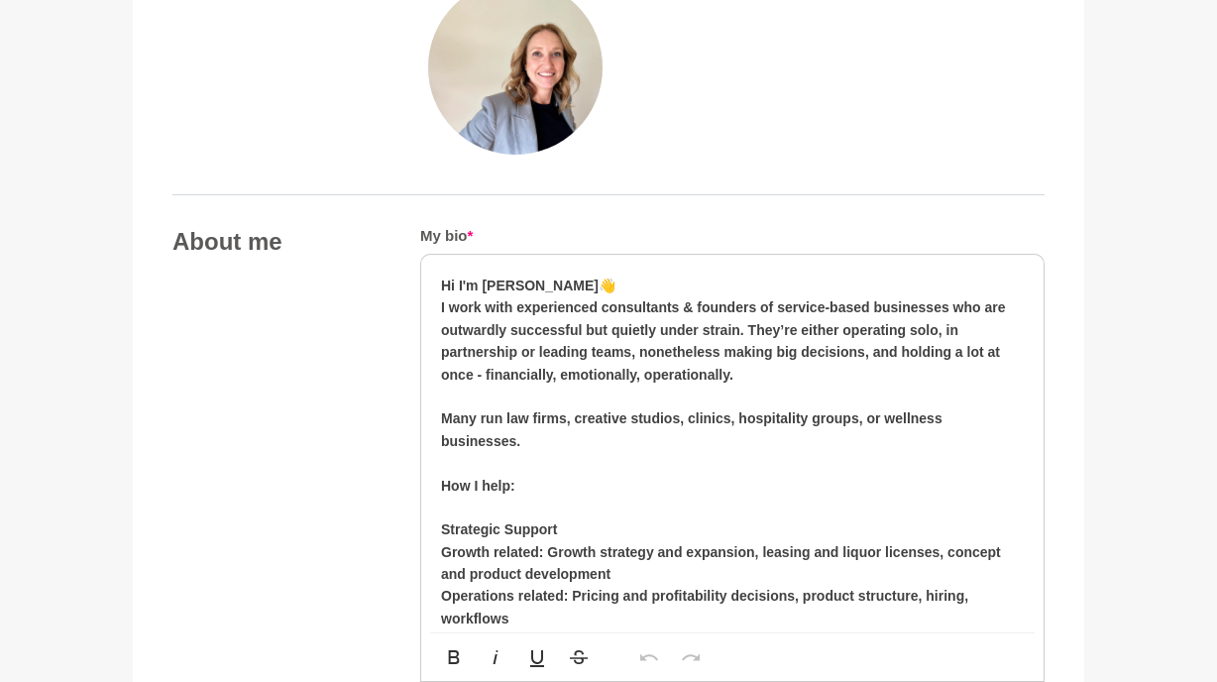
scroll to position [930, 0]
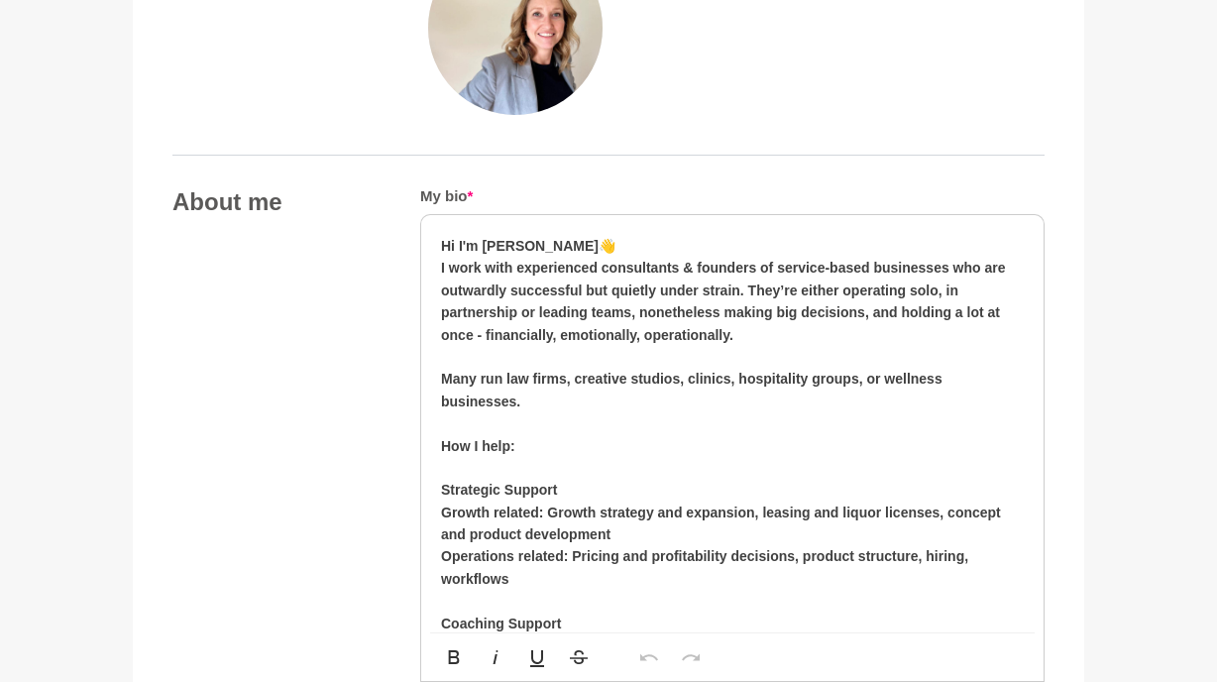
click at [687, 379] on strong "Many run law firms, creative studios, clinics, hospitality groups, or wellness …" at bounding box center [691, 390] width 501 height 38
click at [783, 376] on strong "Many run law firms, creative studios, medical clinics, hospitality groups, or w…" at bounding box center [719, 390] width 557 height 38
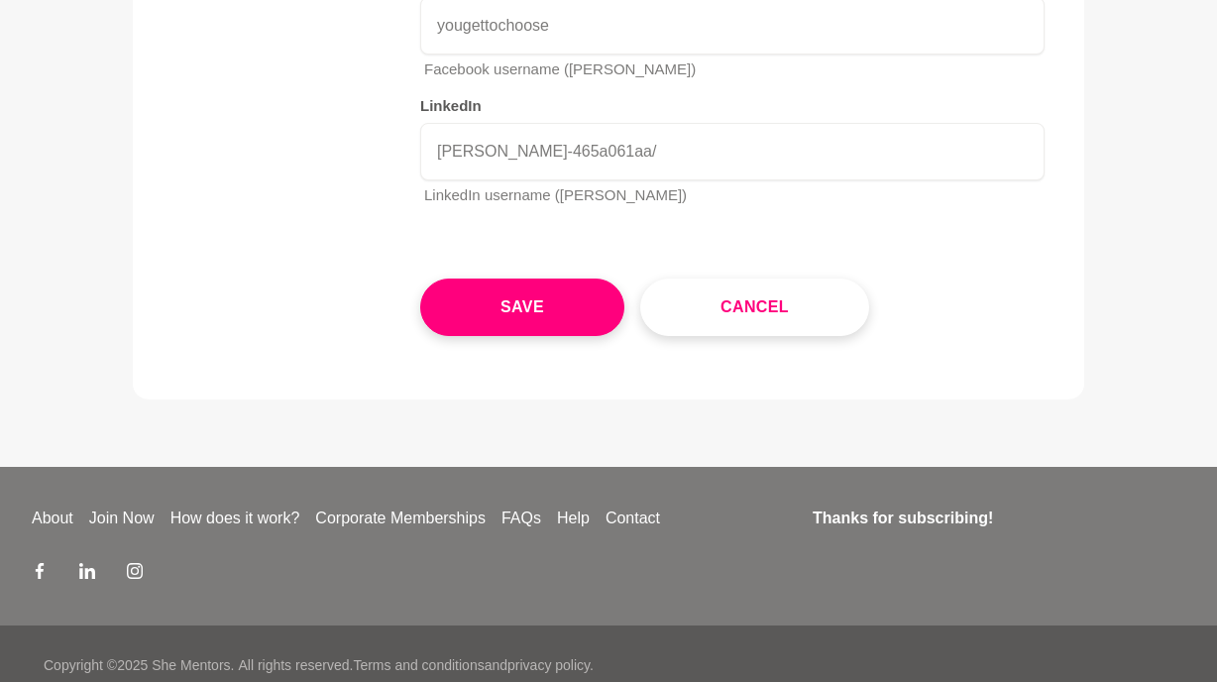
scroll to position [3653, 0]
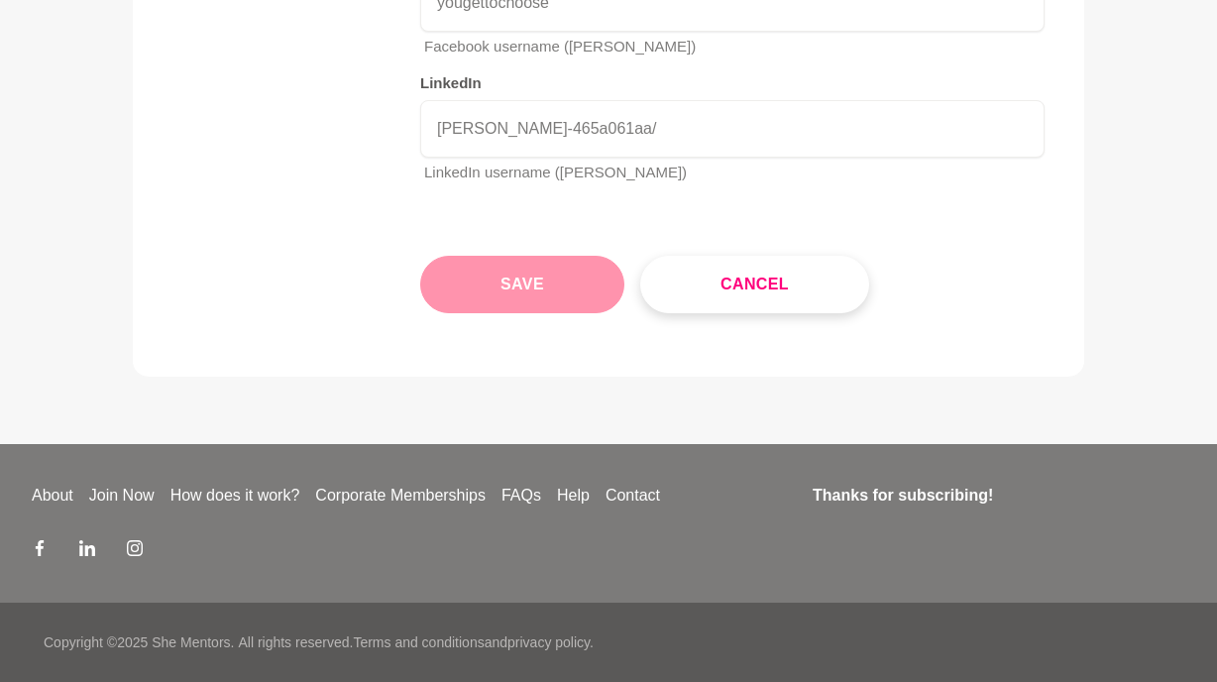
click at [571, 301] on button "Save" at bounding box center [522, 284] width 204 height 57
